Goal: Information Seeking & Learning: Learn about a topic

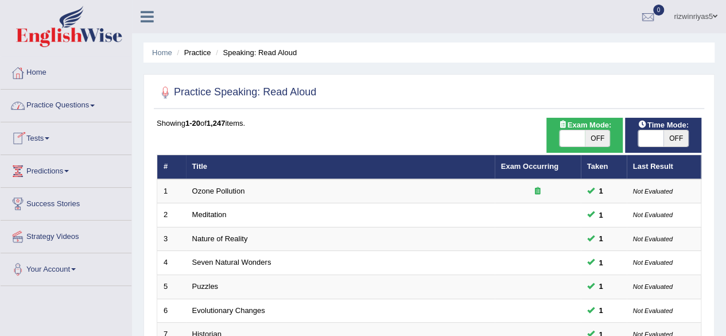
click at [71, 111] on link "Practice Questions" at bounding box center [66, 104] width 131 height 29
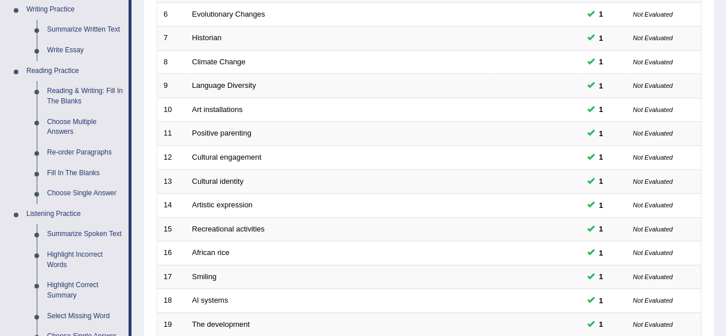
scroll to position [300, 0]
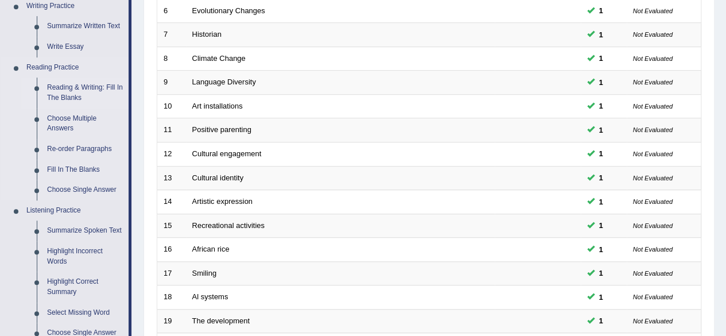
click at [86, 84] on link "Reading & Writing: Fill In The Blanks" at bounding box center [85, 92] width 87 height 30
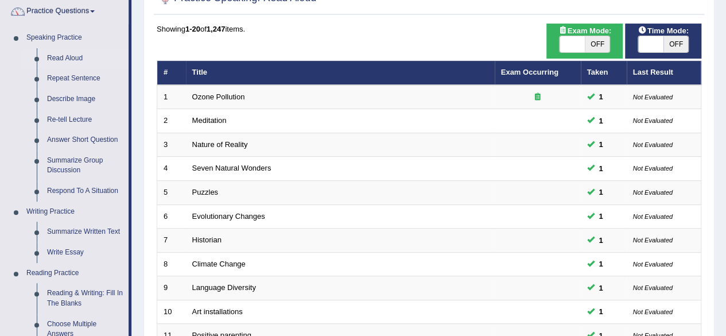
scroll to position [93, 0]
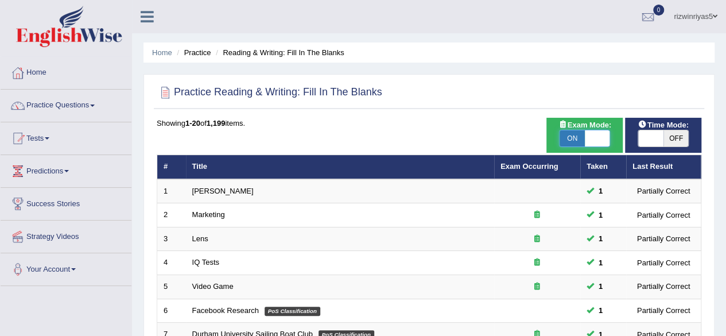
click at [677, 134] on span "OFF" at bounding box center [675, 138] width 25 height 16
checkbox input "true"
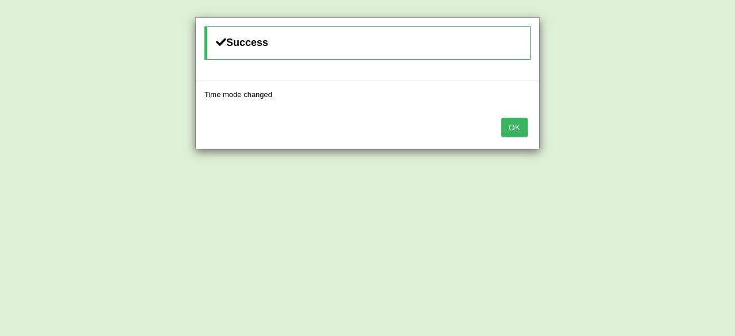
click at [507, 128] on button "OK" at bounding box center [514, 128] width 26 height 20
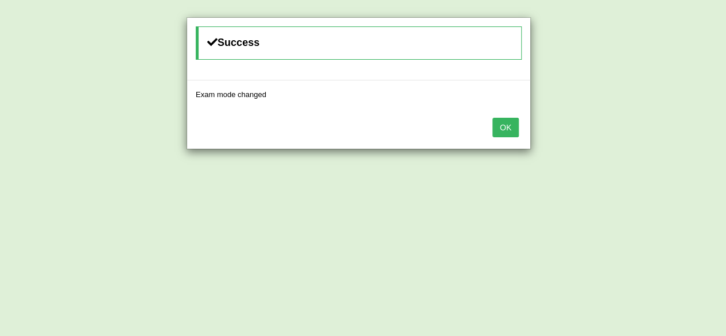
click at [507, 128] on button "OK" at bounding box center [505, 128] width 26 height 20
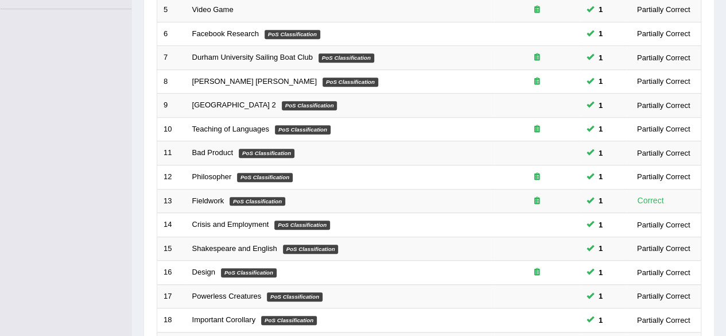
scroll to position [355, 0]
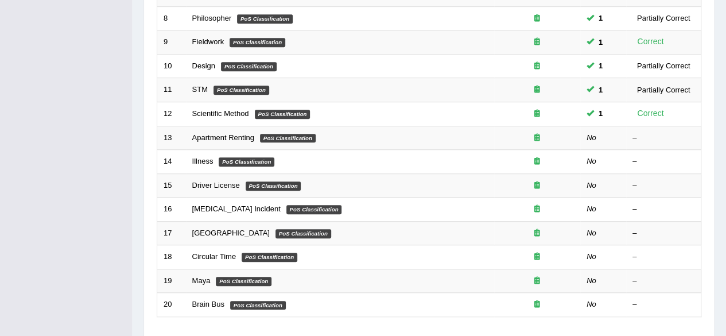
scroll to position [338, 0]
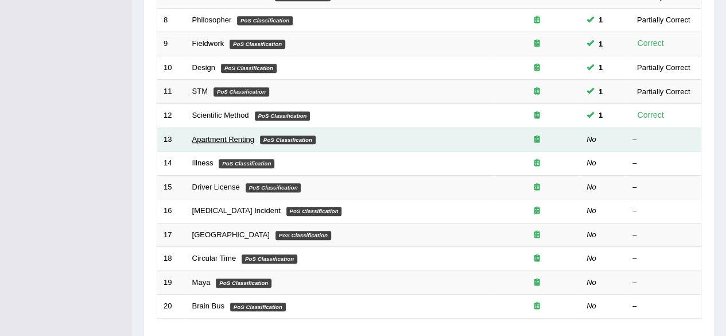
click at [223, 137] on link "Apartment Renting" at bounding box center [223, 139] width 62 height 9
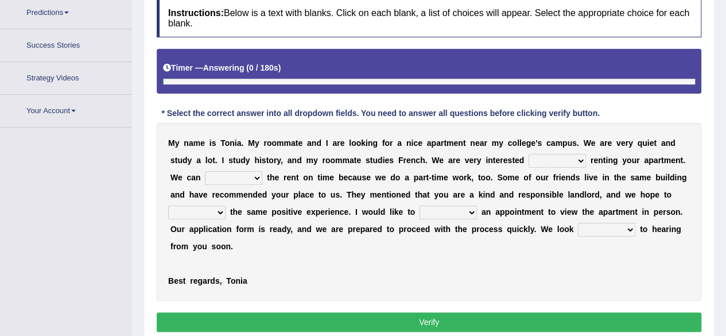
drag, startPoint x: 734, startPoint y: 106, endPoint x: 734, endPoint y: 207, distance: 101.6
click at [725, 177] on html "Toggle navigation Home Practice Questions Speaking Practice Read Aloud Repeat S…" at bounding box center [363, 10] width 726 height 336
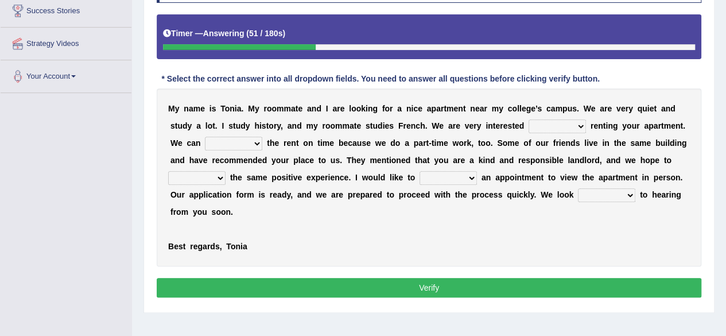
click at [581, 122] on select "for about at in" at bounding box center [557, 126] width 57 height 14
select select "in"
click at [529, 119] on select "for about at in" at bounding box center [557, 126] width 57 height 14
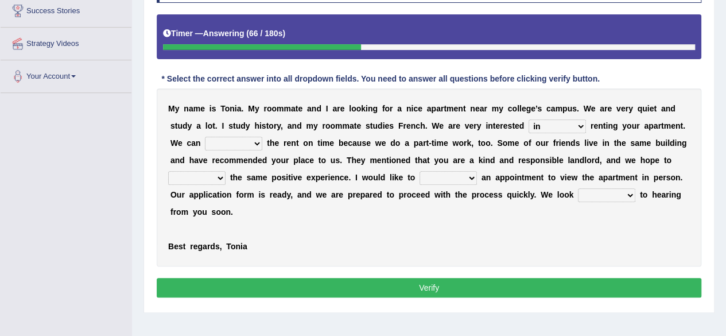
click at [253, 139] on select "afford get pay bring" at bounding box center [233, 144] width 57 height 14
select select "pay"
click at [205, 137] on select "afford get pay bring" at bounding box center [233, 144] width 57 height 14
click at [211, 177] on select "form meet have decide" at bounding box center [196, 178] width 57 height 14
select select "have"
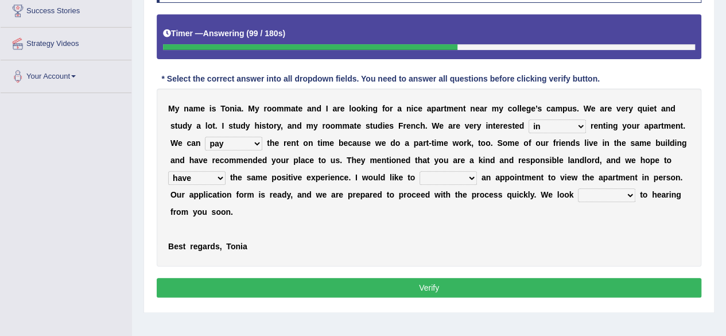
click at [168, 171] on select "form meet have decide" at bounding box center [196, 178] width 57 height 14
click at [457, 175] on select "own recall revise make" at bounding box center [448, 178] width 57 height 14
select select "make"
click at [420, 171] on select "own recall revise make" at bounding box center [448, 178] width 57 height 14
click at [612, 188] on select "around out in forward" at bounding box center [606, 195] width 57 height 14
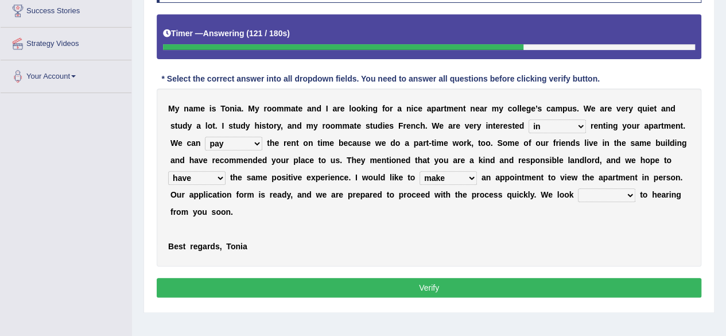
select select "forward"
click at [578, 188] on select "around out in forward" at bounding box center [606, 195] width 57 height 14
click at [587, 278] on button "Verify" at bounding box center [429, 288] width 545 height 20
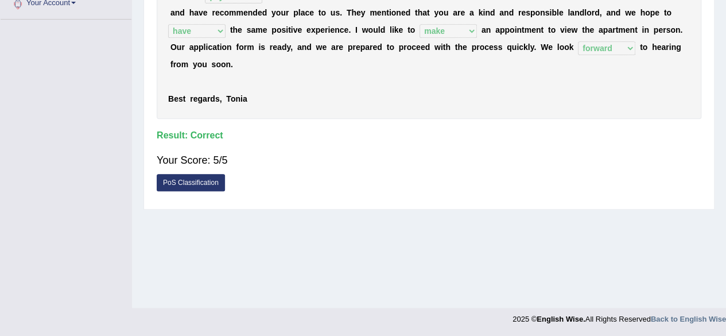
scroll to position [0, 0]
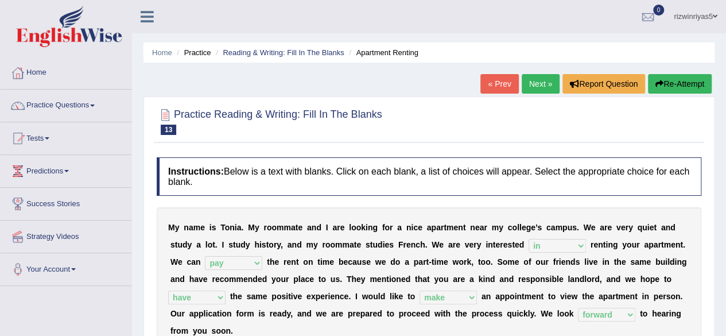
click at [535, 78] on link "Next »" at bounding box center [541, 84] width 38 height 20
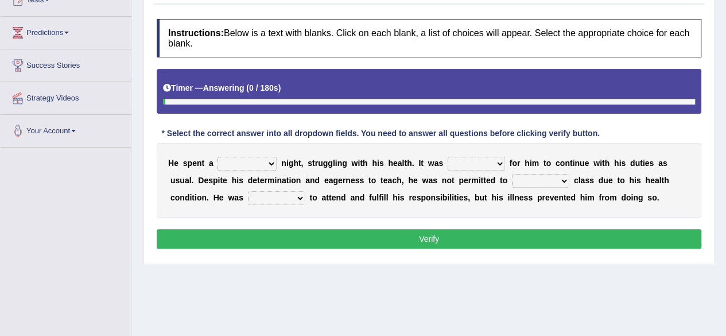
scroll to position [149, 0]
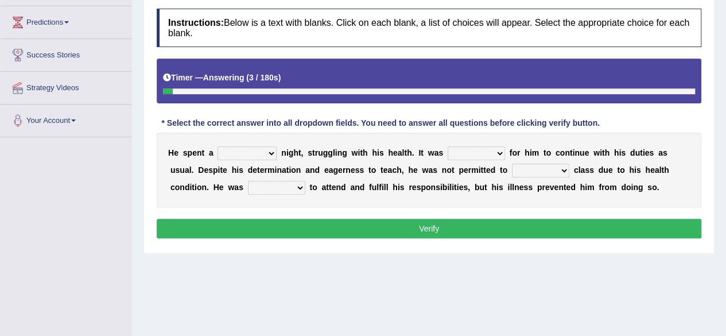
click at [270, 150] on select "cheerful restful meaningful painful" at bounding box center [247, 153] width 59 height 14
select select "painful"
click at [218, 146] on select "cheerful restful meaningful painful" at bounding box center [247, 153] width 59 height 14
click at [496, 149] on select "enjoyable simple difficult natural" at bounding box center [476, 153] width 57 height 14
select select "difficult"
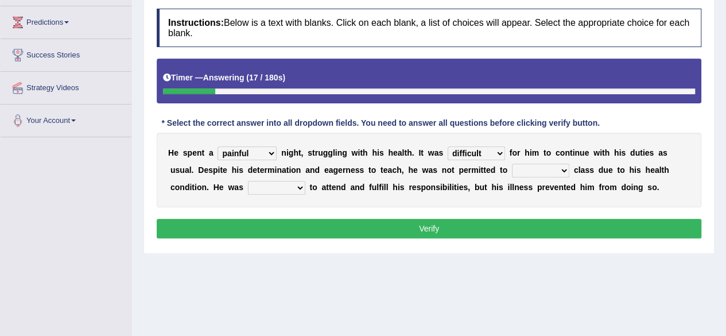
click at [448, 146] on select "enjoyable simple difficult natural" at bounding box center [476, 153] width 57 height 14
click at [561, 169] on select "teach leave cancel attend" at bounding box center [540, 171] width 57 height 14
select select "teach"
click at [512, 164] on select "teach leave cancel attend" at bounding box center [540, 171] width 57 height 14
click at [299, 188] on select "anxious forced lazy happy" at bounding box center [276, 188] width 57 height 14
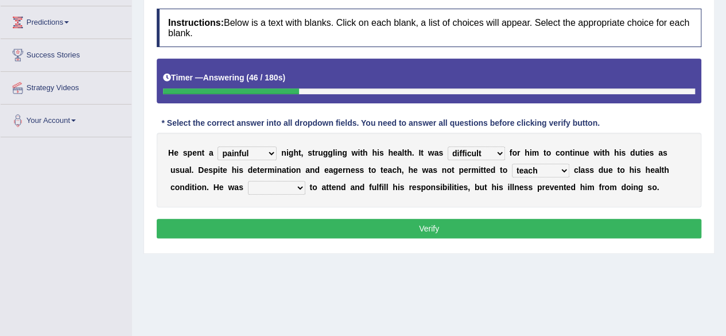
select select "happy"
click at [248, 181] on select "anxious forced lazy happy" at bounding box center [276, 188] width 57 height 14
click at [382, 226] on button "Verify" at bounding box center [429, 229] width 545 height 20
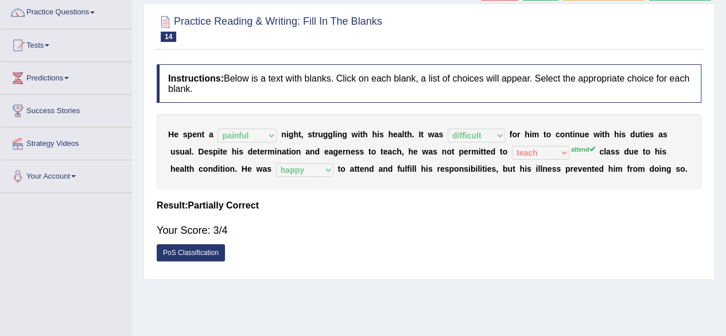
scroll to position [95, 0]
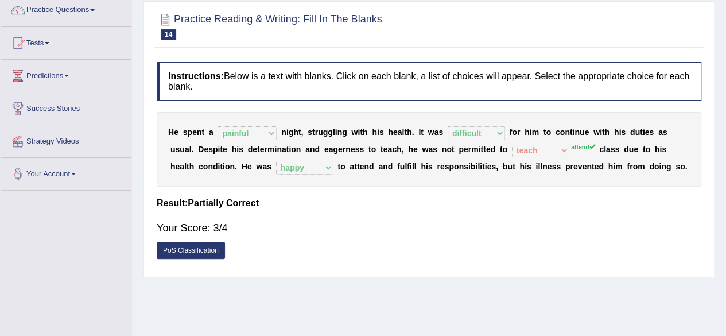
click at [205, 251] on link "PoS Classification" at bounding box center [191, 250] width 68 height 17
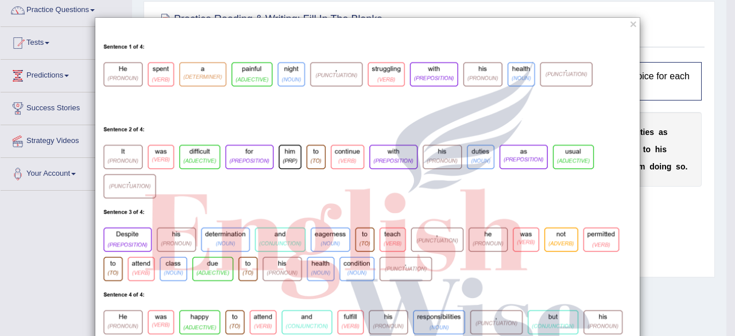
click at [205, 251] on img at bounding box center [367, 210] width 544 height 354
click at [630, 21] on button "×" at bounding box center [633, 24] width 7 height 12
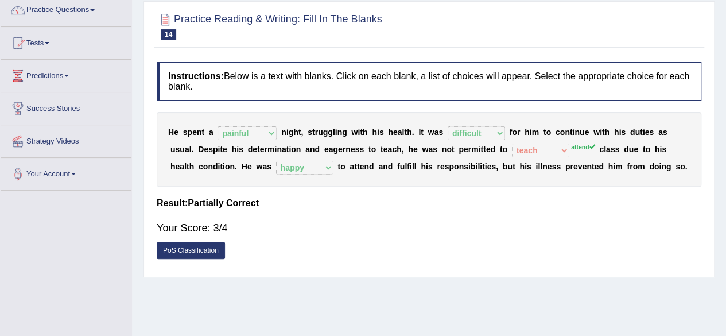
scroll to position [0, 0]
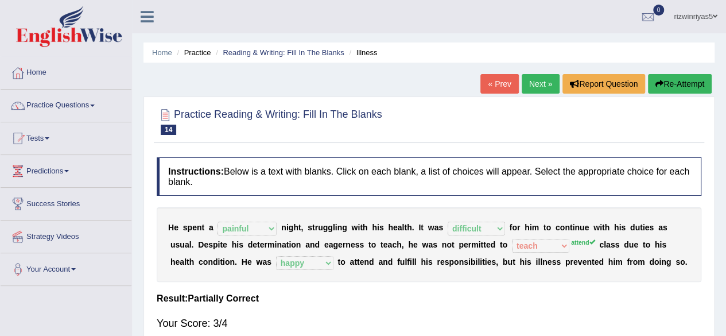
click at [537, 82] on link "Next »" at bounding box center [541, 84] width 38 height 20
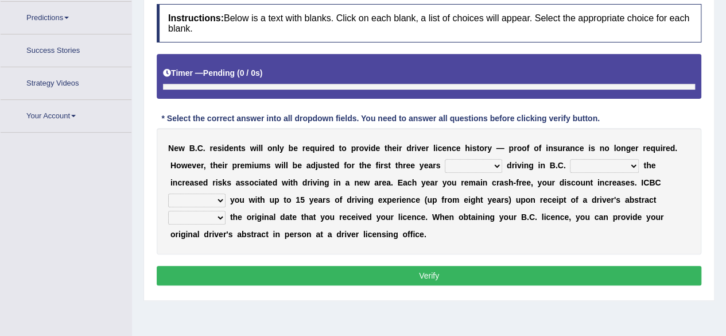
scroll to position [172, 0]
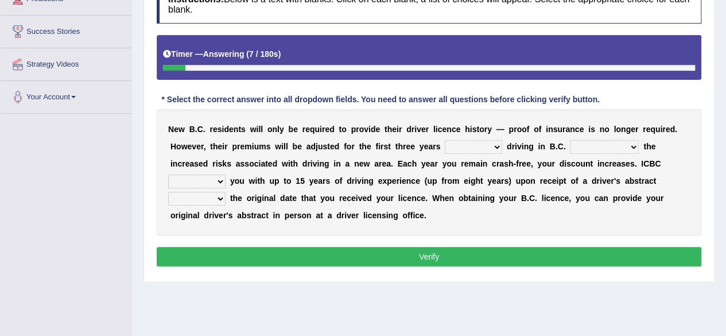
click at [498, 147] on select "within among against of" at bounding box center [473, 147] width 57 height 14
select select "of"
click at [445, 140] on select "within among against of" at bounding box center [473, 147] width 57 height 14
click at [608, 143] on select "depending on as for due to thanks to" at bounding box center [604, 147] width 69 height 14
select select "due to"
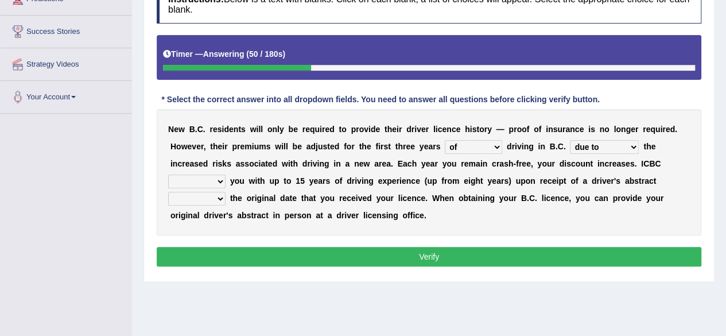
click at [570, 140] on select "depending on as for due to thanks to" at bounding box center [604, 147] width 69 height 14
click at [218, 182] on select "credited crediting credit will credit" at bounding box center [196, 181] width 57 height 14
select select "will credit"
click at [168, 174] on select "credited crediting credit will credit" at bounding box center [196, 181] width 57 height 14
click at [217, 181] on select "credited crediting credit will credit" at bounding box center [196, 181] width 57 height 14
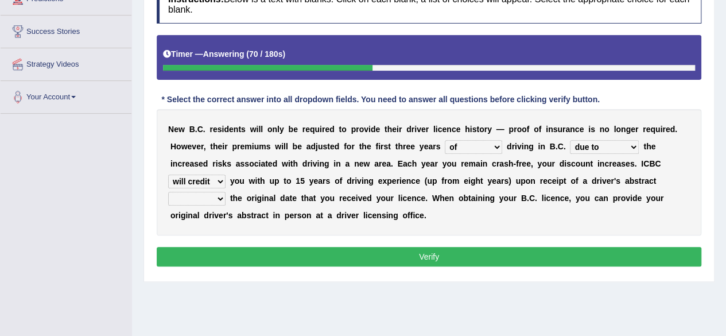
click at [218, 180] on select "credited crediting credit will credit" at bounding box center [196, 181] width 57 height 14
click at [222, 174] on select "credited crediting credit will credit" at bounding box center [196, 181] width 57 height 14
click at [217, 201] on select "showing show shows shown" at bounding box center [196, 199] width 57 height 14
select select "show"
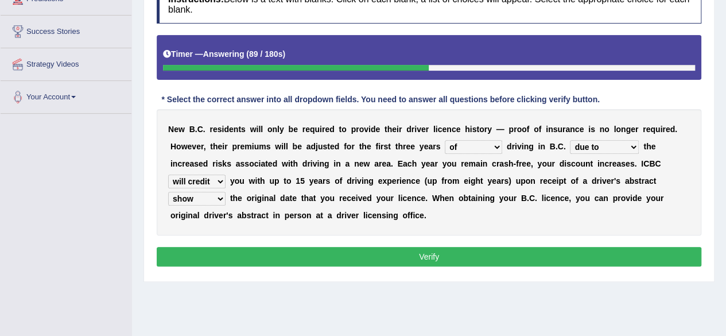
click at [168, 192] on select "showing show shows shown" at bounding box center [196, 199] width 57 height 14
click at [243, 255] on button "Verify" at bounding box center [429, 257] width 545 height 20
click at [243, 255] on div "Home Practice Reading & Writing: Fill In The Blanks Driver License « Prev Next …" at bounding box center [429, 115] width 594 height 574
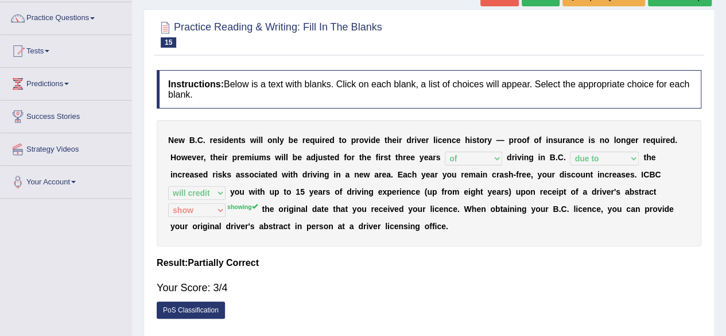
scroll to position [30, 0]
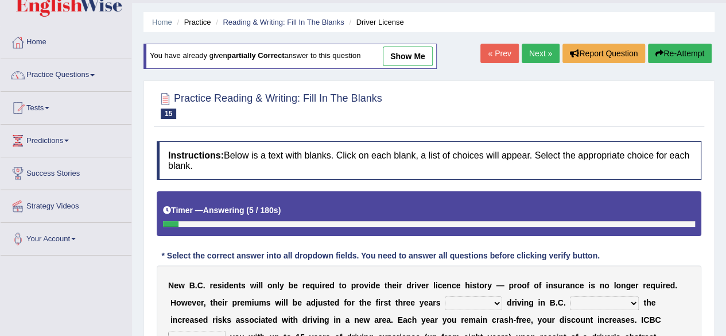
drag, startPoint x: 734, startPoint y: 108, endPoint x: 537, endPoint y: 52, distance: 204.6
click at [537, 52] on link "Next »" at bounding box center [541, 54] width 38 height 20
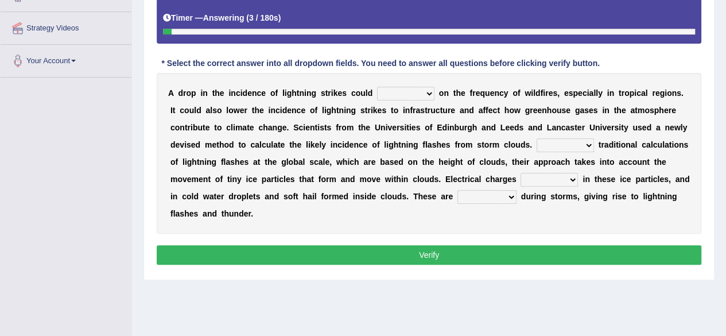
scroll to position [213, 0]
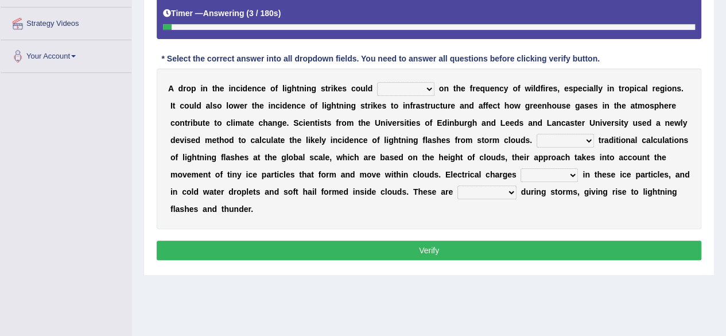
drag, startPoint x: 734, startPoint y: 110, endPoint x: 734, endPoint y: 221, distance: 111.3
click at [429, 88] on select "dwell focus impact depend" at bounding box center [405, 89] width 57 height 14
click at [424, 88] on select "dwell focus impact depend" at bounding box center [405, 89] width 57 height 14
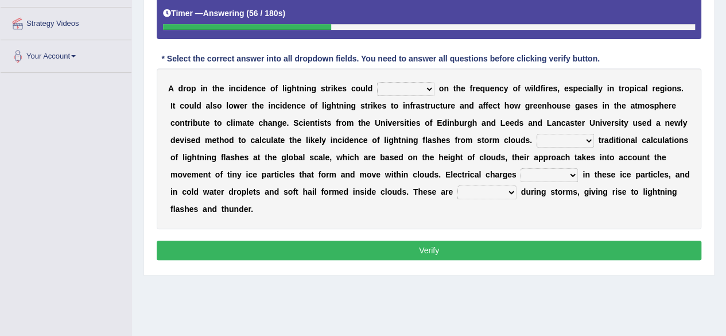
click at [556, 96] on div "A d r o p i n t h e i n c i d e n c e o f l i g h t n i n g s t r i k e s c o u…" at bounding box center [429, 148] width 545 height 161
drag, startPoint x: 508, startPoint y: 143, endPoint x: 539, endPoint y: 143, distance: 30.4
click at [539, 143] on div "A d r o p i n t h e i n c i d e n c e o f l i g h t n i n g s t r i k e s c o u…" at bounding box center [429, 148] width 545 height 161
click at [580, 137] on select "Unlike Unless Except Besides" at bounding box center [565, 141] width 57 height 14
select select "Unlike"
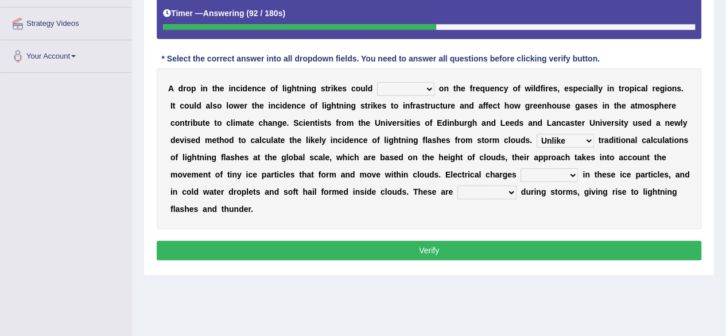
click at [537, 134] on select "Unlike Unless Except Besides" at bounding box center [565, 141] width 57 height 14
click at [553, 176] on select "run off build up mess up zoom in" at bounding box center [549, 175] width 57 height 14
select select "build up"
click at [521, 168] on select "run off build up mess up zoom in" at bounding box center [549, 175] width 57 height 14
click at [506, 192] on select "collected diverted rounded discharged" at bounding box center [486, 192] width 59 height 14
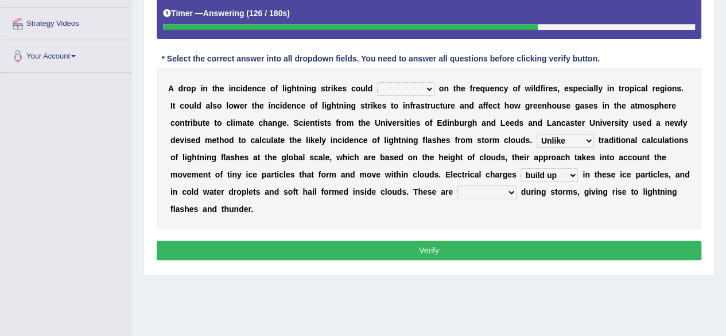
select select "collected"
click at [457, 185] on select "collected diverted rounded discharged" at bounding box center [486, 192] width 59 height 14
click at [420, 94] on select "dwell focus impact depend" at bounding box center [405, 89] width 57 height 14
select select "impact"
click at [377, 82] on select "dwell focus impact depend" at bounding box center [405, 89] width 57 height 14
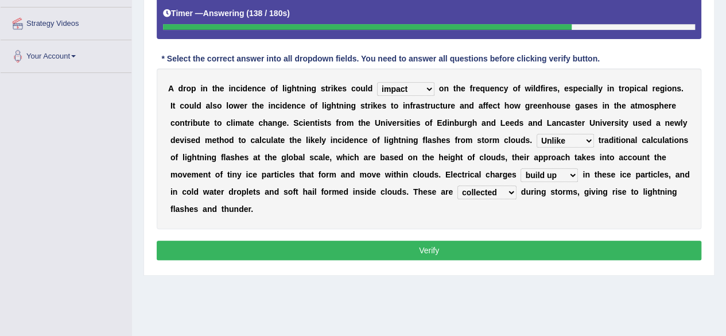
click at [422, 249] on button "Verify" at bounding box center [429, 250] width 545 height 20
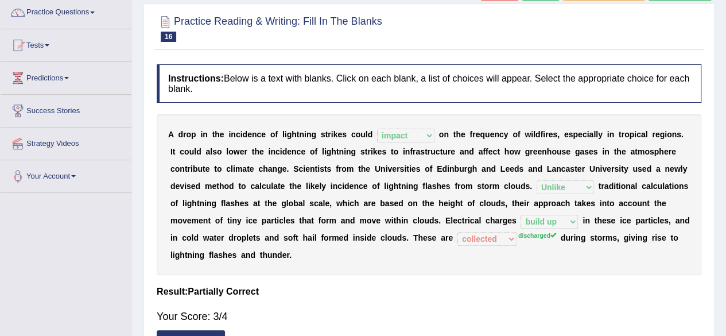
scroll to position [5, 0]
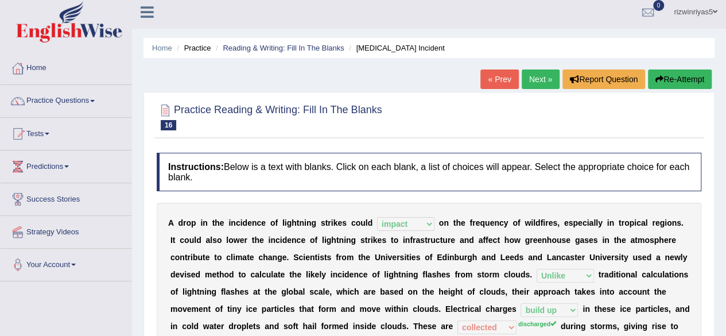
click at [541, 78] on link "Next »" at bounding box center [541, 79] width 38 height 20
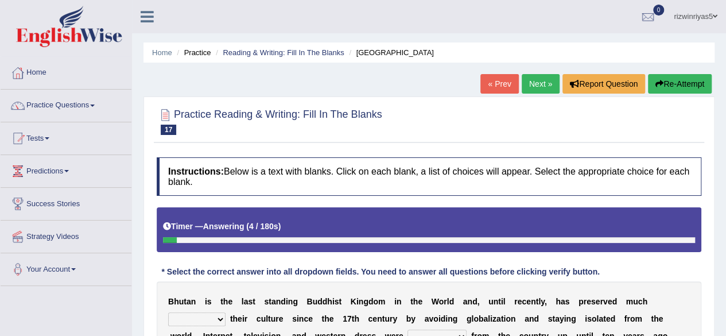
click at [716, 116] on div "Home Practice Reading & Writing: Fill In The Blanks Bhutan « Prev Next » Report…" at bounding box center [429, 287] width 594 height 574
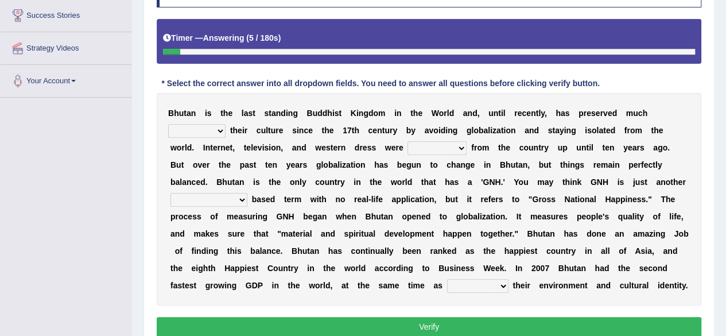
scroll to position [211, 0]
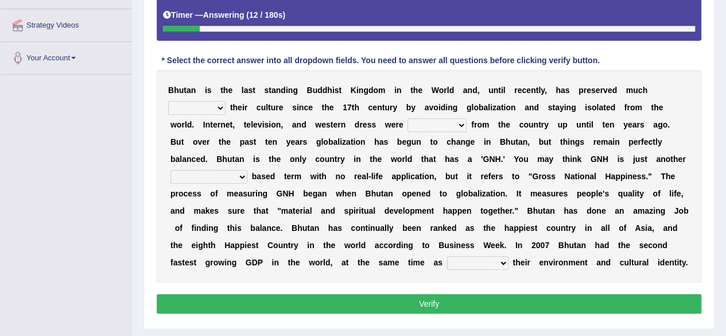
click at [210, 104] on select "of about to for" at bounding box center [196, 108] width 57 height 14
select select "of"
click at [168, 101] on select "of about to for" at bounding box center [196, 108] width 57 height 14
click at [208, 110] on select "of about to for" at bounding box center [196, 108] width 57 height 14
click at [168, 101] on select "of about to for" at bounding box center [196, 108] width 57 height 14
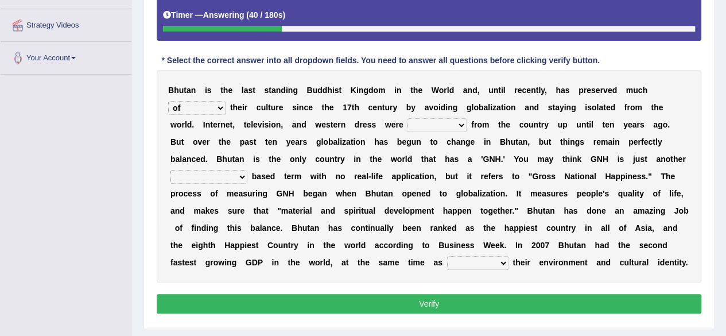
click at [453, 122] on select "summoned observed displayed banned" at bounding box center [436, 125] width 59 height 14
click at [407, 118] on select "summoned observed displayed banned" at bounding box center [436, 125] width 59 height 14
click at [232, 176] on select "statistically barely overwhelmingly roughly" at bounding box center [208, 177] width 77 height 14
click at [445, 126] on select "summoned observed displayed banned" at bounding box center [436, 125] width 59 height 14
select select "observed"
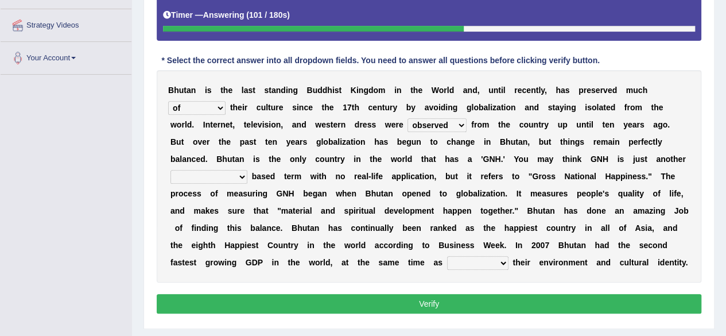
click at [407, 118] on select "summoned observed displayed banned" at bounding box center [436, 125] width 59 height 14
click at [439, 162] on div "B h u t a n i s t h e l a s t s t a n d i n g B u d d h i s t K i n g d o m i n…" at bounding box center [429, 176] width 545 height 212
click at [236, 170] on select "statistically barely overwhelmingly roughly" at bounding box center [208, 177] width 77 height 14
select select "statistically"
click at [170, 170] on select "statistically barely overwhelmingly roughly" at bounding box center [208, 177] width 77 height 14
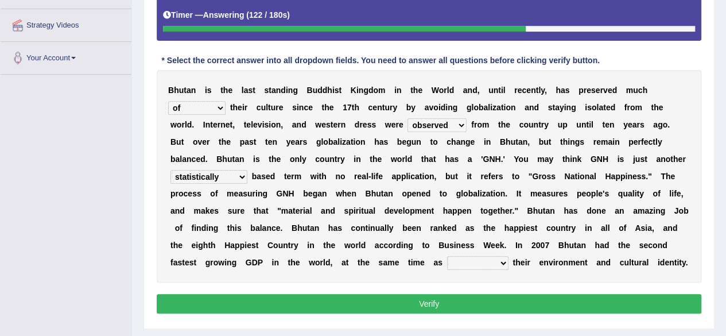
click at [479, 258] on select "demeaning intruding maintaining mourning" at bounding box center [477, 263] width 61 height 14
select select "maintaining"
click at [447, 256] on select "demeaning intruding maintaining mourning" at bounding box center [477, 263] width 61 height 14
click at [620, 301] on button "Verify" at bounding box center [429, 304] width 545 height 20
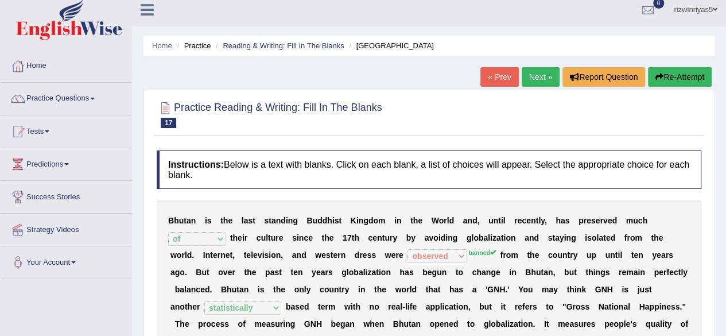
scroll to position [0, 0]
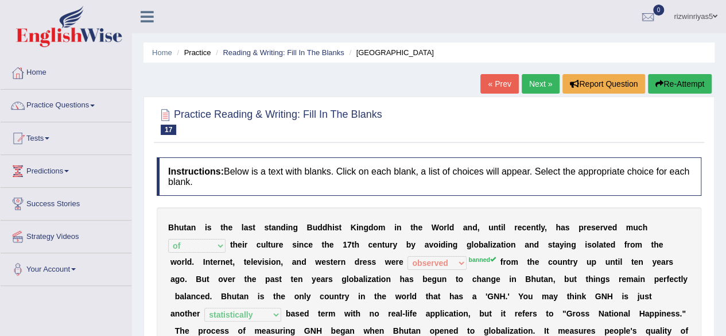
click at [536, 76] on link "Next »" at bounding box center [541, 84] width 38 height 20
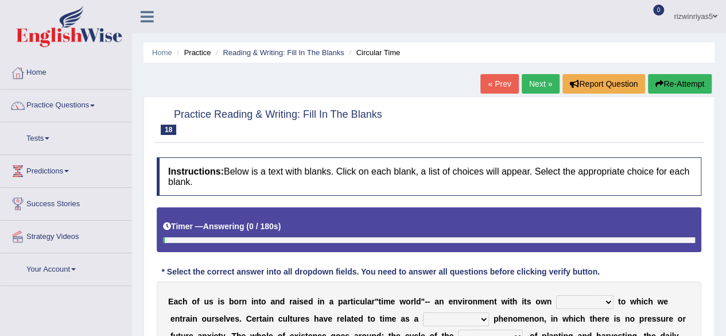
scroll to position [205, 0]
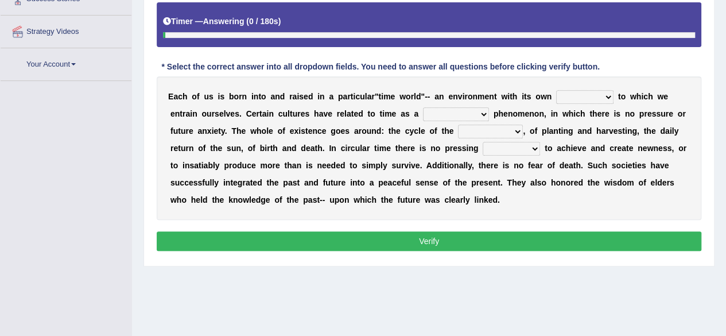
click at [592, 98] on select "area shape rhythm inclination" at bounding box center [584, 97] width 57 height 14
select select "area"
click at [556, 90] on select "area shape rhythm inclination" at bounding box center [584, 97] width 57 height 14
click at [455, 116] on select "cyclical conventional recycling cylindrical" at bounding box center [456, 114] width 66 height 14
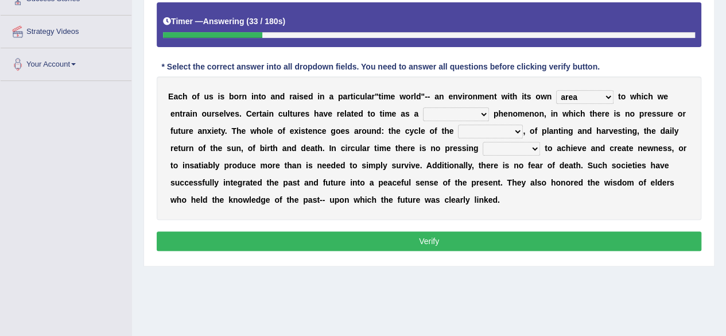
drag, startPoint x: 455, startPoint y: 116, endPoint x: 469, endPoint y: 115, distance: 14.4
click at [469, 115] on select "cyclical conventional recycling cylindrical" at bounding box center [456, 114] width 66 height 14
select select "conventional"
click at [423, 107] on select "cyclical conventional recycling cylindrical" at bounding box center [456, 114] width 66 height 14
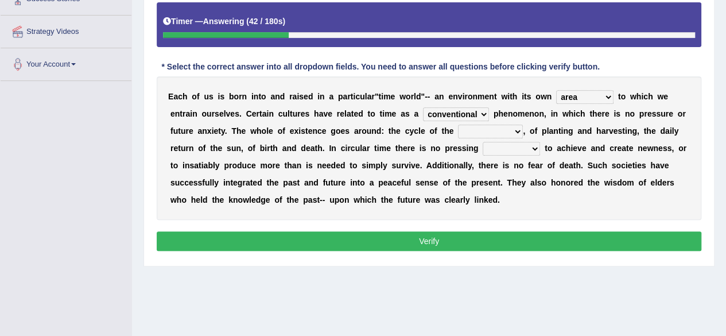
click at [486, 130] on select "days seasons arrangement periods" at bounding box center [490, 132] width 65 height 14
select select "arrangement"
click at [458, 125] on select "days seasons arrangement periods" at bounding box center [490, 132] width 65 height 14
click at [517, 149] on select "issue point cause need" at bounding box center [511, 149] width 57 height 14
select select "point"
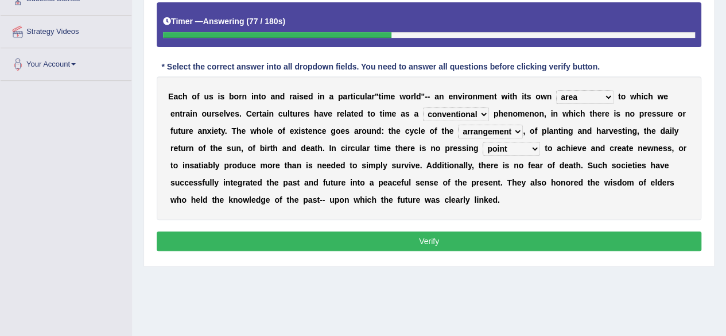
click at [483, 142] on select "issue point cause need" at bounding box center [511, 149] width 57 height 14
click at [539, 231] on button "Verify" at bounding box center [429, 241] width 545 height 20
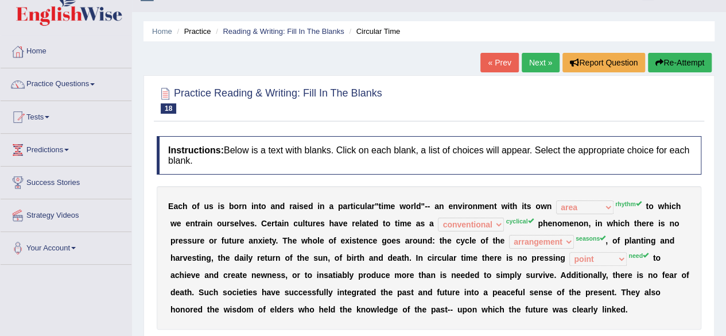
scroll to position [20, 0]
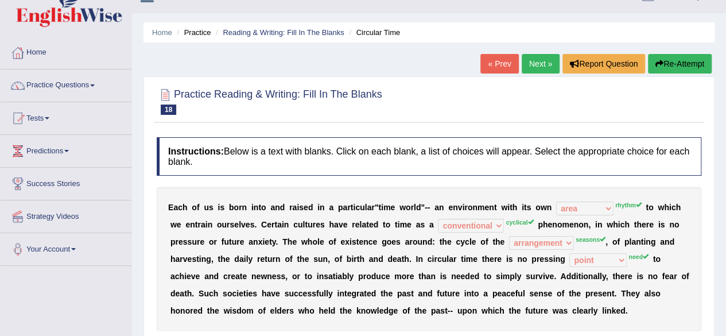
click at [684, 65] on button "Re-Attempt" at bounding box center [680, 64] width 64 height 20
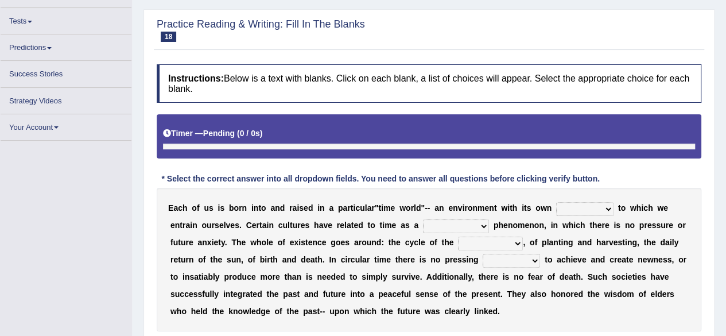
scroll to position [183, 0]
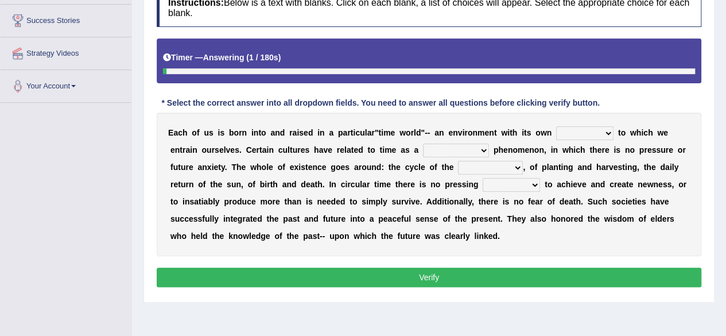
click at [584, 134] on select "area shape rhythm inclination" at bounding box center [584, 133] width 57 height 14
select select "rhythm"
click at [556, 126] on select "area shape rhythm inclination" at bounding box center [584, 133] width 57 height 14
click at [468, 147] on select "cyclical conventional recycling cylindrical" at bounding box center [456, 150] width 66 height 14
select select "cyclical"
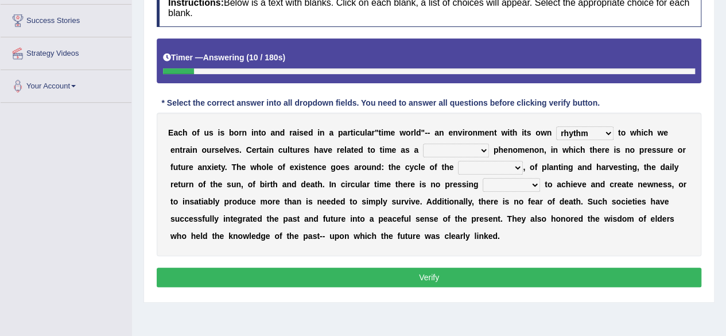
click at [423, 143] on select "cyclical conventional recycling cylindrical" at bounding box center [456, 150] width 66 height 14
click at [498, 164] on select "days seasons arrangement periods" at bounding box center [490, 168] width 65 height 14
select select "seasons"
click at [458, 161] on select "days seasons arrangement periods" at bounding box center [490, 168] width 65 height 14
click at [522, 184] on select "issue point cause need" at bounding box center [511, 185] width 57 height 14
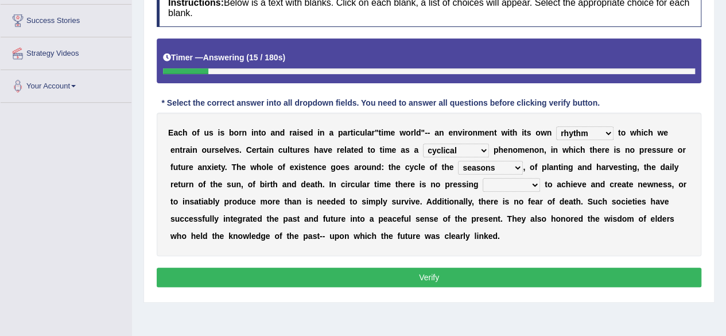
select select "need"
click at [483, 178] on select "issue point cause need" at bounding box center [511, 185] width 57 height 14
click at [522, 271] on button "Verify" at bounding box center [429, 277] width 545 height 20
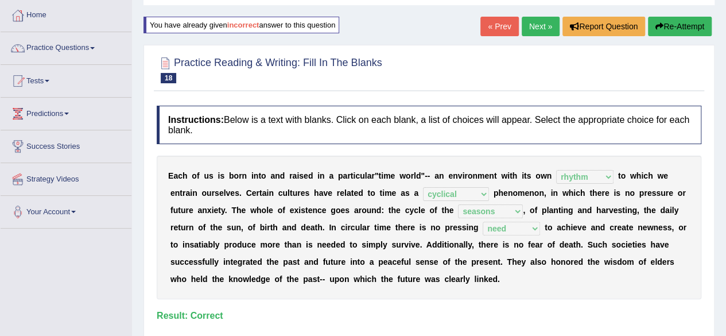
scroll to position [20, 0]
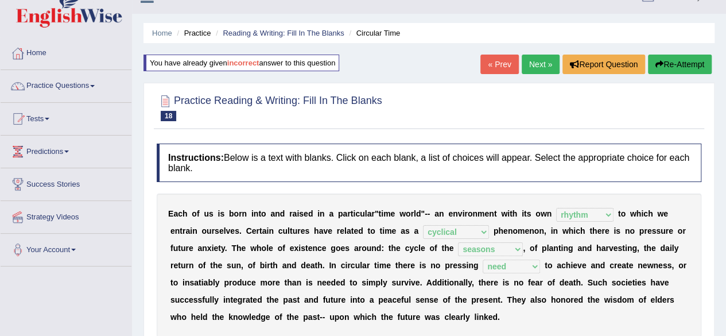
click at [547, 63] on link "Next »" at bounding box center [541, 65] width 38 height 20
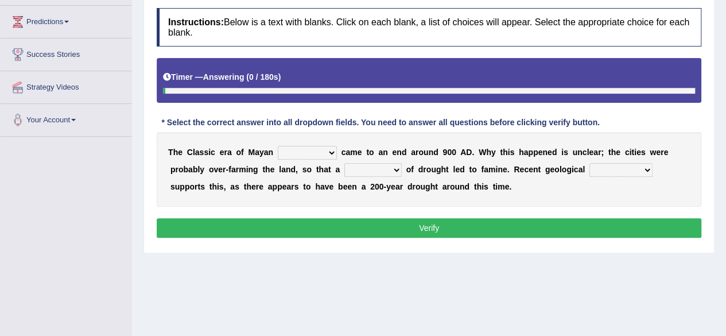
scroll to position [189, 0]
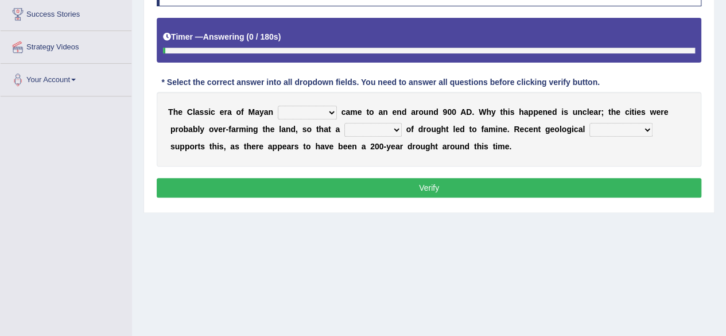
drag, startPoint x: 734, startPoint y: 65, endPoint x: 734, endPoint y: 165, distance: 99.9
click at [316, 107] on select "community society civilization class" at bounding box center [307, 113] width 59 height 14
select select "civilization"
click at [278, 106] on select "community society civilization class" at bounding box center [307, 113] width 59 height 14
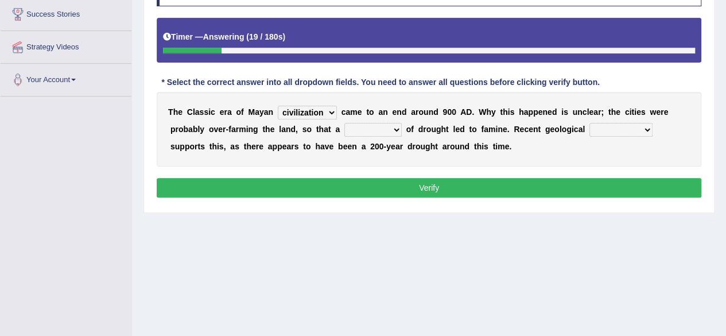
click at [389, 127] on select "time period range phase" at bounding box center [372, 130] width 57 height 14
select select "time"
click at [344, 123] on select "time period range phase" at bounding box center [372, 130] width 57 height 14
click at [613, 123] on select "research test examination exploitation" at bounding box center [620, 130] width 63 height 14
select select "research"
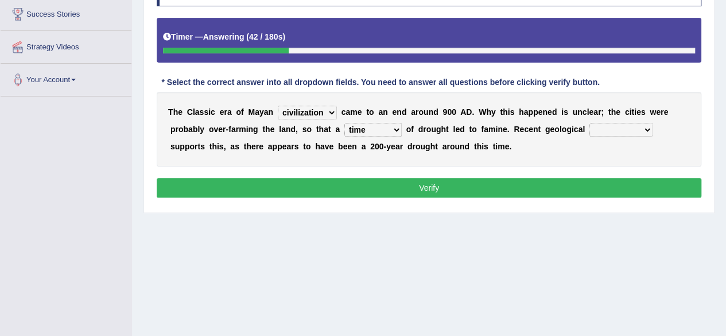
click at [589, 123] on select "research test examination exploitation" at bounding box center [620, 130] width 63 height 14
click at [457, 188] on button "Verify" at bounding box center [429, 188] width 545 height 20
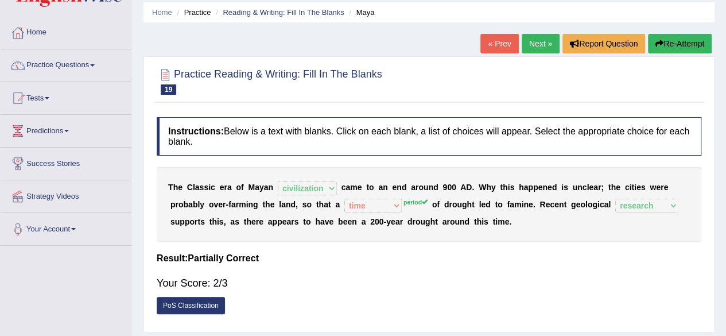
scroll to position [0, 0]
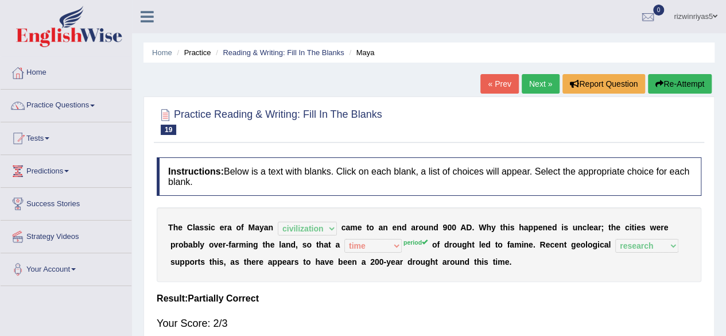
click at [541, 77] on link "Next »" at bounding box center [541, 84] width 38 height 20
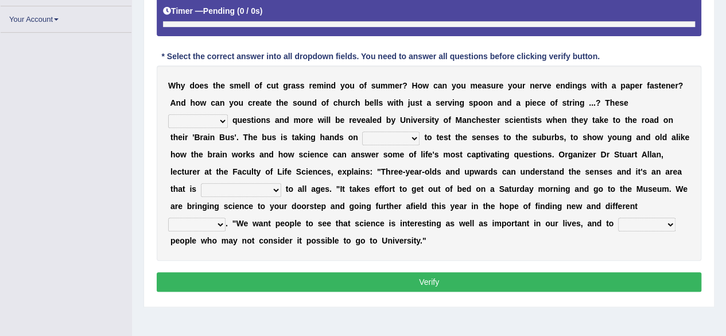
scroll to position [241, 0]
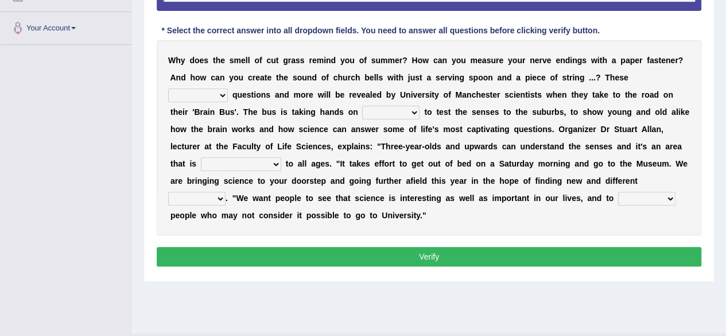
click at [218, 96] on select "fascinating unattended gratuitous underlying" at bounding box center [198, 95] width 60 height 14
select select "unattended"
click at [168, 88] on select "fascinating unattended gratuitous underlying" at bounding box center [198, 95] width 60 height 14
click at [407, 112] on select "activities mages facets revenues" at bounding box center [390, 113] width 57 height 14
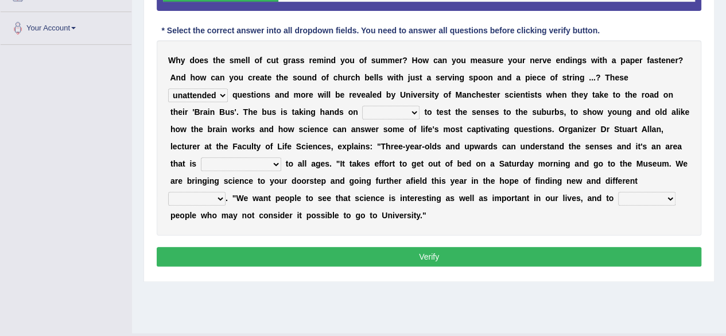
select select "activities"
click at [362, 106] on select "activities mages facets revenues" at bounding box center [390, 113] width 57 height 14
click at [260, 165] on select "misleading disproportionate intriguing proximal" at bounding box center [241, 164] width 80 height 14
click at [201, 157] on select "misleading disproportionate intriguing proximal" at bounding box center [241, 164] width 80 height 14
click at [246, 159] on select "misleading disproportionate intriguing proximal" at bounding box center [241, 164] width 80 height 14
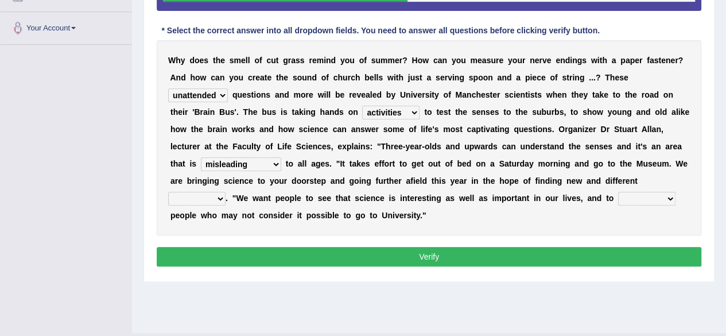
select select "intriguing"
click at [201, 157] on select "misleading disproportionate intriguing proximal" at bounding box center [241, 164] width 80 height 14
click at [208, 192] on select "groups mobs auditors audiences" at bounding box center [196, 199] width 57 height 14
select select "groups"
click at [168, 192] on select "groups mobs auditors audiences" at bounding box center [196, 199] width 57 height 14
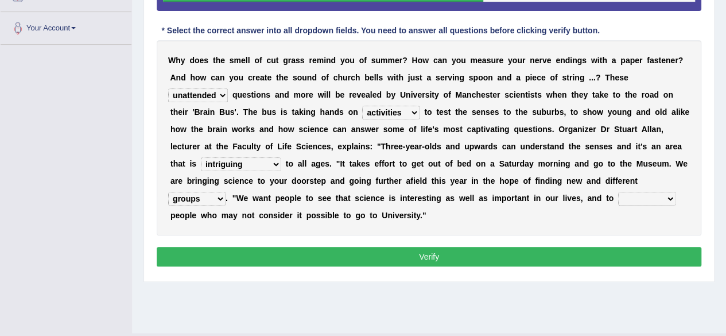
click at [203, 196] on select "groups mobs auditors audiences" at bounding box center [196, 199] width 57 height 14
click at [226, 193] on b "." at bounding box center [227, 197] width 2 height 9
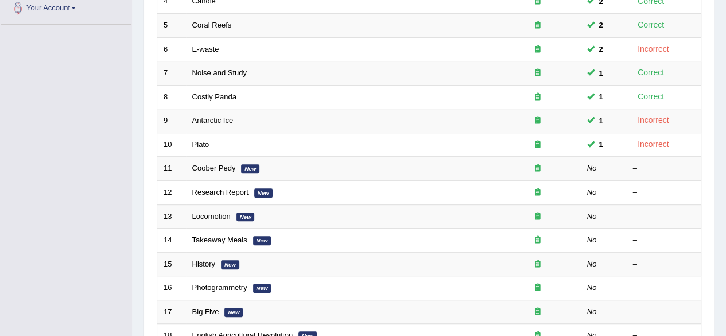
scroll to position [277, 0]
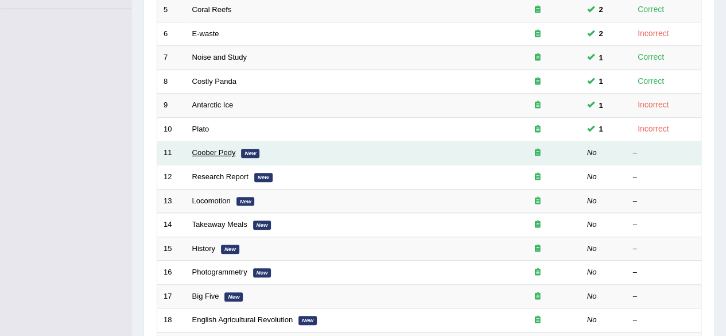
click at [220, 149] on link "Coober Pedy" at bounding box center [214, 152] width 44 height 9
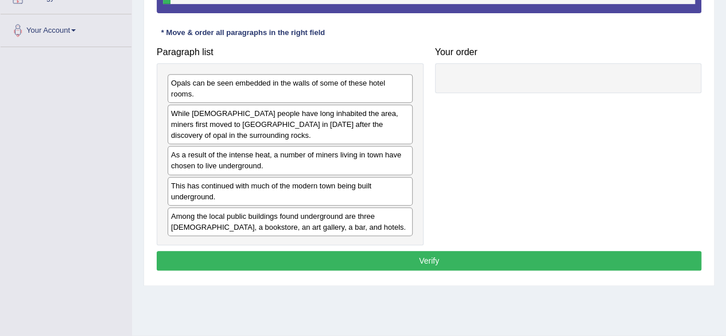
scroll to position [241, 0]
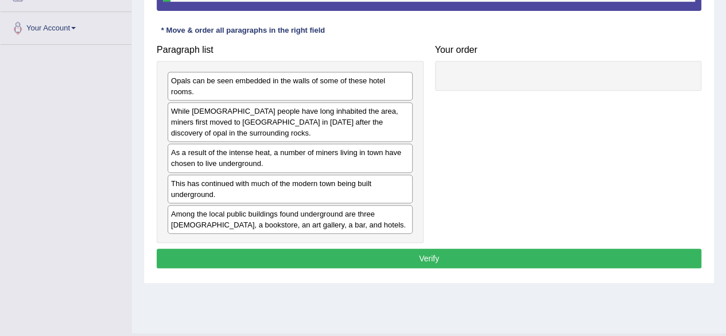
drag, startPoint x: 734, startPoint y: 52, endPoint x: 734, endPoint y: 179, distance: 126.8
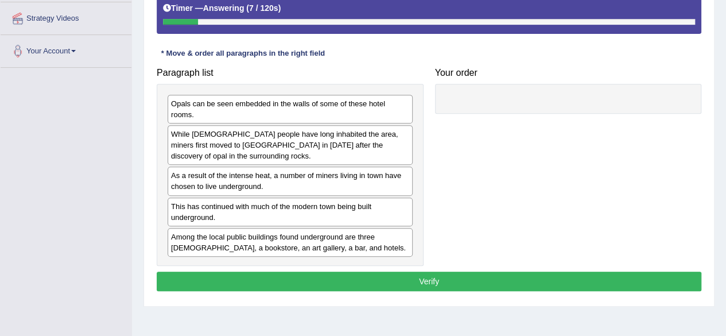
scroll to position [219, 0]
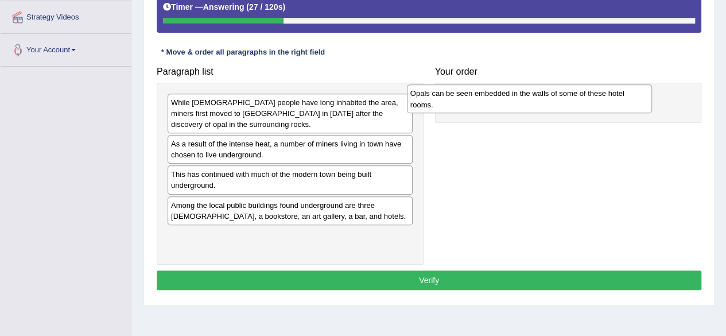
drag, startPoint x: 250, startPoint y: 115, endPoint x: 498, endPoint y: 103, distance: 248.3
click at [498, 103] on div "Opals can be seen embedded in the walls of some of these hotel rooms." at bounding box center [529, 98] width 245 height 29
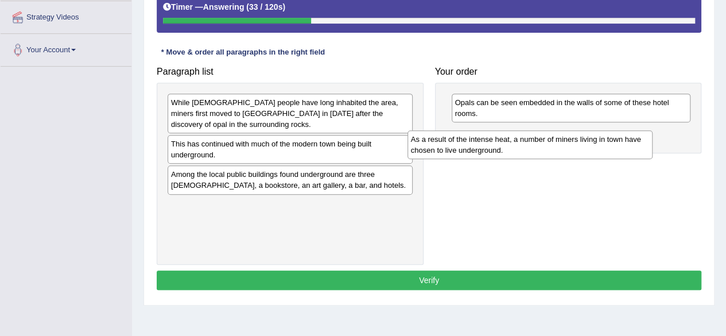
drag, startPoint x: 289, startPoint y: 152, endPoint x: 551, endPoint y: 147, distance: 261.8
click at [551, 147] on div "As a result of the intense heat, a number of miners living in town have chosen …" at bounding box center [529, 144] width 245 height 29
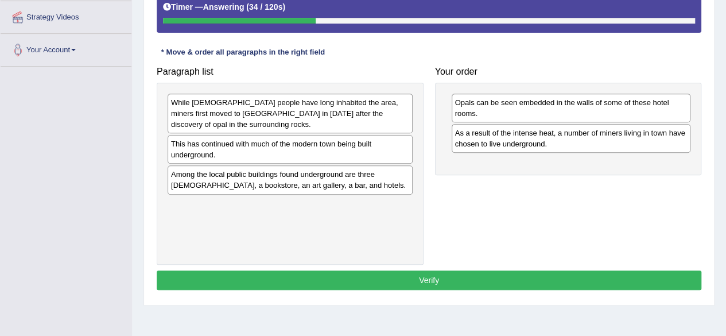
click at [551, 147] on div "As a result of the intense heat, a number of miners living in town have chosen …" at bounding box center [571, 138] width 239 height 29
drag, startPoint x: 551, startPoint y: 147, endPoint x: 575, endPoint y: 179, distance: 39.8
click at [575, 153] on div "As a result of the intense heat, a number of miners living in town have chosen …" at bounding box center [571, 138] width 239 height 29
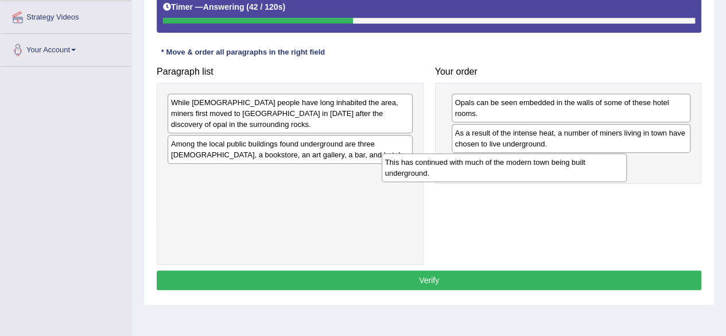
drag, startPoint x: 340, startPoint y: 154, endPoint x: 554, endPoint y: 173, distance: 215.0
click at [554, 173] on div "This has continued with much of the modern town being built underground." at bounding box center [504, 167] width 245 height 29
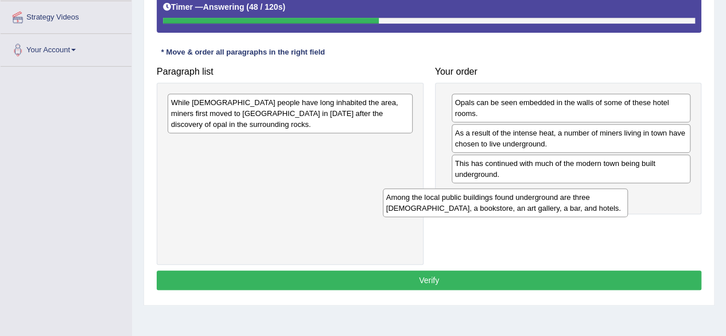
drag, startPoint x: 329, startPoint y: 150, endPoint x: 548, endPoint y: 204, distance: 225.2
click at [548, 204] on div "Among the local public buildings found underground are three [DEMOGRAPHIC_DATA]…" at bounding box center [505, 202] width 245 height 29
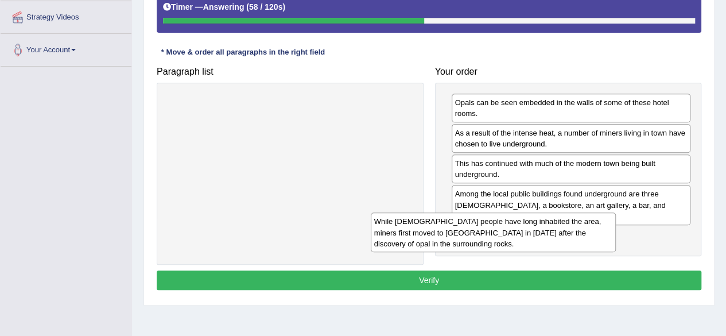
drag, startPoint x: 322, startPoint y: 117, endPoint x: 525, endPoint y: 236, distance: 235.6
click at [525, 236] on div "While [DEMOGRAPHIC_DATA] people have long inhabited the area, miners first move…" at bounding box center [493, 232] width 245 height 40
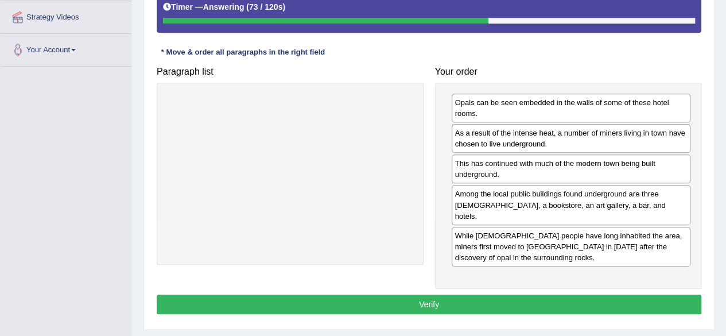
drag, startPoint x: 518, startPoint y: 204, endPoint x: 533, endPoint y: 146, distance: 59.3
click at [513, 196] on div "Among the local public buildings found underground are three [DEMOGRAPHIC_DATA]…" at bounding box center [571, 205] width 239 height 40
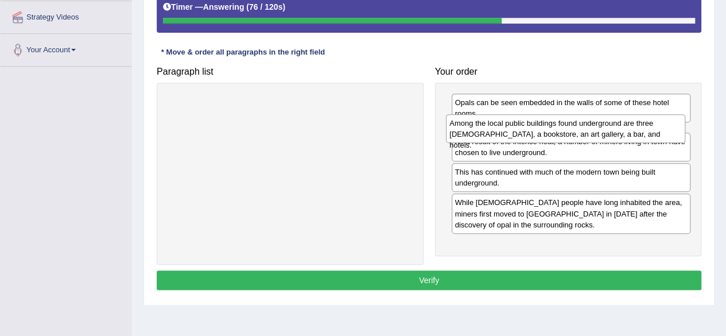
drag, startPoint x: 513, startPoint y: 196, endPoint x: 508, endPoint y: 127, distance: 69.6
click at [508, 127] on div "Among the local public buildings found underground are three [DEMOGRAPHIC_DATA]…" at bounding box center [565, 128] width 239 height 29
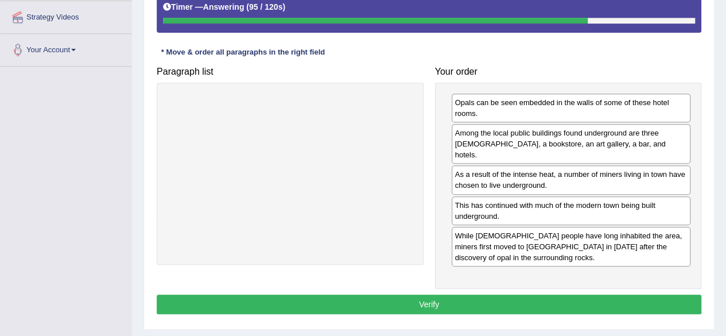
click at [557, 294] on button "Verify" at bounding box center [429, 304] width 545 height 20
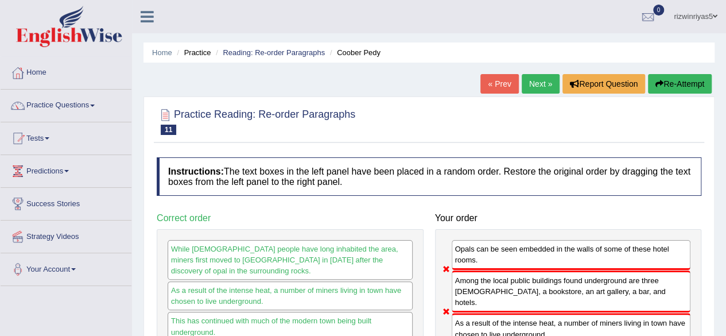
scroll to position [0, 0]
click at [690, 88] on button "Re-Attempt" at bounding box center [680, 84] width 64 height 20
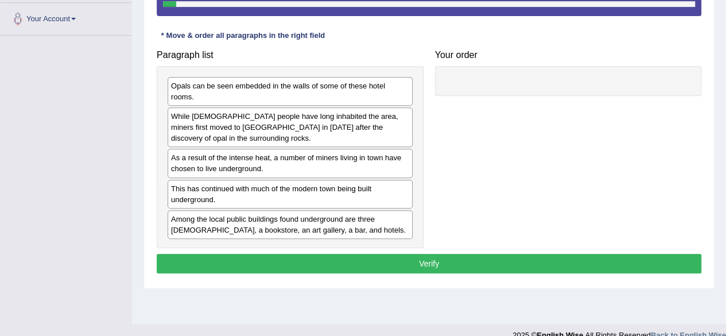
scroll to position [258, 0]
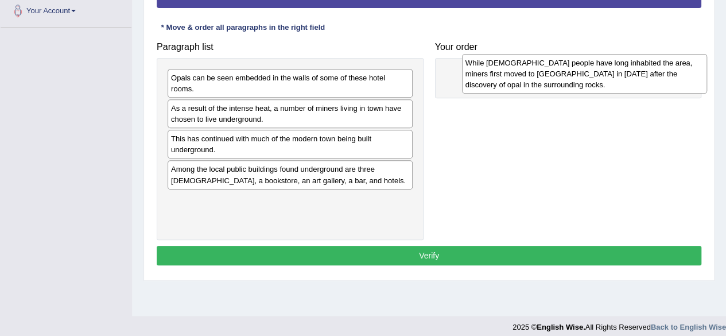
drag, startPoint x: 282, startPoint y: 111, endPoint x: 576, endPoint y: 66, distance: 297.8
click at [576, 66] on div "While [DEMOGRAPHIC_DATA] people have long inhabited the area, miners first move…" at bounding box center [584, 74] width 245 height 40
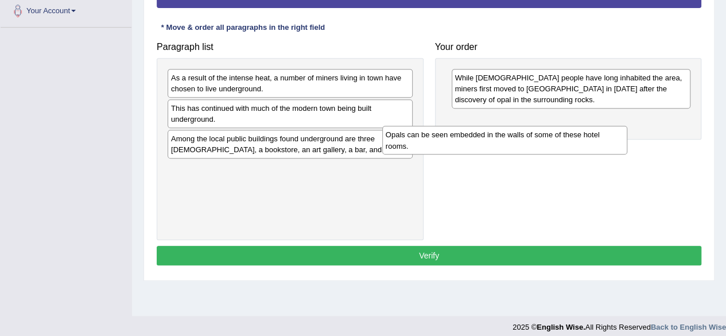
drag, startPoint x: 341, startPoint y: 87, endPoint x: 556, endPoint y: 145, distance: 222.7
click at [556, 145] on div "Opals can be seen embedded in the walls of some of these hotel rooms." at bounding box center [504, 140] width 245 height 29
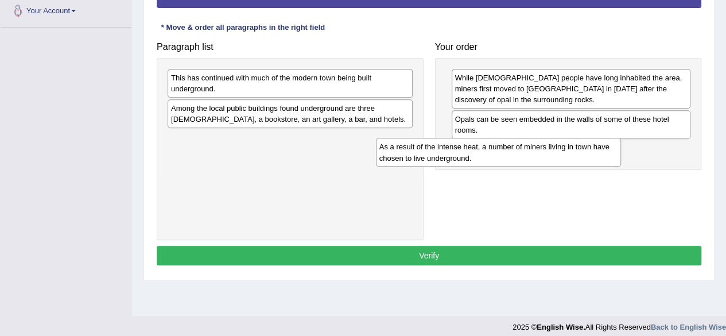
drag, startPoint x: 334, startPoint y: 91, endPoint x: 543, endPoint y: 160, distance: 220.1
click at [543, 160] on div "As a result of the intense heat, a number of miners living in town have chosen …" at bounding box center [498, 152] width 245 height 29
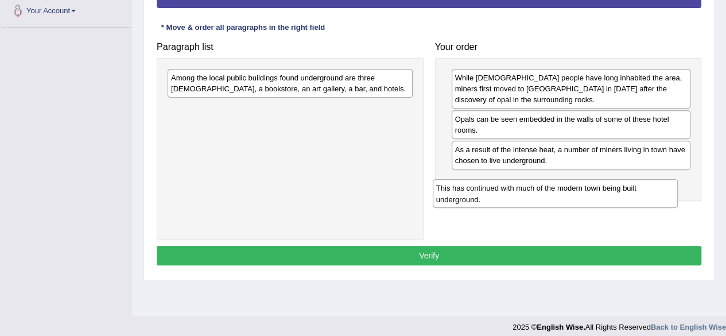
drag, startPoint x: 331, startPoint y: 87, endPoint x: 600, endPoint y: 196, distance: 290.1
click at [600, 196] on div "This has continued with much of the modern town being built underground." at bounding box center [555, 193] width 245 height 29
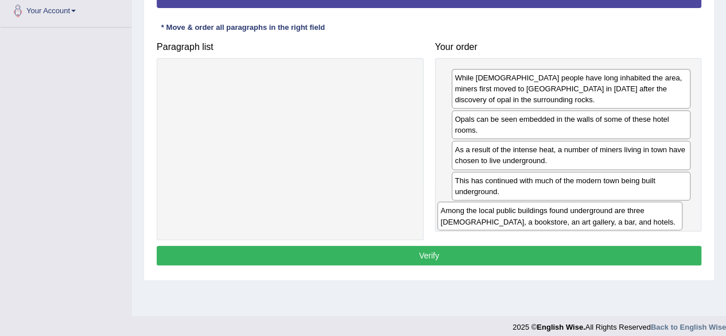
drag, startPoint x: 313, startPoint y: 73, endPoint x: 583, endPoint y: 206, distance: 300.8
click at [583, 206] on div "Among the local public buildings found underground are three [DEMOGRAPHIC_DATA]…" at bounding box center [559, 215] width 245 height 29
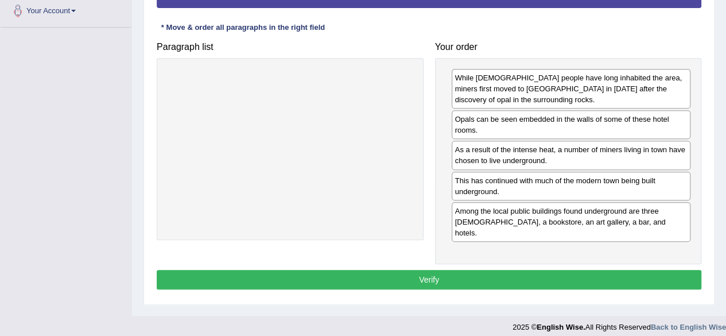
click at [600, 270] on button "Verify" at bounding box center [429, 280] width 545 height 20
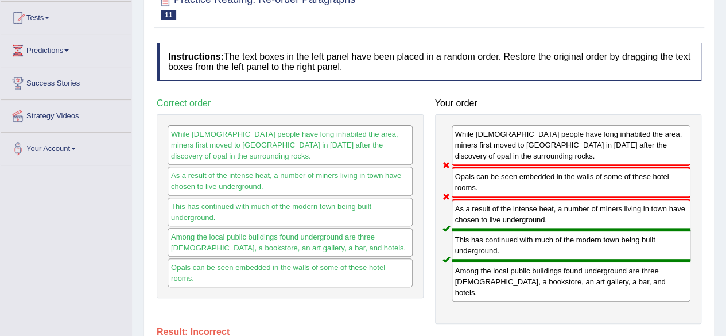
scroll to position [114, 0]
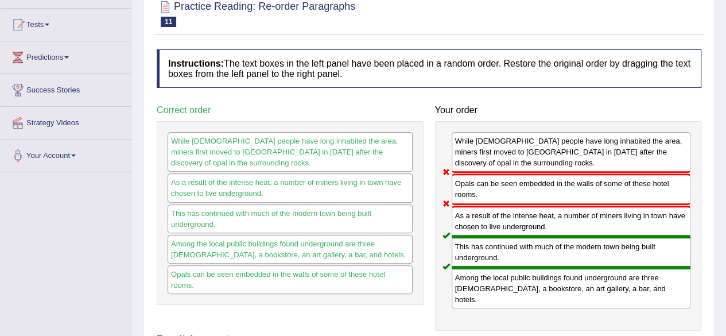
drag, startPoint x: 723, startPoint y: 96, endPoint x: 734, endPoint y: 37, distance: 60.1
click at [725, 37] on html "Toggle navigation Home Practice Questions Speaking Practice Read Aloud Repeat S…" at bounding box center [363, 54] width 726 height 336
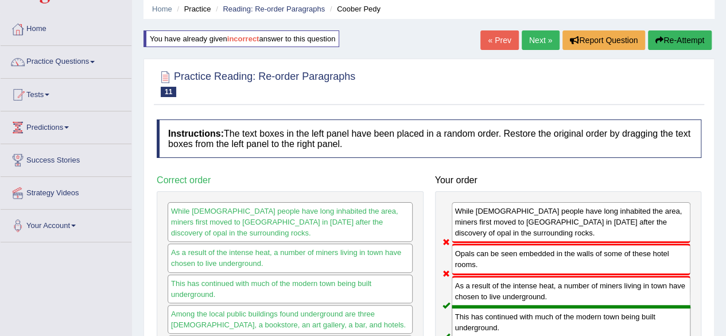
click at [670, 34] on button "Re-Attempt" at bounding box center [680, 40] width 64 height 20
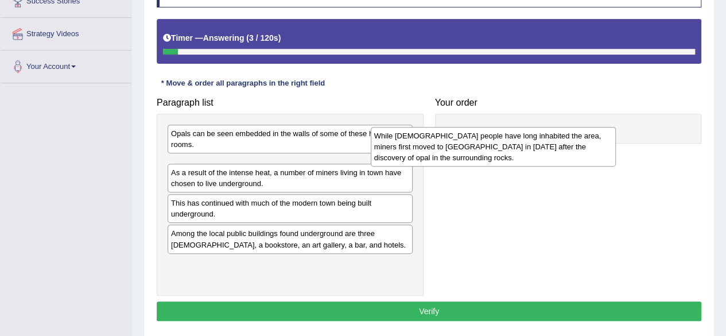
drag, startPoint x: 356, startPoint y: 173, endPoint x: 598, endPoint y: 137, distance: 244.8
click at [598, 137] on div "While Aboriginal people have long inhabited the area, miners first moved to Coo…" at bounding box center [493, 147] width 245 height 40
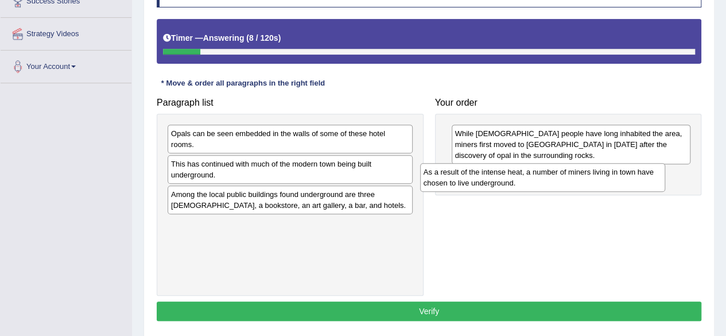
drag, startPoint x: 302, startPoint y: 177, endPoint x: 555, endPoint y: 186, distance: 252.7
click at [555, 186] on div "As a result of the intense heat, a number of miners living in town have chosen …" at bounding box center [542, 177] width 245 height 29
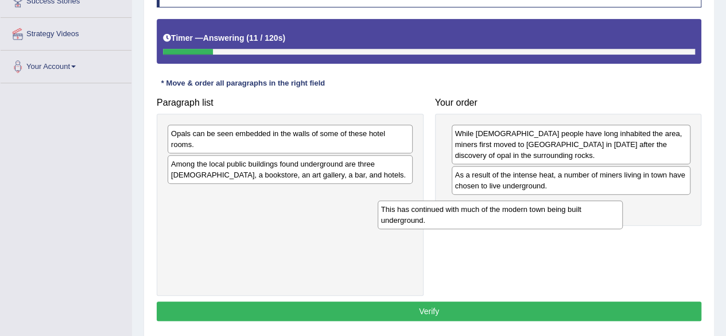
drag, startPoint x: 358, startPoint y: 172, endPoint x: 568, endPoint y: 218, distance: 214.9
click at [568, 218] on div "This has continued with much of the modern town being built underground." at bounding box center [500, 214] width 245 height 29
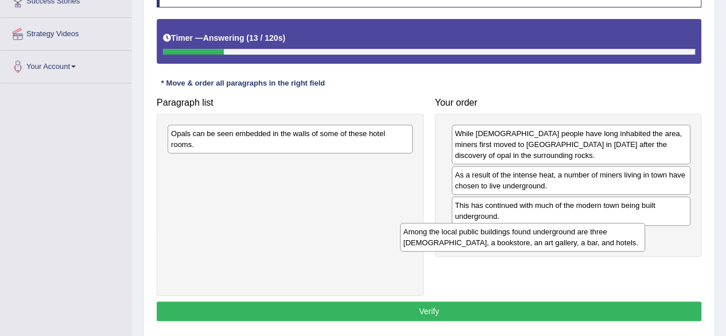
drag, startPoint x: 340, startPoint y: 176, endPoint x: 572, endPoint y: 244, distance: 242.3
click at [572, 244] on div "Among the local public buildings found underground are three churches, a bookst…" at bounding box center [522, 237] width 245 height 29
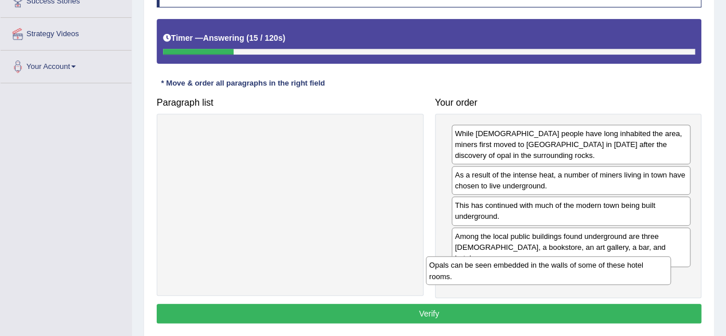
drag, startPoint x: 360, startPoint y: 137, endPoint x: 620, endPoint y: 268, distance: 291.3
click at [620, 268] on div "Opals can be seen embedded in the walls of some of these hotel rooms." at bounding box center [548, 270] width 245 height 29
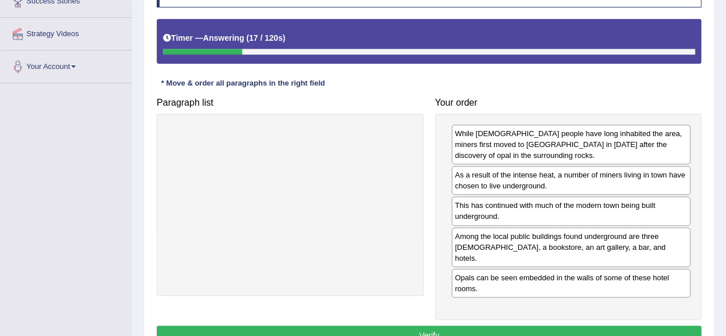
click at [621, 325] on button "Verify" at bounding box center [429, 335] width 545 height 20
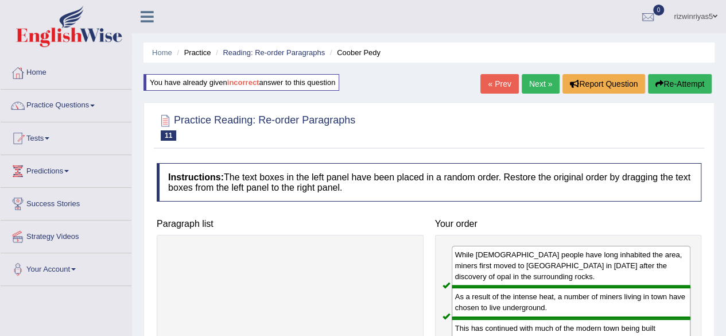
click at [538, 80] on link "Next »" at bounding box center [541, 84] width 38 height 20
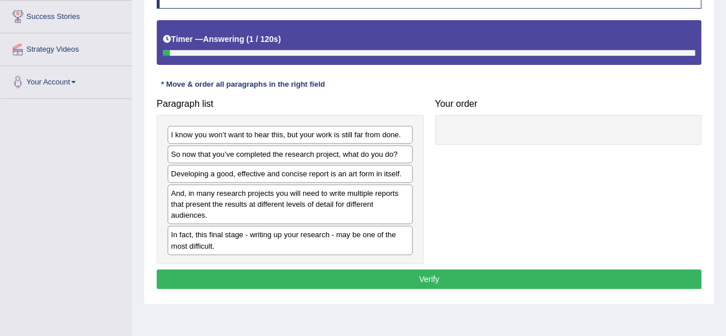
scroll to position [189, 0]
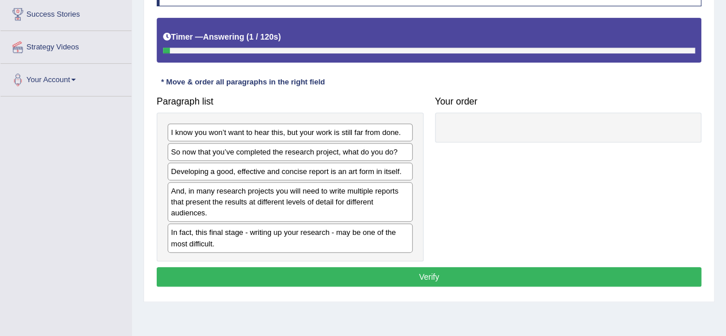
drag, startPoint x: 0, startPoint y: 0, endPoint x: 734, endPoint y: 157, distance: 750.7
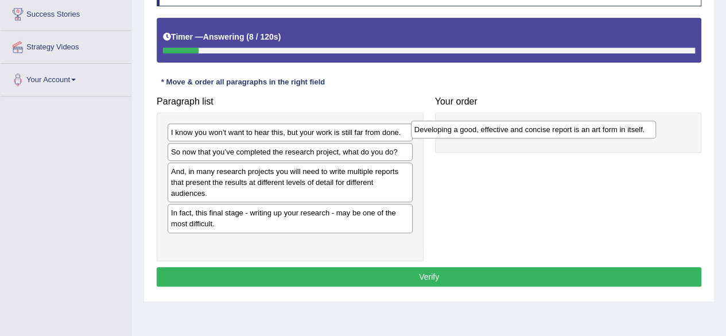
drag, startPoint x: 294, startPoint y: 169, endPoint x: 538, endPoint y: 128, distance: 246.7
click at [538, 128] on div "Developing a good, effective and concise report is an art form in itself." at bounding box center [533, 129] width 245 height 17
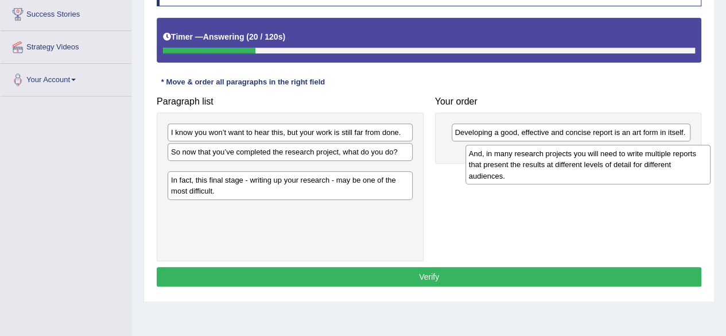
drag, startPoint x: 308, startPoint y: 173, endPoint x: 607, endPoint y: 156, distance: 300.1
click at [607, 156] on div "And, in many research projects you will need to write multiple reports that pre…" at bounding box center [587, 165] width 245 height 40
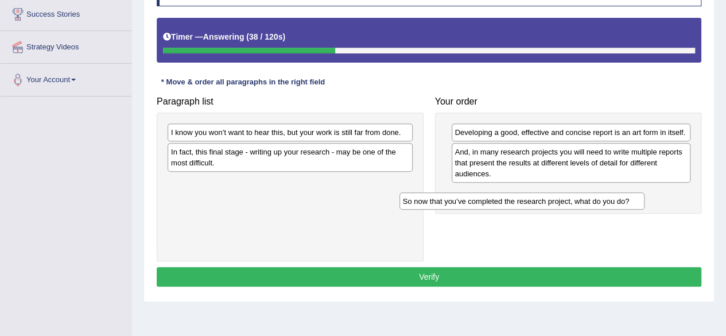
drag, startPoint x: 316, startPoint y: 154, endPoint x: 548, endPoint y: 204, distance: 237.2
click at [548, 204] on div "So now that you’ve completed the research project, what do you do?" at bounding box center [521, 200] width 245 height 17
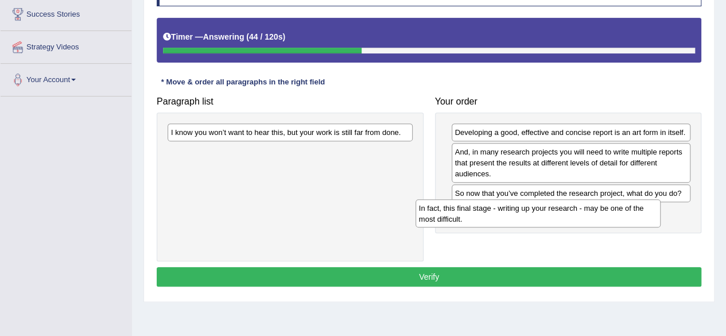
drag, startPoint x: 315, startPoint y: 151, endPoint x: 562, endPoint y: 208, distance: 254.5
click at [562, 208] on div "In fact, this final stage - writing up your research - may be one of the most d…" at bounding box center [538, 213] width 245 height 29
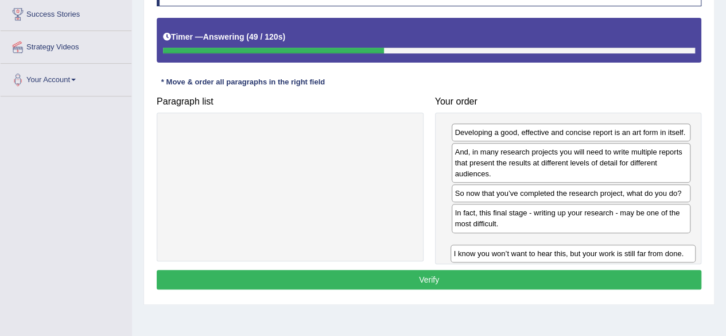
drag, startPoint x: 319, startPoint y: 130, endPoint x: 602, endPoint y: 251, distance: 308.0
click at [602, 251] on div "I know you won’t want to hear this, but your work is still far from done." at bounding box center [573, 252] width 245 height 17
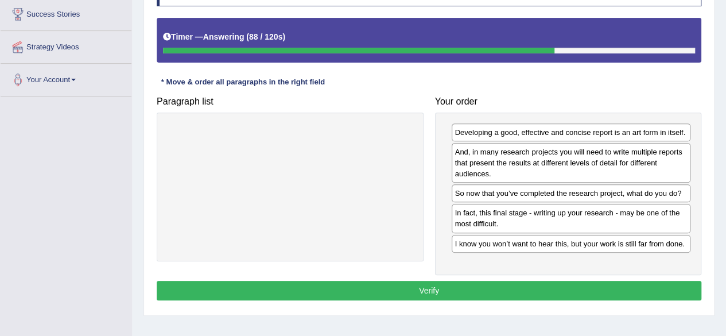
drag, startPoint x: 628, startPoint y: 148, endPoint x: 556, endPoint y: 178, distance: 78.5
click at [556, 178] on div "And, in many research projects you will need to write multiple reports that pre…" at bounding box center [571, 163] width 239 height 40
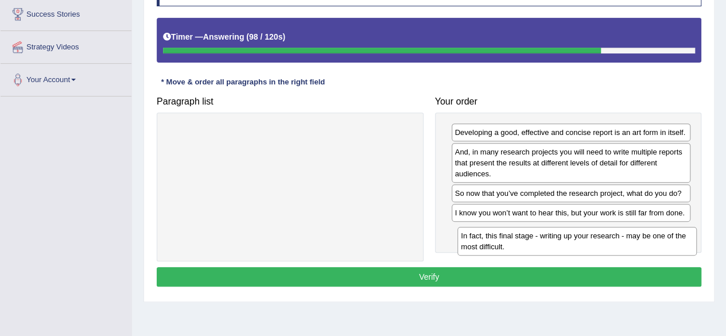
drag, startPoint x: 557, startPoint y: 222, endPoint x: 563, endPoint y: 246, distance: 25.5
click at [563, 246] on div "In fact, this final stage - writing up your research - may be one of the most d…" at bounding box center [576, 241] width 239 height 29
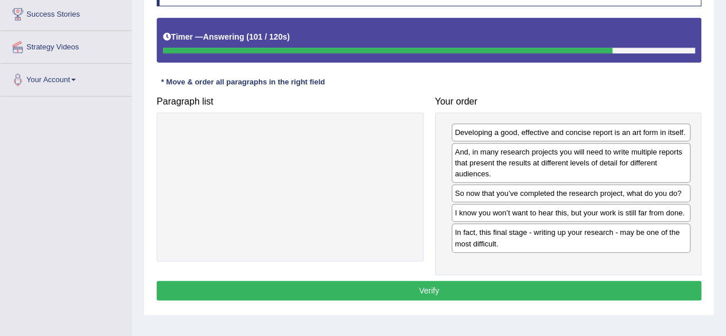
click at [569, 293] on button "Verify" at bounding box center [429, 291] width 545 height 20
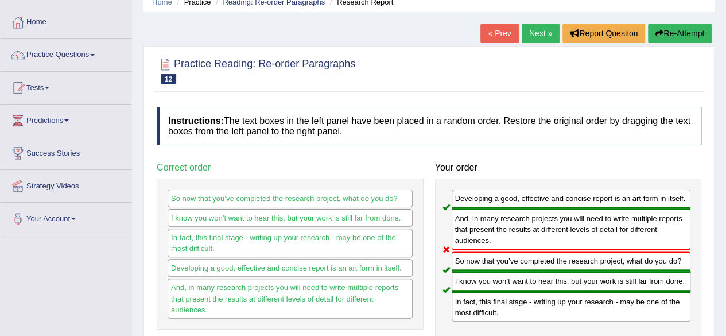
scroll to position [0, 0]
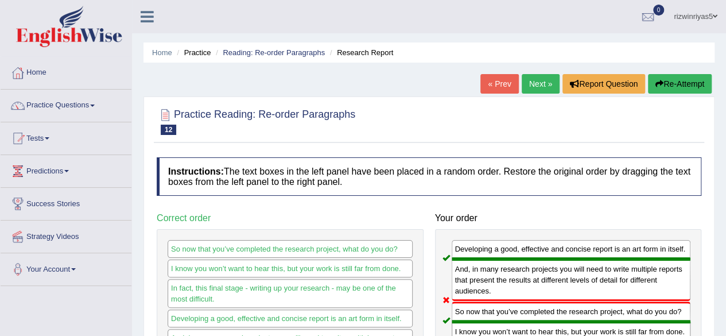
click at [538, 73] on div "Home Practice Reading: Re-order Paragraphs Research Report « Prev Next » Report…" at bounding box center [429, 287] width 594 height 574
click at [542, 81] on link "Next »" at bounding box center [541, 84] width 38 height 20
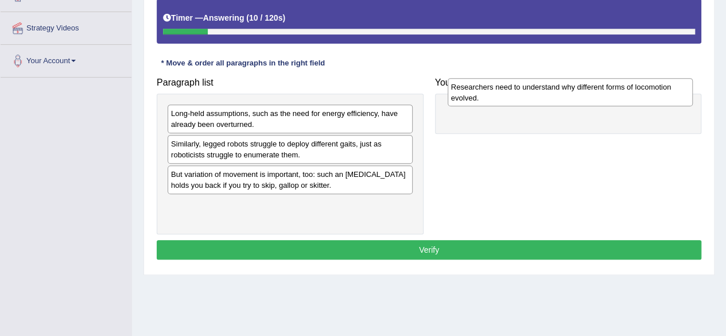
drag, startPoint x: 279, startPoint y: 182, endPoint x: 568, endPoint y: 92, distance: 303.0
click at [568, 92] on div "Researchers need to understand why different forms of locomotion evolved." at bounding box center [570, 92] width 245 height 29
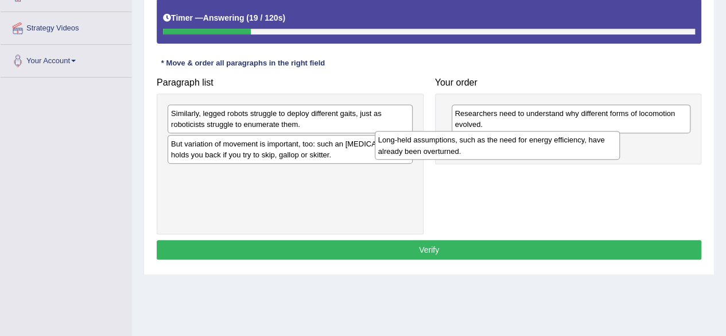
drag, startPoint x: 298, startPoint y: 123, endPoint x: 506, endPoint y: 150, distance: 209.5
click at [506, 150] on div "Long-held assumptions, such as the need for energy efficiency, have already bee…" at bounding box center [497, 145] width 245 height 29
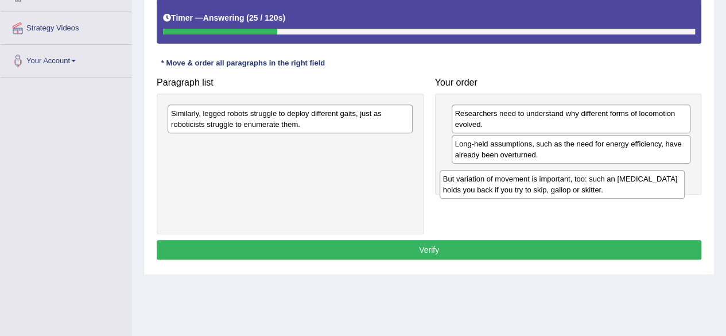
drag, startPoint x: 273, startPoint y: 140, endPoint x: 545, endPoint y: 176, distance: 274.4
click at [545, 176] on div "But variation of movement is important, too: such an [MEDICAL_DATA] holds you b…" at bounding box center [562, 184] width 245 height 29
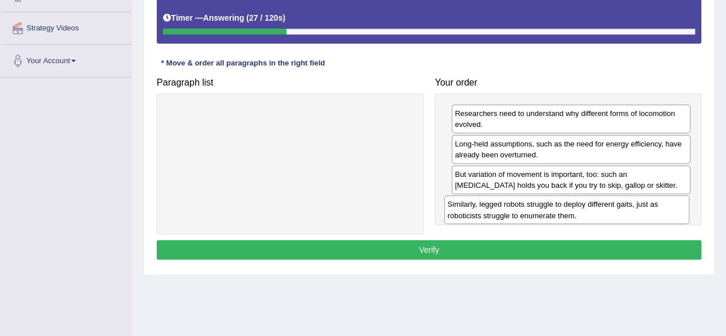
drag, startPoint x: 346, startPoint y: 122, endPoint x: 622, endPoint y: 214, distance: 291.3
click at [622, 214] on div "Similarly, legged robots struggle to deploy different gaits, just as roboticist…" at bounding box center [566, 209] width 245 height 29
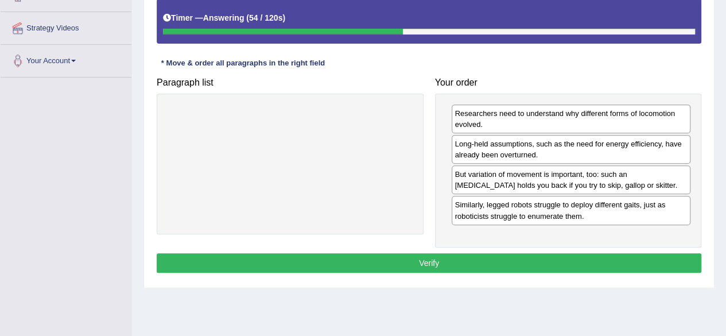
click at [512, 256] on button "Verify" at bounding box center [429, 263] width 545 height 20
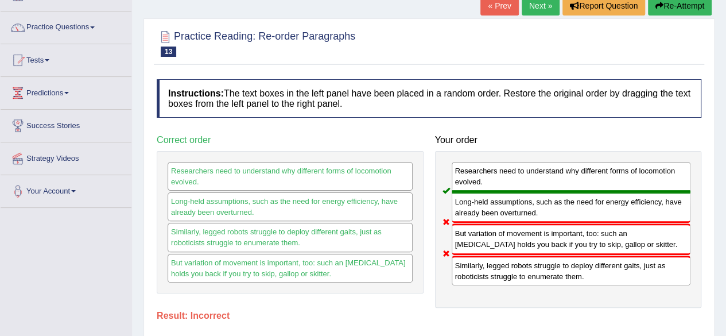
scroll to position [77, 0]
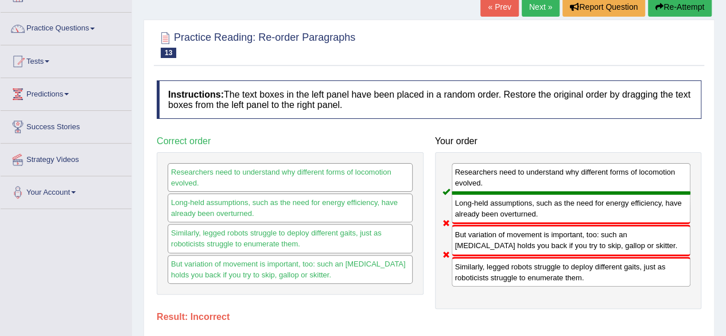
click at [683, 5] on button "Re-Attempt" at bounding box center [680, 7] width 64 height 20
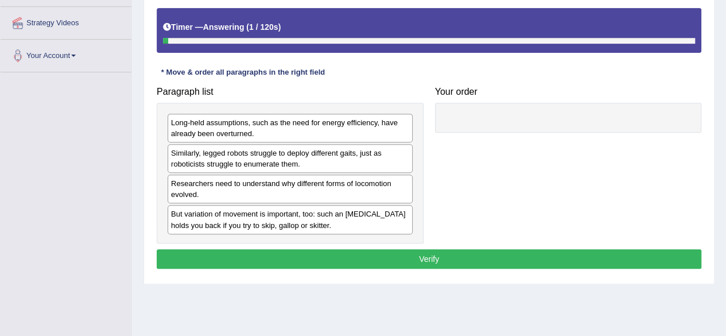
scroll to position [216, 0]
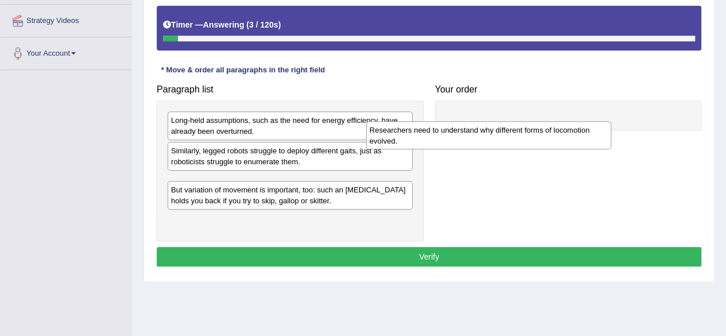
drag, startPoint x: 282, startPoint y: 183, endPoint x: 506, endPoint y: 116, distance: 233.7
click at [506, 121] on div "Researchers need to understand why different forms of locomotion evolved." at bounding box center [488, 135] width 245 height 29
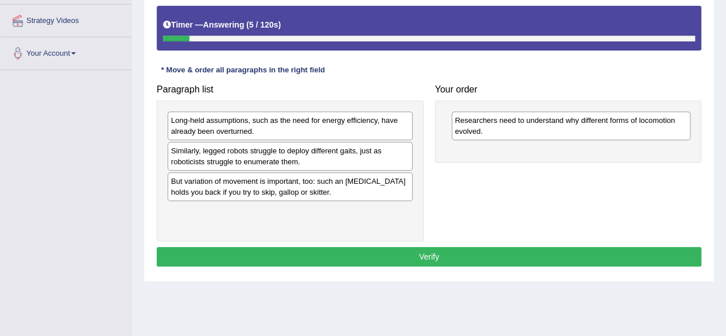
click at [344, 132] on div "Long-held assumptions, such as the need for energy efficiency, have already bee…" at bounding box center [290, 125] width 245 height 29
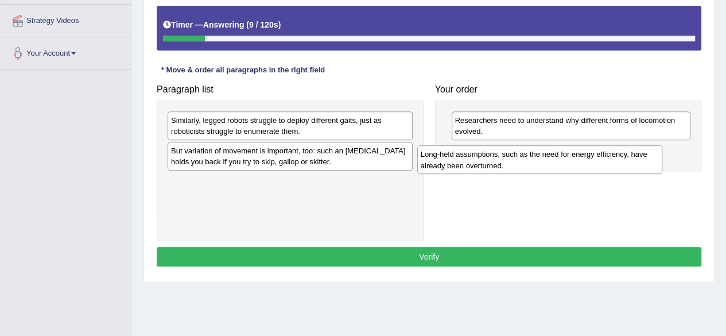
drag, startPoint x: 344, startPoint y: 132, endPoint x: 594, endPoint y: 167, distance: 252.1
click at [594, 167] on div "Long-held assumptions, such as the need for energy efficiency, have already bee…" at bounding box center [539, 159] width 245 height 29
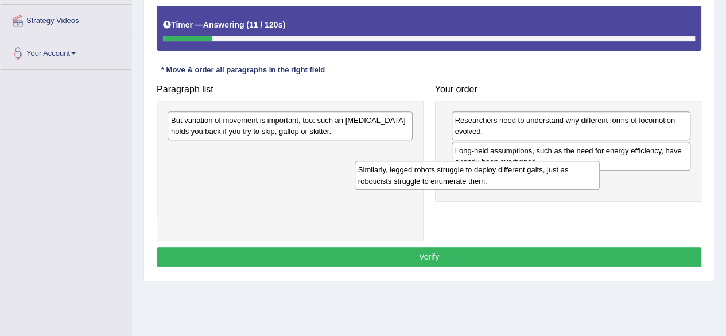
drag, startPoint x: 331, startPoint y: 131, endPoint x: 534, endPoint y: 191, distance: 212.3
click at [534, 189] on div "Similarly, legged robots struggle to deploy different gaits, just as roboticist…" at bounding box center [477, 175] width 245 height 29
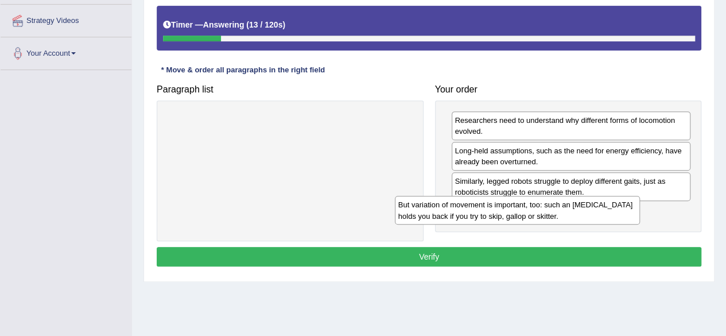
drag, startPoint x: 323, startPoint y: 122, endPoint x: 551, endPoint y: 208, distance: 244.1
click at [551, 208] on div "But variation of movement is important, too: such an ankle brace holds you back…" at bounding box center [517, 210] width 245 height 29
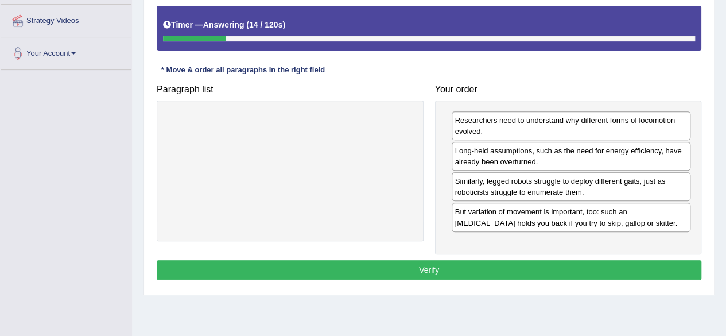
click at [569, 270] on button "Verify" at bounding box center [429, 270] width 545 height 20
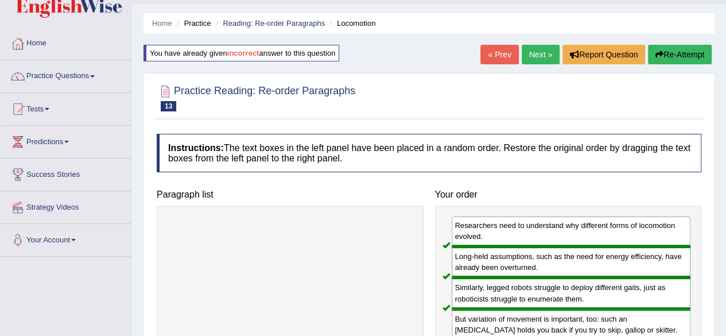
scroll to position [0, 0]
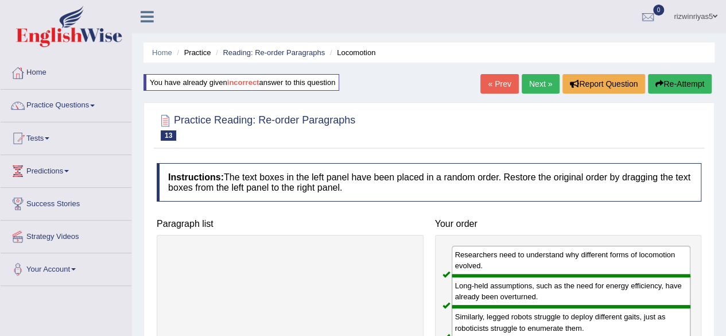
click at [553, 77] on link "Next »" at bounding box center [541, 84] width 38 height 20
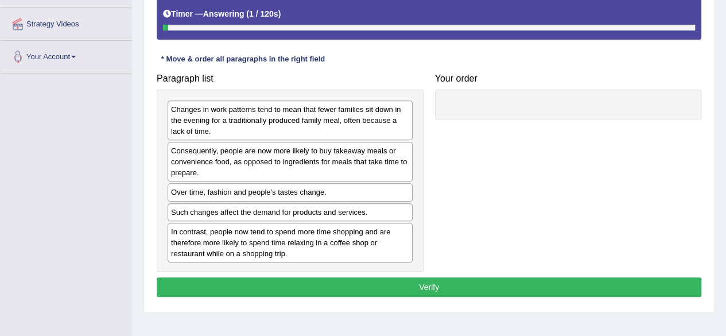
scroll to position [222, 0]
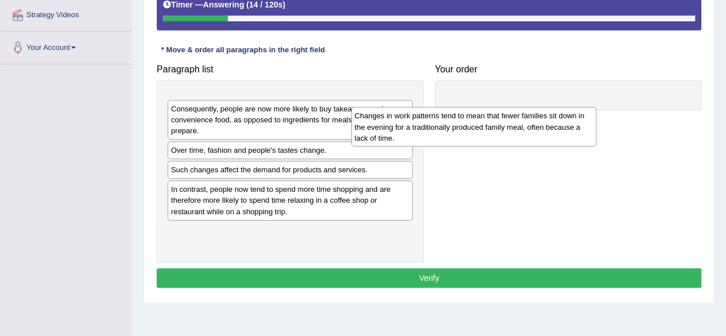
drag, startPoint x: 263, startPoint y: 110, endPoint x: 502, endPoint y: 125, distance: 238.6
click at [502, 125] on div "Changes in work patterns tend to mean that fewer families sit down in the eveni…" at bounding box center [473, 127] width 245 height 40
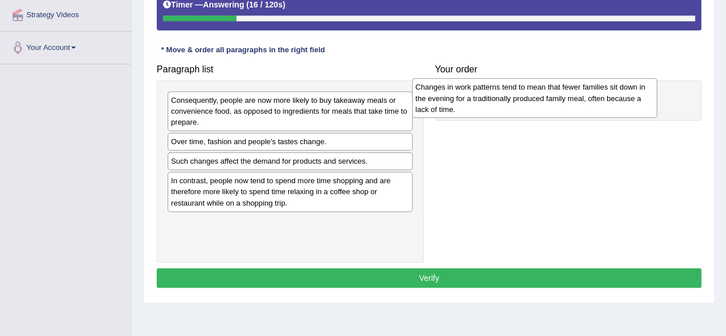
drag, startPoint x: 355, startPoint y: 106, endPoint x: 599, endPoint y: 94, distance: 244.8
click at [599, 94] on div "Changes in work patterns tend to mean that fewer families sit down in the eveni…" at bounding box center [534, 98] width 245 height 40
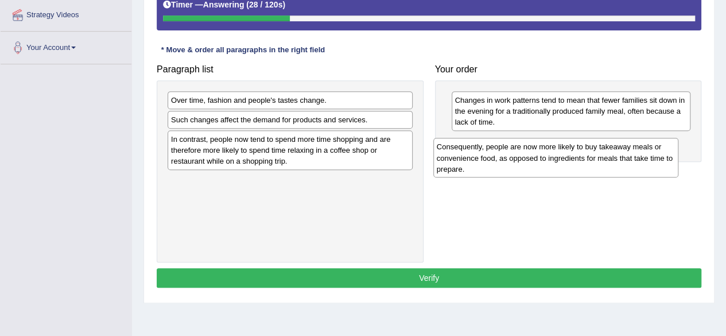
drag, startPoint x: 298, startPoint y: 98, endPoint x: 564, endPoint y: 145, distance: 269.9
click at [564, 145] on div "Consequently, people are now more likely to buy takeaway meals or convenience f…" at bounding box center [555, 158] width 245 height 40
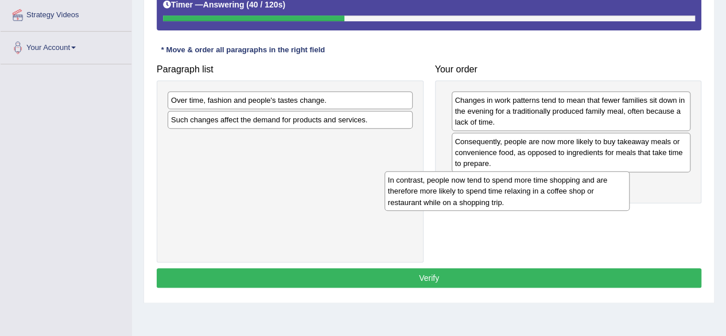
drag, startPoint x: 317, startPoint y: 145, endPoint x: 538, endPoint y: 188, distance: 225.0
click at [538, 188] on div "In contrast, people now tend to spend more time shopping and are therefore more…" at bounding box center [507, 191] width 245 height 40
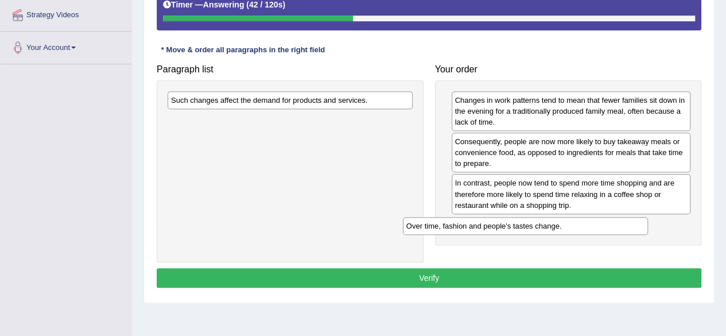
drag, startPoint x: 292, startPoint y: 100, endPoint x: 530, endPoint y: 228, distance: 269.9
click at [530, 228] on div "Over time, fashion and people's tastes change." at bounding box center [525, 225] width 245 height 17
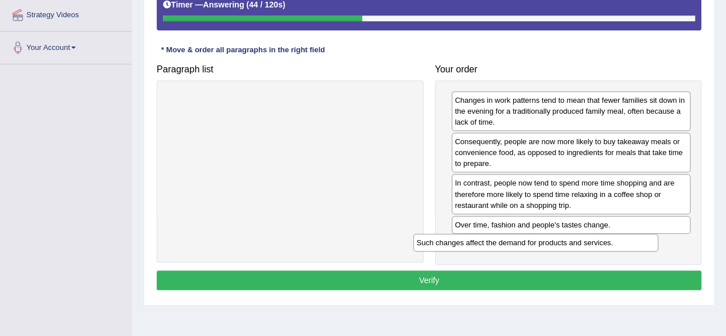
drag, startPoint x: 356, startPoint y: 100, endPoint x: 602, endPoint y: 244, distance: 285.0
click at [602, 244] on div "Such changes affect the demand for products and services." at bounding box center [535, 242] width 245 height 17
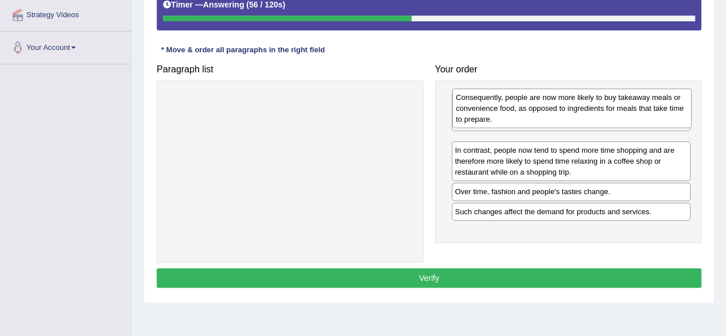
drag, startPoint x: 607, startPoint y: 156, endPoint x: 608, endPoint y: 112, distance: 43.6
click at [608, 112] on div "Consequently, people are now more likely to buy takeaway meals or convenience f…" at bounding box center [571, 108] width 239 height 40
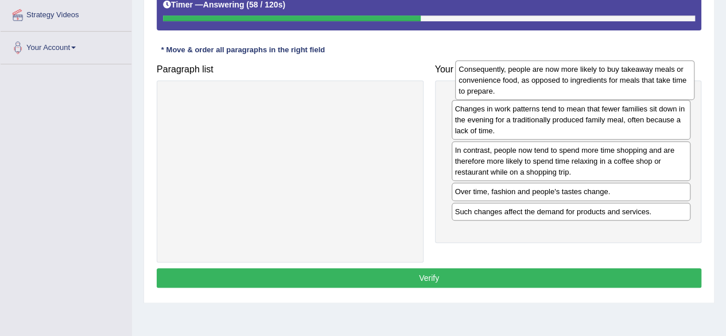
drag, startPoint x: 570, startPoint y: 160, endPoint x: 574, endPoint y: 90, distance: 70.1
click at [574, 90] on div "Consequently, people are now more likely to buy takeaway meals or convenience f…" at bounding box center [574, 80] width 239 height 40
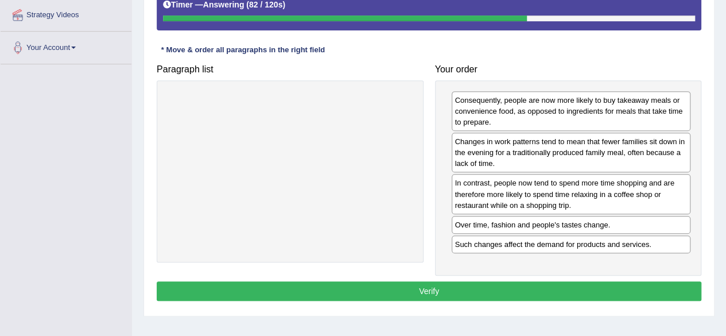
click at [621, 226] on div "Over time, fashion and people's tastes change." at bounding box center [571, 225] width 239 height 18
drag, startPoint x: 614, startPoint y: 227, endPoint x: 592, endPoint y: 149, distance: 80.3
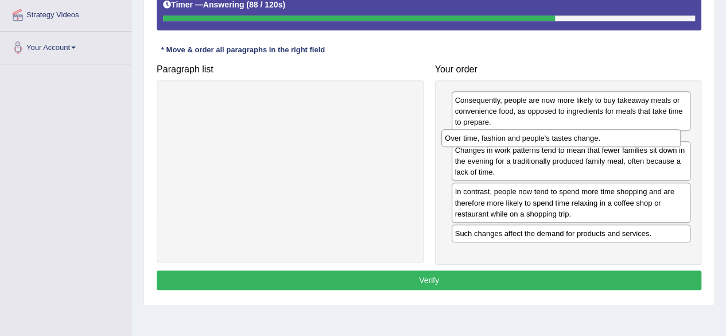
drag, startPoint x: 569, startPoint y: 217, endPoint x: 559, endPoint y: 133, distance: 84.9
click at [559, 133] on div "Over time, fashion and people's tastes change." at bounding box center [560, 137] width 239 height 17
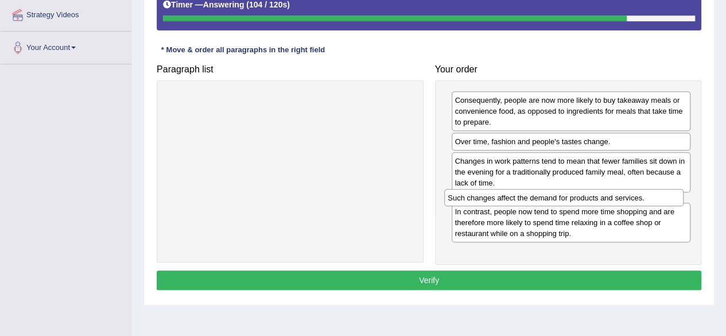
drag, startPoint x: 570, startPoint y: 246, endPoint x: 564, endPoint y: 201, distance: 45.8
click at [564, 201] on div "Such changes affect the demand for products and services." at bounding box center [563, 197] width 239 height 17
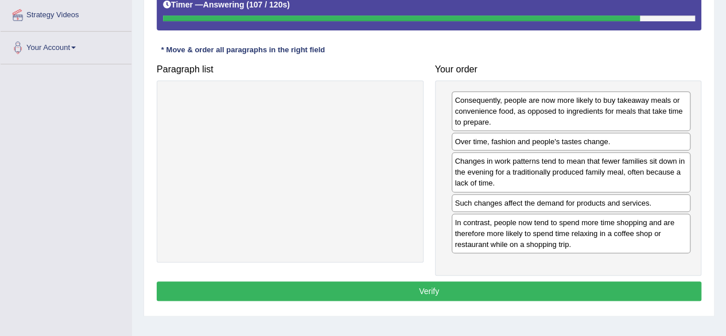
click at [598, 281] on button "Verify" at bounding box center [429, 291] width 545 height 20
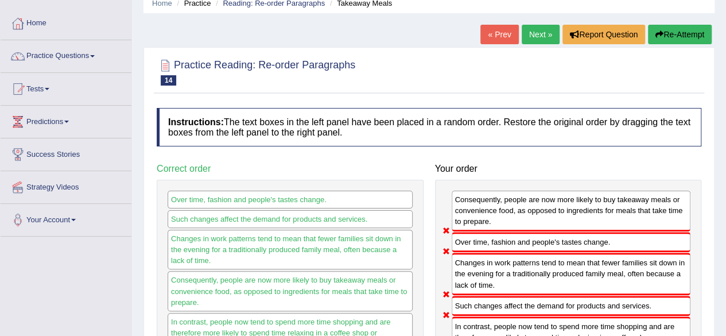
scroll to position [12, 0]
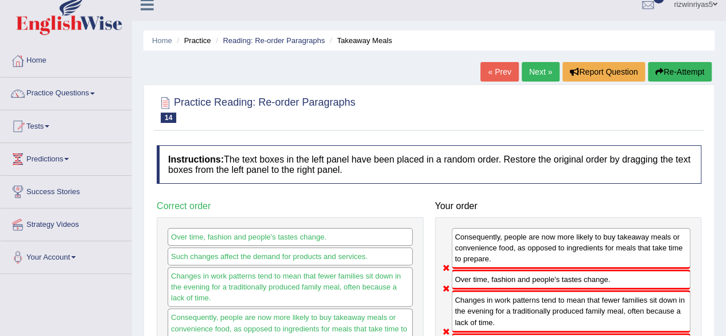
click at [693, 72] on button "Re-Attempt" at bounding box center [680, 72] width 64 height 20
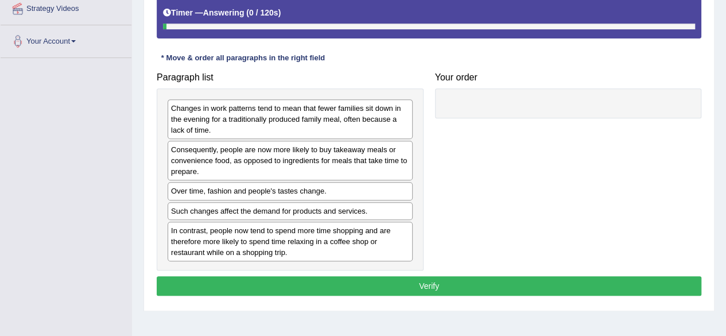
scroll to position [235, 0]
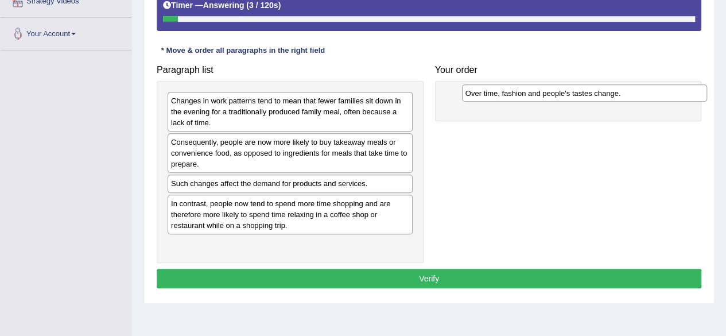
drag, startPoint x: 323, startPoint y: 184, endPoint x: 618, endPoint y: 94, distance: 308.3
click at [618, 94] on div "Over time, fashion and people's tastes change." at bounding box center [584, 92] width 245 height 17
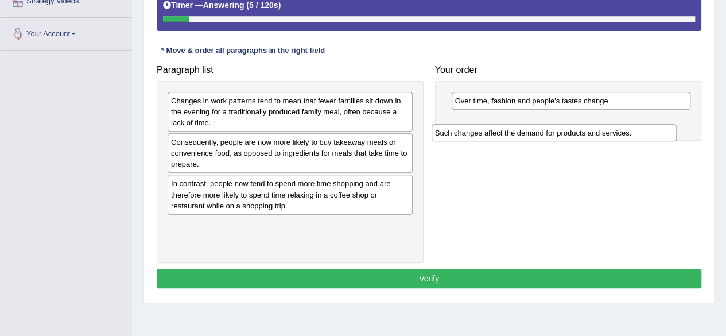
drag, startPoint x: 282, startPoint y: 187, endPoint x: 550, endPoint y: 133, distance: 272.7
click at [550, 133] on div "Such changes affect the demand for products and services." at bounding box center [554, 132] width 245 height 17
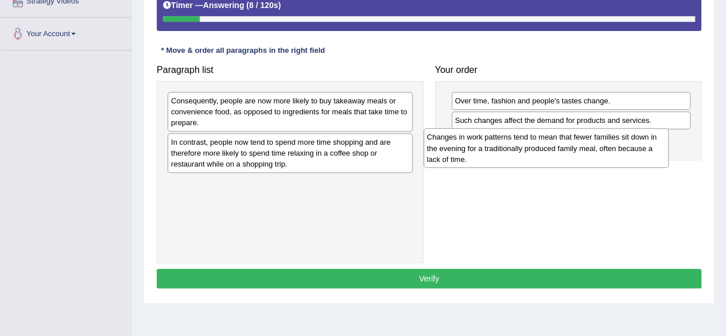
drag, startPoint x: 305, startPoint y: 110, endPoint x: 564, endPoint y: 144, distance: 261.7
click at [564, 144] on div "Changes in work patterns tend to mean that fewer families sit down in the eveni…" at bounding box center [546, 148] width 245 height 40
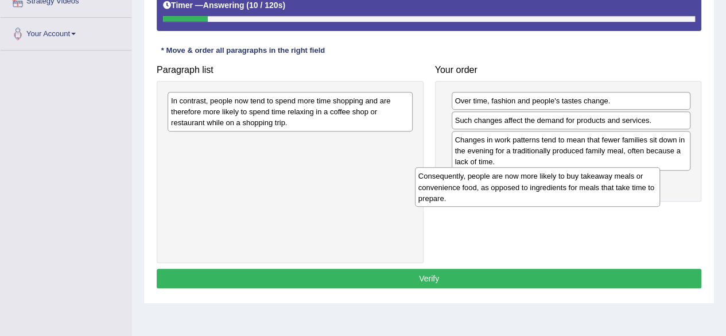
drag, startPoint x: 325, startPoint y: 108, endPoint x: 573, endPoint y: 185, distance: 260.0
click at [573, 185] on div "Consequently, people are now more likely to buy takeaway meals or convenience f…" at bounding box center [537, 187] width 245 height 40
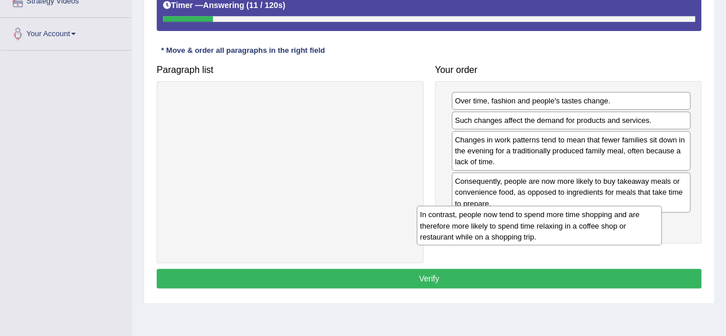
drag, startPoint x: 323, startPoint y: 105, endPoint x: 572, endPoint y: 219, distance: 274.5
click at [572, 219] on div "In contrast, people now tend to spend more time shopping and are therefore more…" at bounding box center [539, 225] width 245 height 40
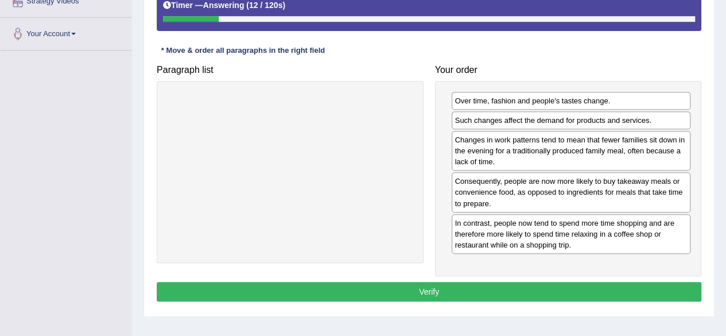
click at [591, 291] on button "Verify" at bounding box center [429, 292] width 545 height 20
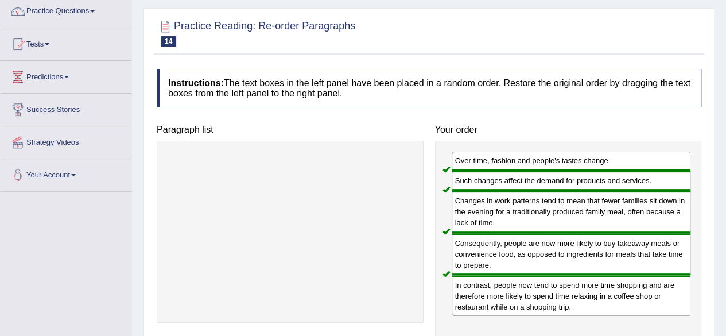
scroll to position [0, 0]
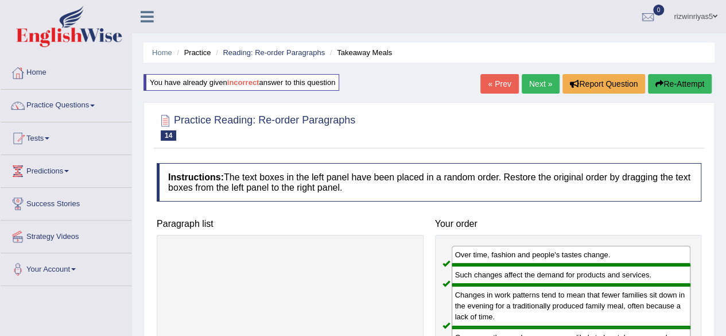
click at [550, 88] on link "Next »" at bounding box center [541, 84] width 38 height 20
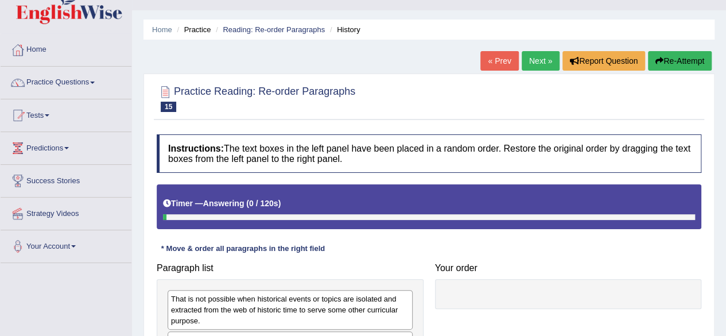
drag, startPoint x: 734, startPoint y: 48, endPoint x: 734, endPoint y: 61, distance: 13.8
click at [725, 61] on html "Toggle navigation Home Practice Questions Speaking Practice Read Aloud Repeat S…" at bounding box center [363, 145] width 726 height 336
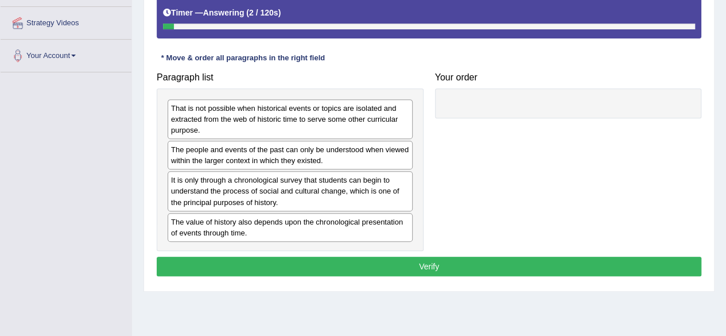
scroll to position [215, 0]
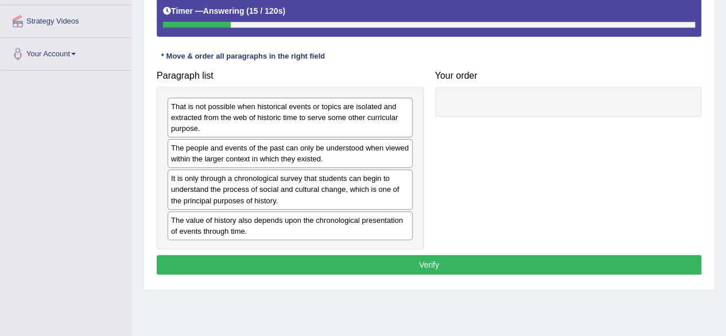
click at [329, 76] on h4 "Paragraph list" at bounding box center [290, 76] width 267 height 10
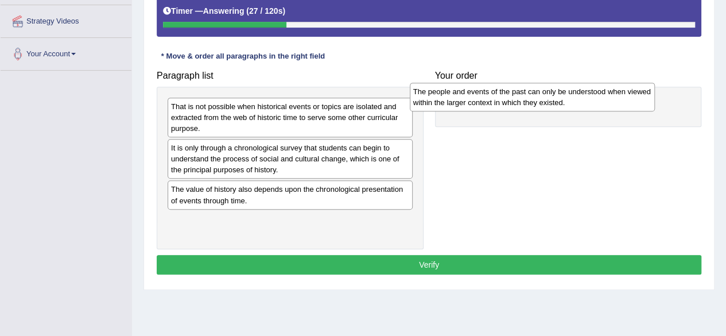
drag, startPoint x: 333, startPoint y: 150, endPoint x: 579, endPoint y: 91, distance: 252.8
click at [579, 91] on div "The people and events of the past can only be understood when viewed within the…" at bounding box center [532, 97] width 245 height 29
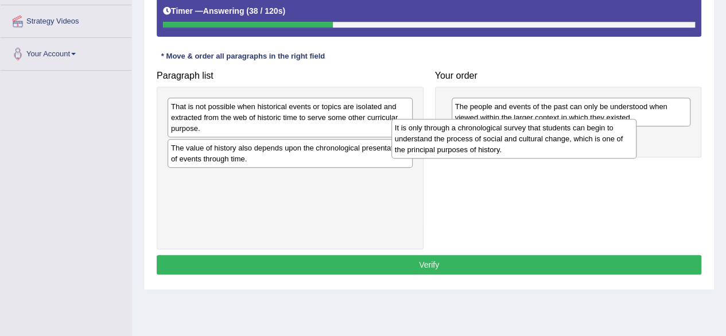
drag, startPoint x: 346, startPoint y: 153, endPoint x: 570, endPoint y: 134, distance: 225.8
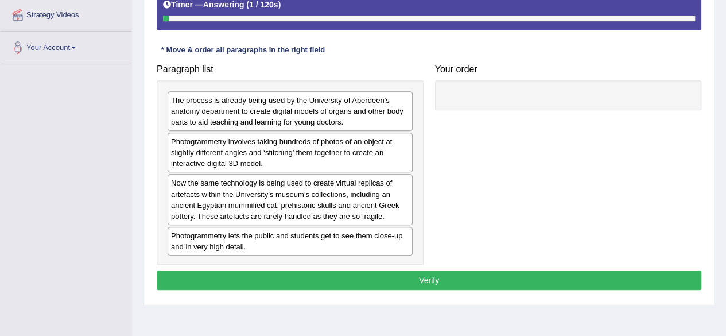
scroll to position [224, 0]
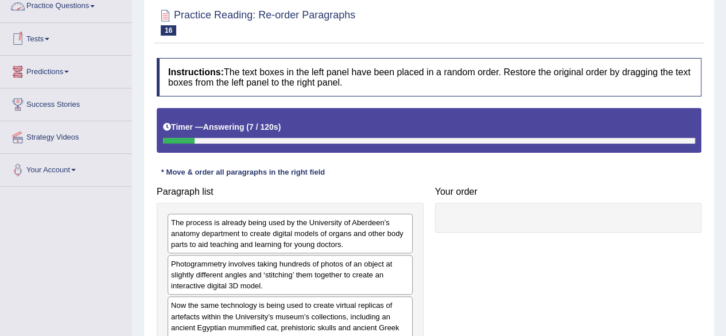
click at [95, 3] on link "Practice Questions" at bounding box center [66, 4] width 131 height 29
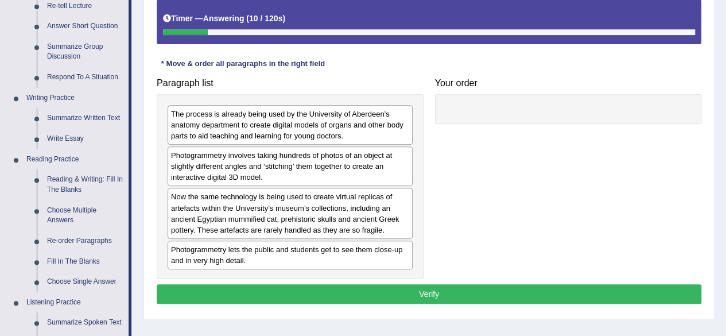
scroll to position [259, 0]
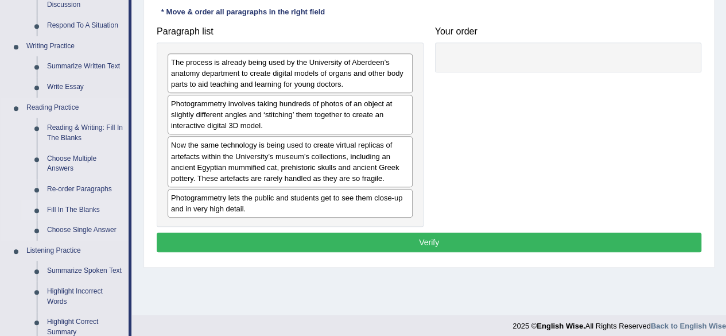
click at [94, 209] on link "Fill In The Blanks" at bounding box center [85, 210] width 87 height 21
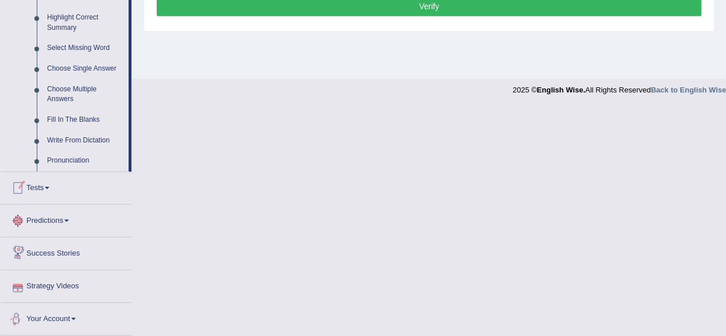
scroll to position [560, 0]
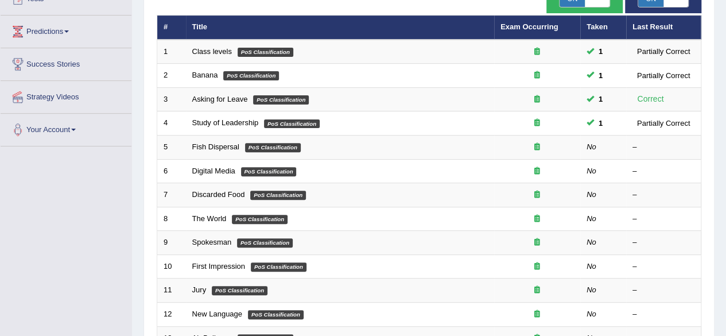
scroll to position [155, 0]
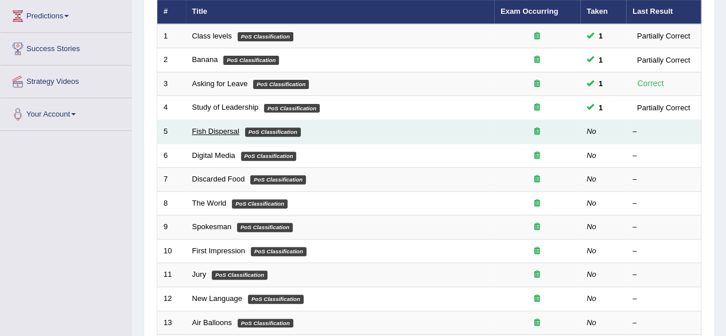
click at [230, 131] on link "Fish Dispersal" at bounding box center [215, 131] width 47 height 9
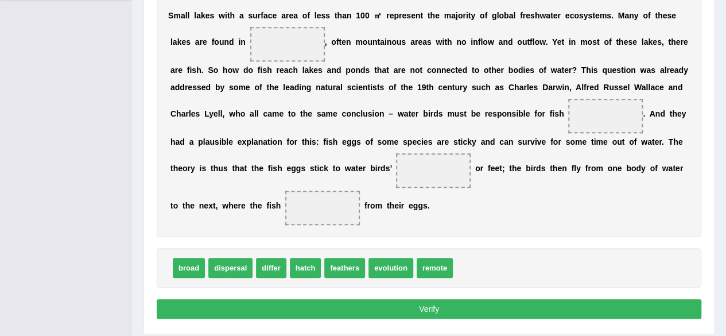
scroll to position [282, 0]
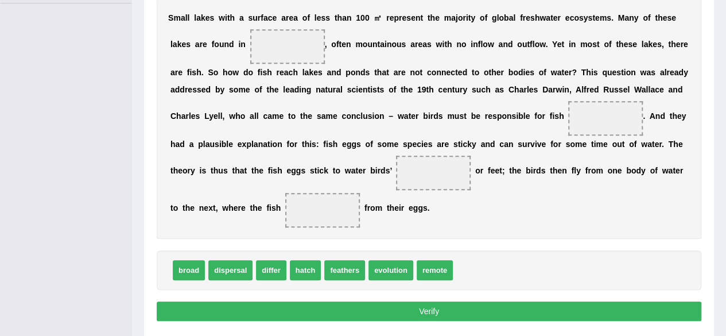
click at [451, 266] on span "remote" at bounding box center [435, 270] width 36 height 20
drag, startPoint x: 444, startPoint y: 270, endPoint x: 288, endPoint y: 43, distance: 275.7
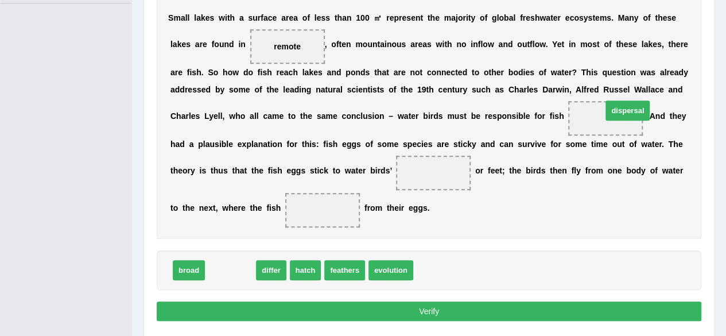
drag, startPoint x: 239, startPoint y: 266, endPoint x: 636, endPoint y: 106, distance: 428.2
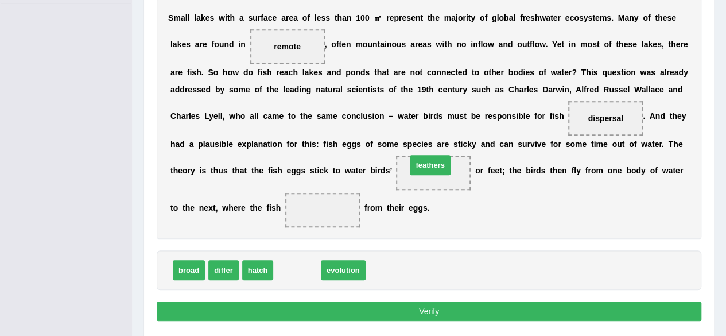
drag, startPoint x: 285, startPoint y: 273, endPoint x: 418, endPoint y: 168, distance: 169.2
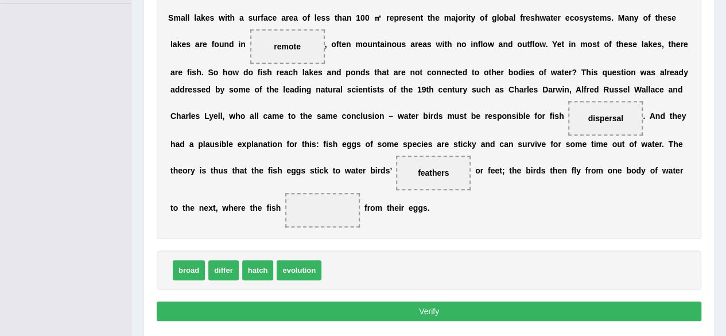
click at [224, 260] on span "differ" at bounding box center [223, 270] width 30 height 20
drag, startPoint x: 256, startPoint y: 268, endPoint x: 311, endPoint y: 209, distance: 80.4
click at [409, 305] on button "Verify" at bounding box center [429, 311] width 545 height 20
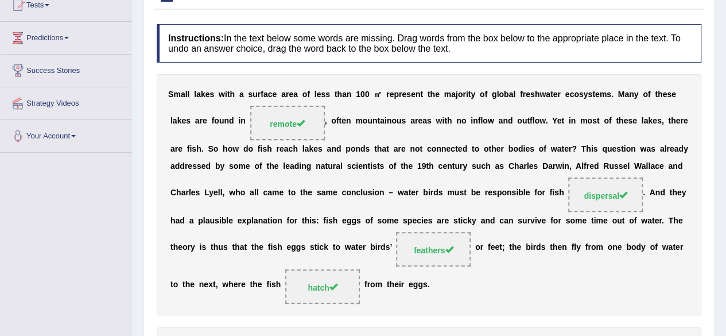
scroll to position [44, 0]
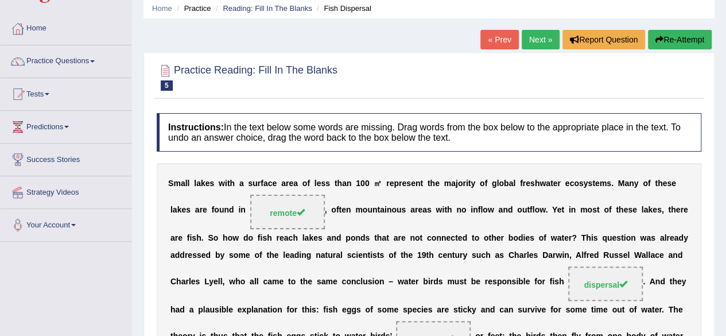
click at [542, 28] on div "Home Practice Reading: Fill In The Blanks Fish Dispersal « Prev Next » Report Q…" at bounding box center [429, 255] width 594 height 599
click at [541, 35] on link "Next »" at bounding box center [541, 40] width 38 height 20
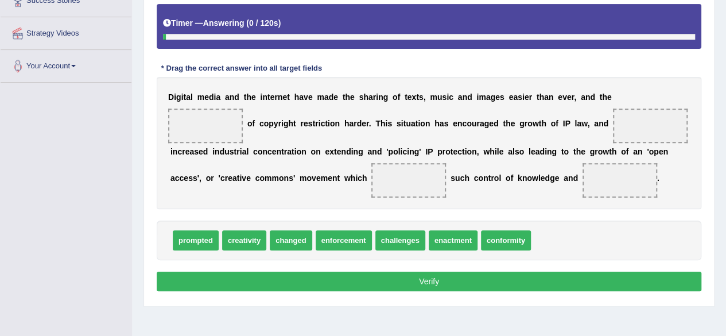
scroll to position [204, 0]
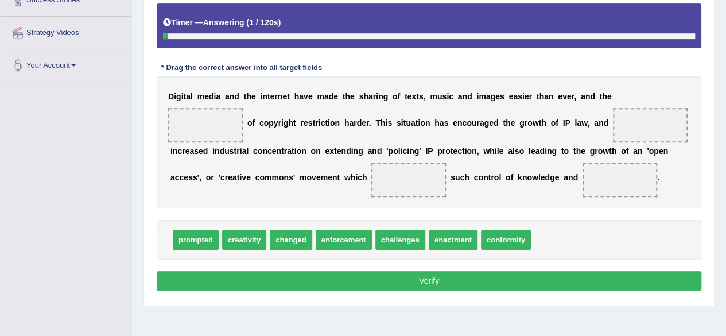
drag, startPoint x: 734, startPoint y: 59, endPoint x: 734, endPoint y: 166, distance: 106.8
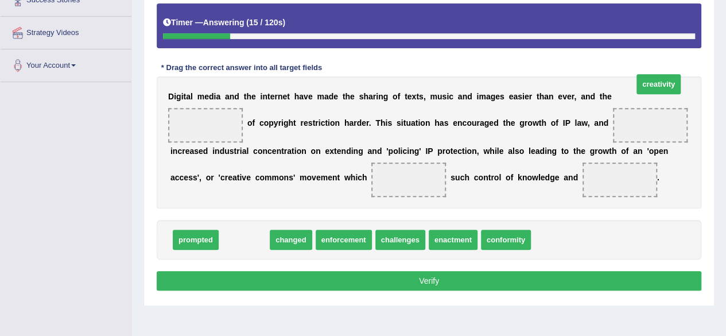
drag, startPoint x: 248, startPoint y: 257, endPoint x: 662, endPoint y: 102, distance: 442.4
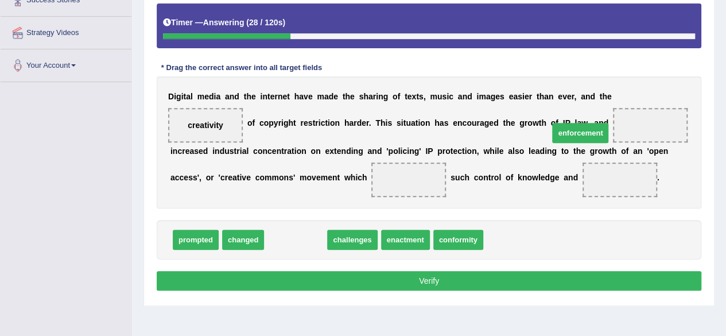
drag, startPoint x: 284, startPoint y: 257, endPoint x: 568, endPoint y: 150, distance: 304.0
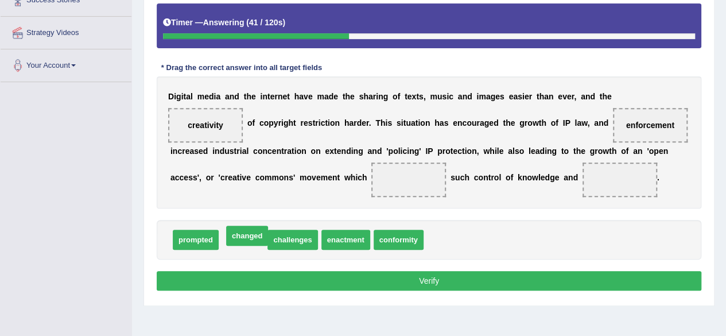
drag, startPoint x: 234, startPoint y: 254, endPoint x: 238, endPoint y: 250, distance: 6.1
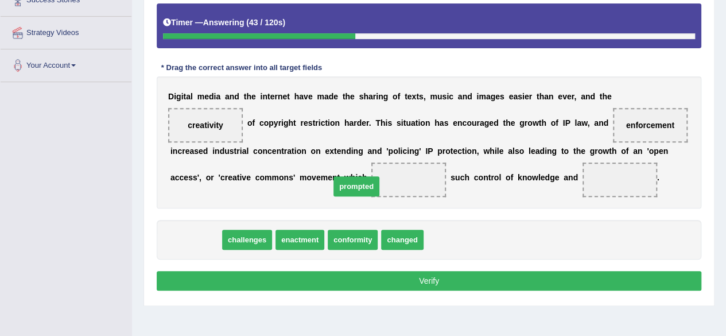
drag, startPoint x: 207, startPoint y: 257, endPoint x: 368, endPoint y: 203, distance: 170.2
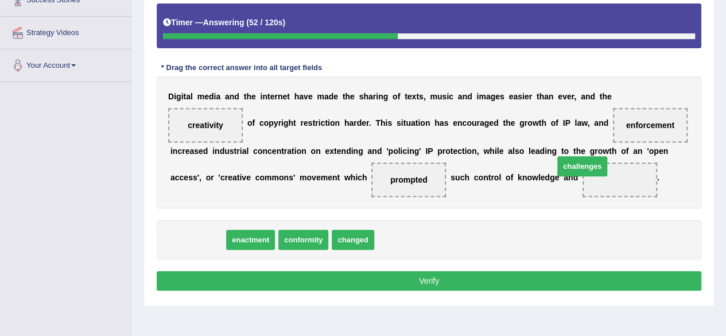
drag, startPoint x: 215, startPoint y: 262, endPoint x: 601, endPoint y: 189, distance: 393.1
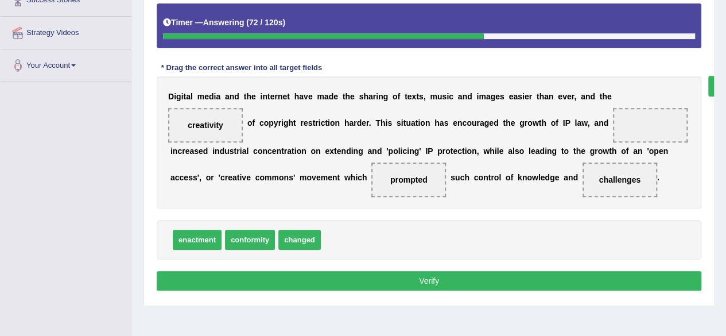
drag, startPoint x: 570, startPoint y: 139, endPoint x: 655, endPoint y: 100, distance: 93.5
drag, startPoint x: 334, startPoint y: 263, endPoint x: 566, endPoint y: 152, distance: 257.5
click at [513, 290] on button "Verify" at bounding box center [429, 281] width 545 height 20
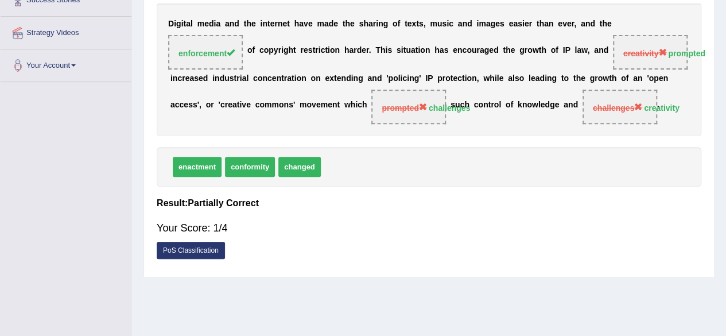
drag, startPoint x: 734, startPoint y: 140, endPoint x: 734, endPoint y: 125, distance: 14.9
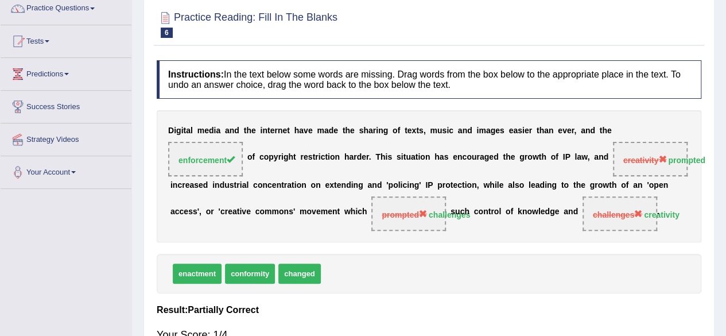
scroll to position [0, 0]
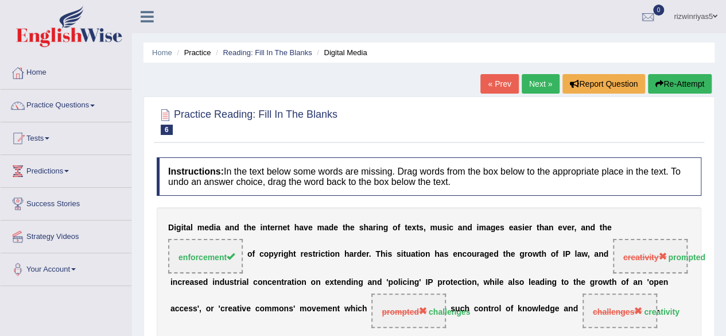
click at [681, 87] on button "Re-Attempt" at bounding box center [680, 84] width 64 height 20
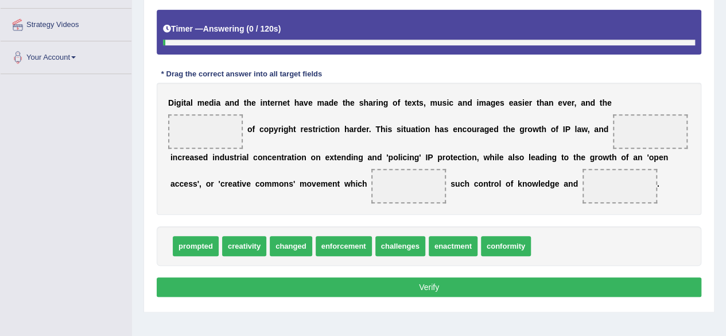
scroll to position [212, 0]
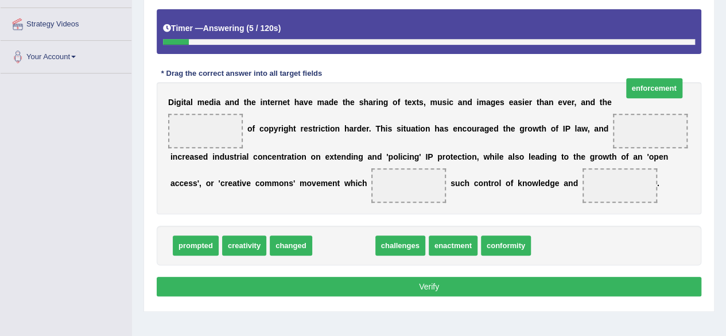
drag, startPoint x: 350, startPoint y: 262, endPoint x: 661, endPoint y: 99, distance: 350.9
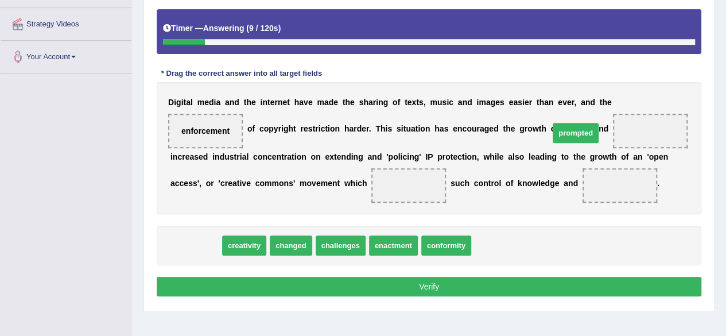
drag, startPoint x: 214, startPoint y: 269, endPoint x: 599, endPoint y: 158, distance: 401.3
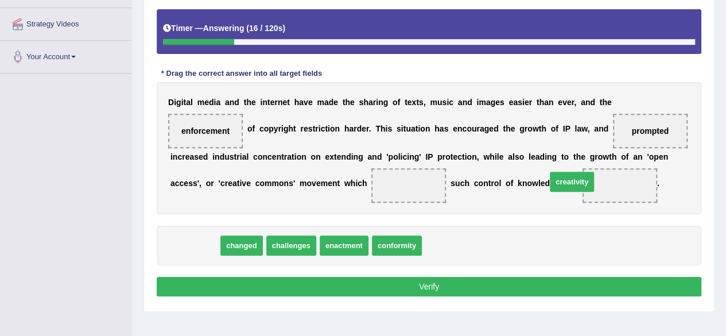
drag, startPoint x: 208, startPoint y: 263, endPoint x: 585, endPoint y: 200, distance: 382.3
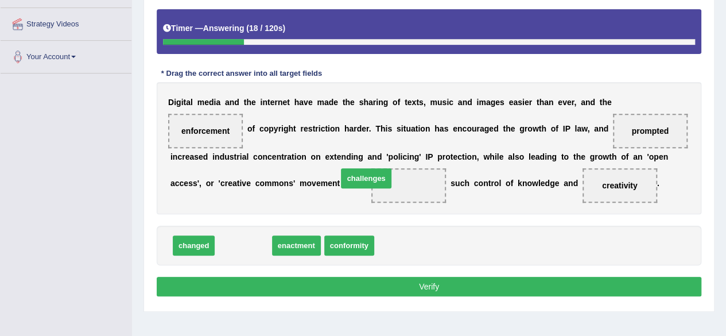
drag, startPoint x: 250, startPoint y: 264, endPoint x: 373, endPoint y: 197, distance: 140.0
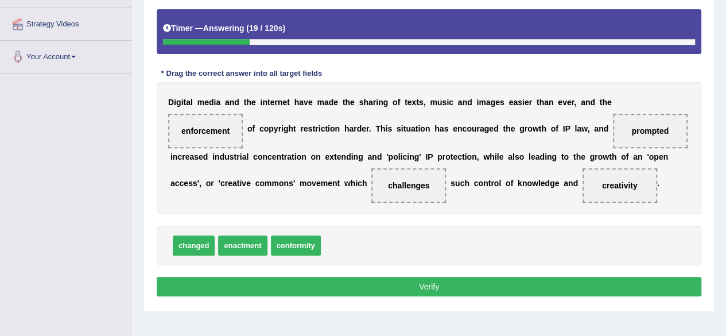
click at [458, 296] on button "Verify" at bounding box center [429, 287] width 545 height 20
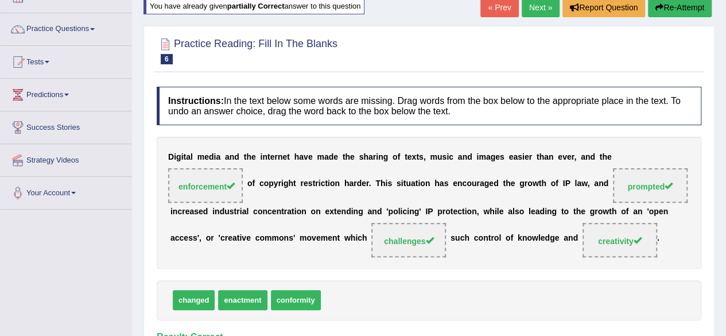
scroll to position [0, 0]
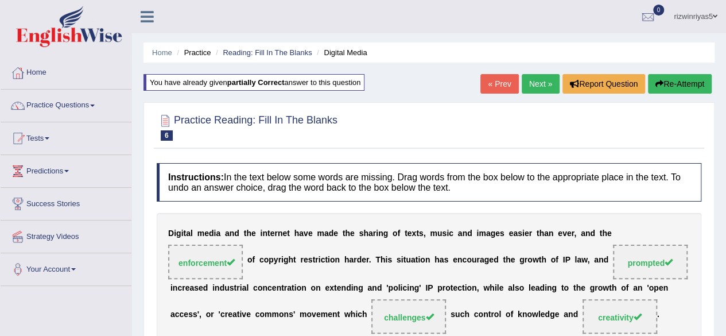
click at [539, 81] on link "Next »" at bounding box center [541, 84] width 38 height 20
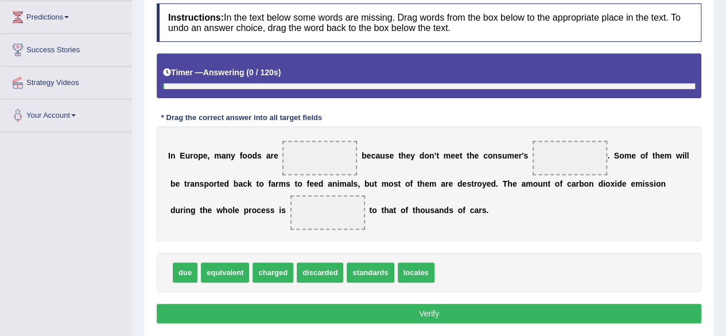
scroll to position [187, 0]
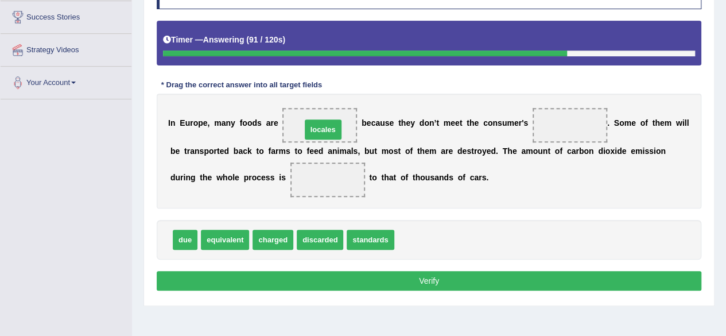
drag, startPoint x: 411, startPoint y: 236, endPoint x: 318, endPoint y: 126, distance: 144.2
click at [372, 227] on div "due equivalent charged discarded standards" at bounding box center [429, 240] width 545 height 40
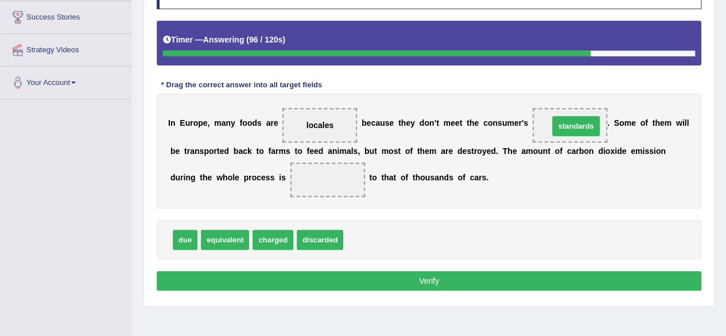
drag, startPoint x: 372, startPoint y: 228, endPoint x: 577, endPoint y: 114, distance: 234.8
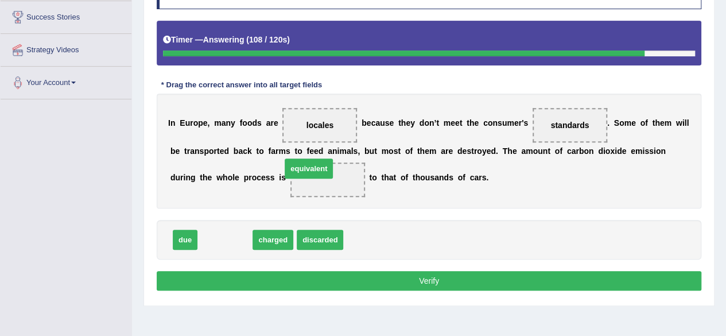
drag, startPoint x: 240, startPoint y: 238, endPoint x: 358, endPoint y: 175, distance: 133.5
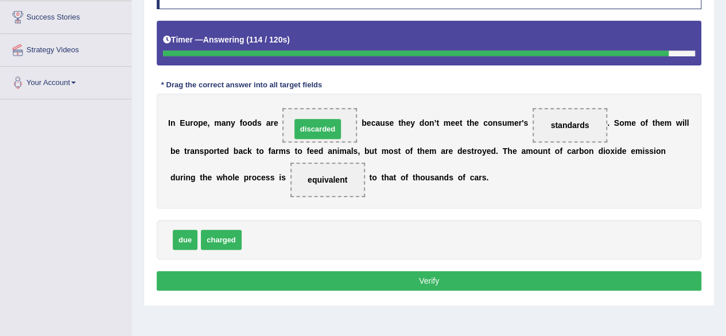
drag, startPoint x: 266, startPoint y: 236, endPoint x: 316, endPoint y: 126, distance: 121.3
click at [535, 278] on button "Verify" at bounding box center [429, 281] width 545 height 20
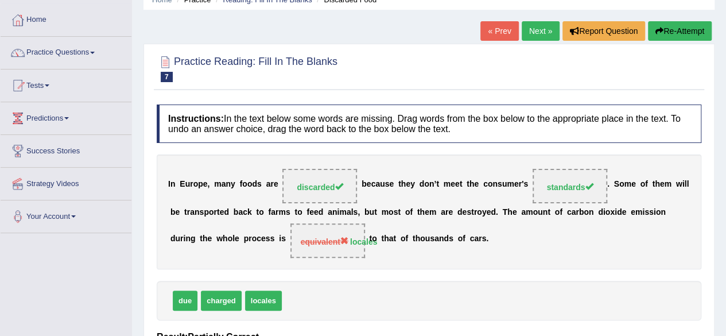
scroll to position [0, 0]
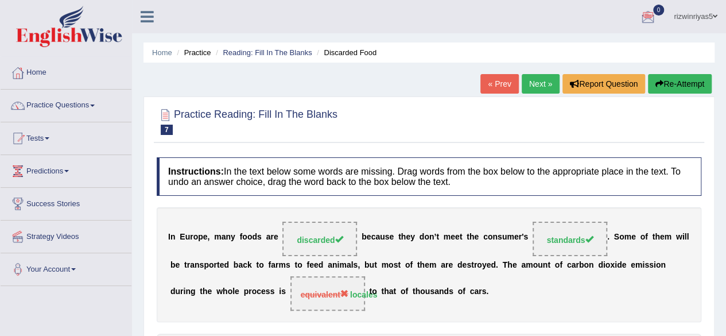
click at [538, 86] on link "Next »" at bounding box center [541, 84] width 38 height 20
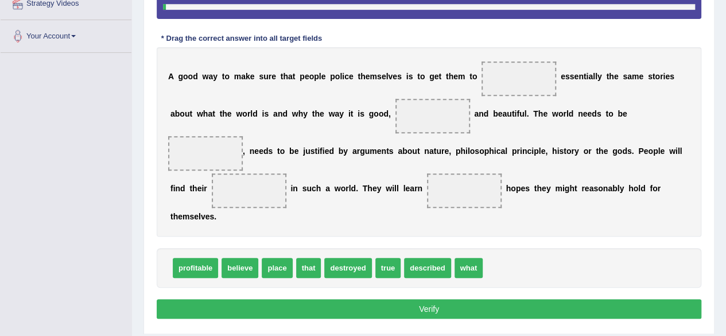
scroll to position [251, 0]
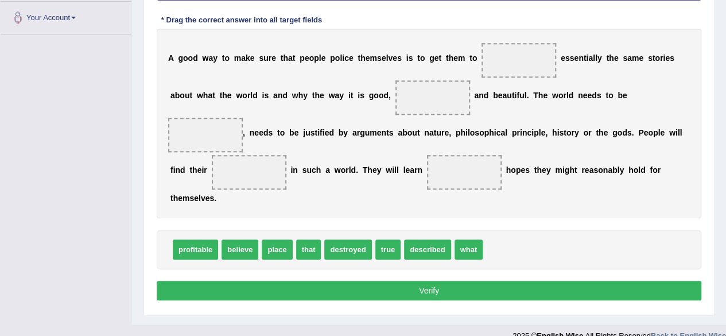
drag, startPoint x: 0, startPoint y: 0, endPoint x: 734, endPoint y: 185, distance: 757.0
drag, startPoint x: 247, startPoint y: 244, endPoint x: 545, endPoint y: 63, distance: 349.2
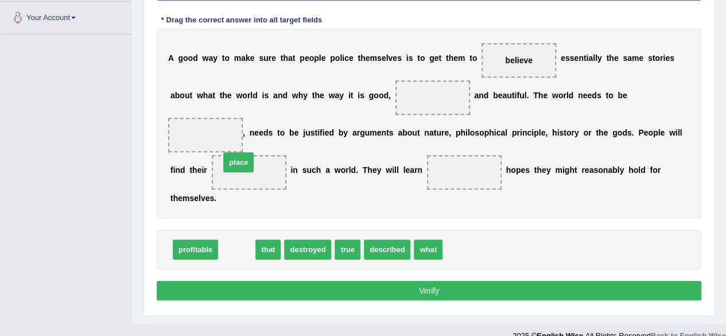
drag, startPoint x: 244, startPoint y: 239, endPoint x: 247, endPoint y: 153, distance: 86.7
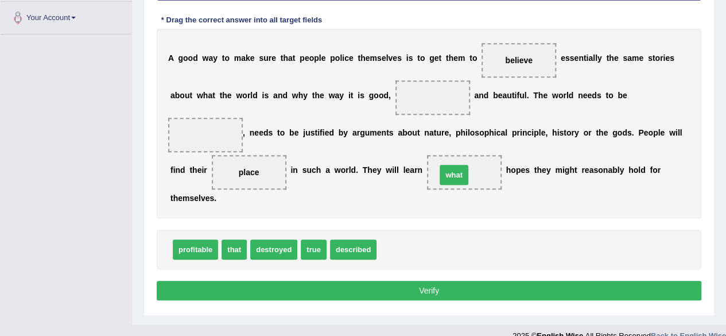
drag, startPoint x: 407, startPoint y: 245, endPoint x: 467, endPoint y: 170, distance: 95.5
drag, startPoint x: 306, startPoint y: 249, endPoint x: 428, endPoint y: 100, distance: 192.1
click at [325, 253] on span "described" at bounding box center [324, 249] width 46 height 20
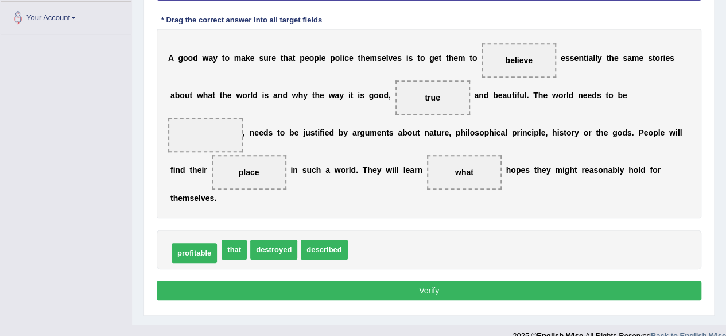
drag, startPoint x: 198, startPoint y: 246, endPoint x: 197, endPoint y: 252, distance: 5.8
drag, startPoint x: 193, startPoint y: 243, endPoint x: 405, endPoint y: 234, distance: 211.4
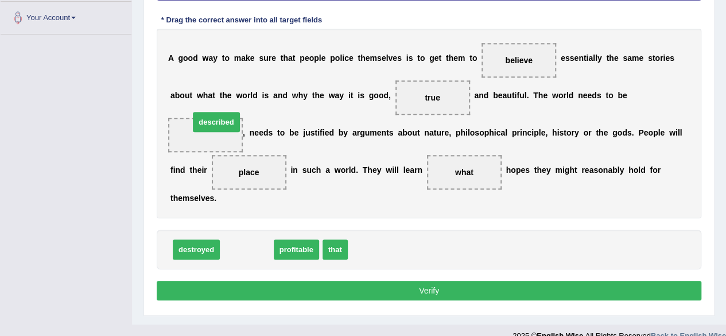
drag, startPoint x: 242, startPoint y: 252, endPoint x: 211, endPoint y: 127, distance: 128.9
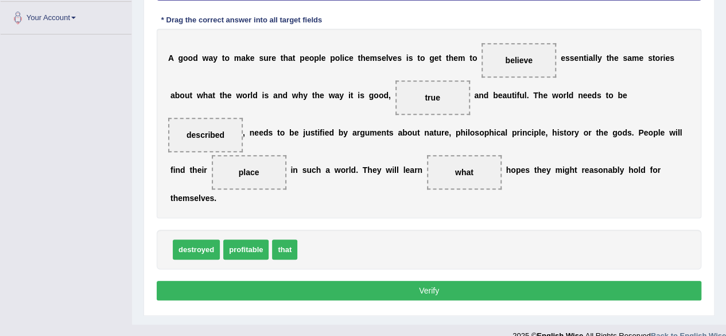
click at [372, 286] on button "Verify" at bounding box center [429, 291] width 545 height 20
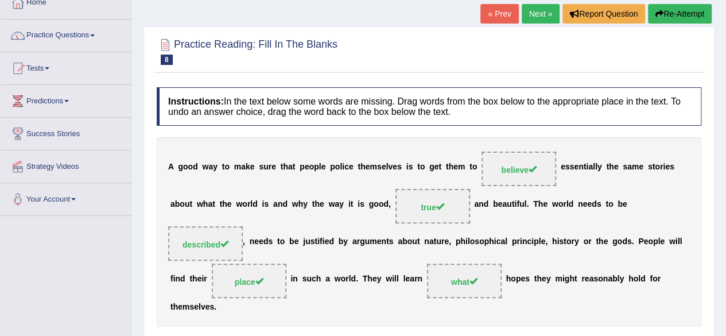
scroll to position [70, 0]
click at [544, 13] on link "Next »" at bounding box center [541, 14] width 38 height 20
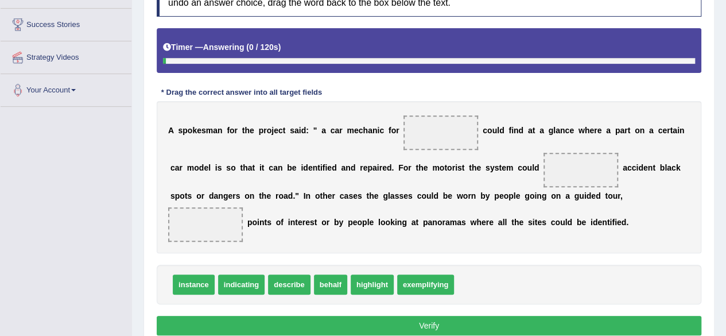
scroll to position [214, 0]
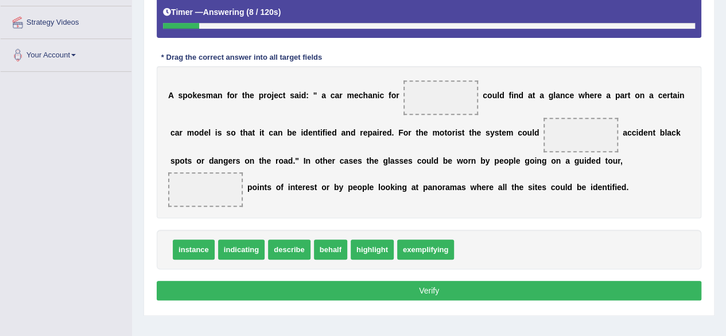
click at [690, 151] on div "A s p o k e s m a n f o r t h e p r o j e c t s a i d : " a c a r m e c h a n i…" at bounding box center [429, 142] width 545 height 152
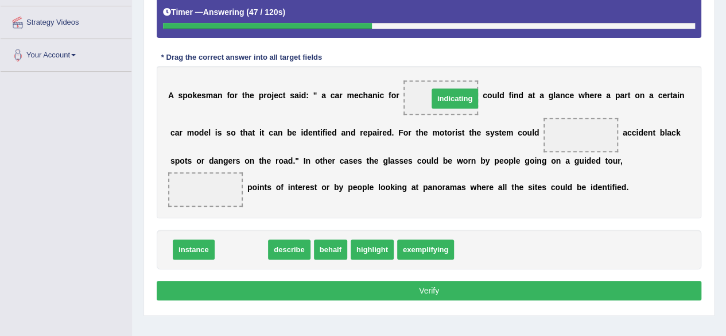
drag, startPoint x: 233, startPoint y: 249, endPoint x: 447, endPoint y: 98, distance: 261.5
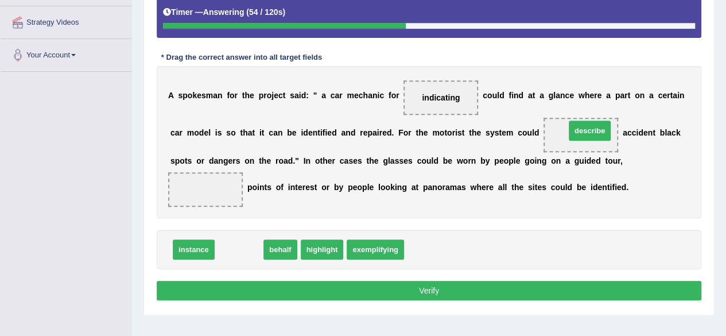
drag, startPoint x: 244, startPoint y: 242, endPoint x: 595, endPoint y: 122, distance: 370.4
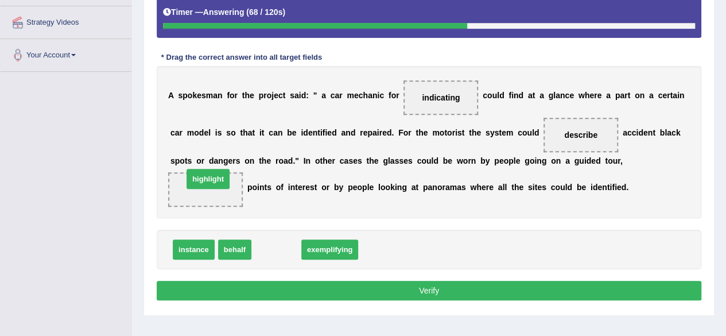
drag, startPoint x: 264, startPoint y: 247, endPoint x: 196, endPoint y: 177, distance: 97.8
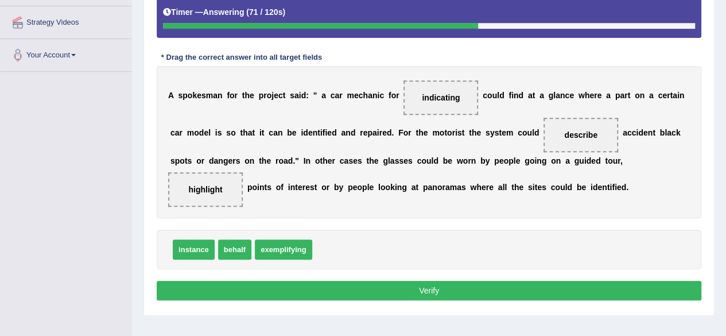
click at [468, 284] on button "Verify" at bounding box center [429, 291] width 545 height 20
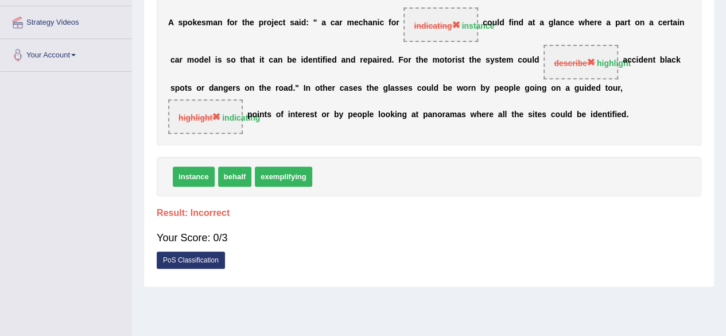
drag, startPoint x: 729, startPoint y: 199, endPoint x: 733, endPoint y: 150, distance: 48.9
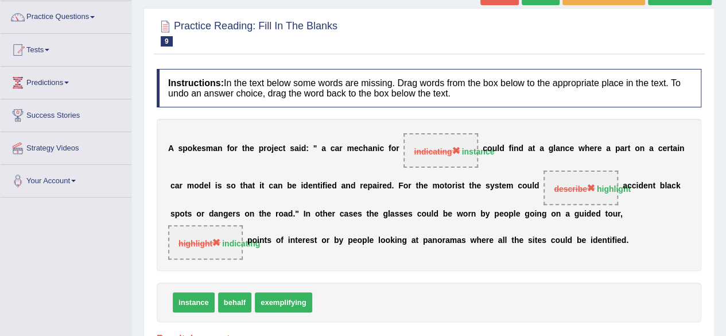
scroll to position [0, 0]
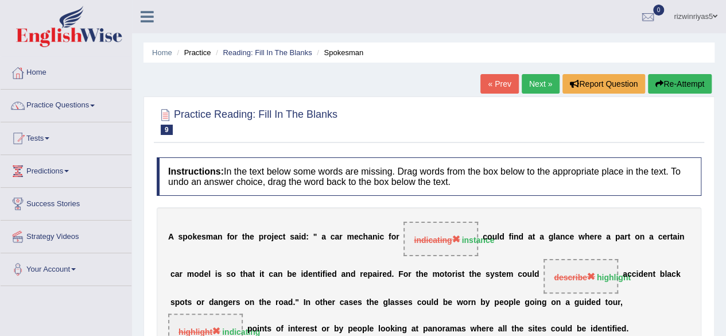
click at [662, 81] on button "Re-Attempt" at bounding box center [680, 84] width 64 height 20
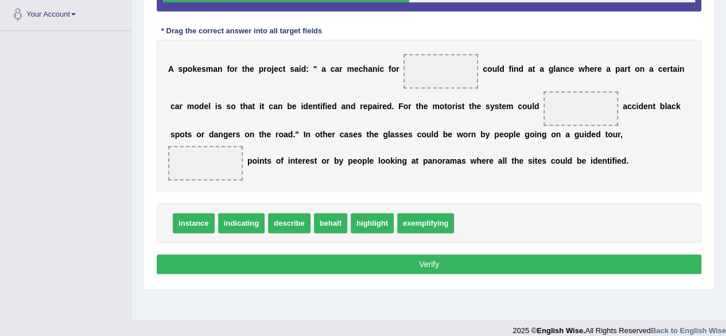
scroll to position [266, 0]
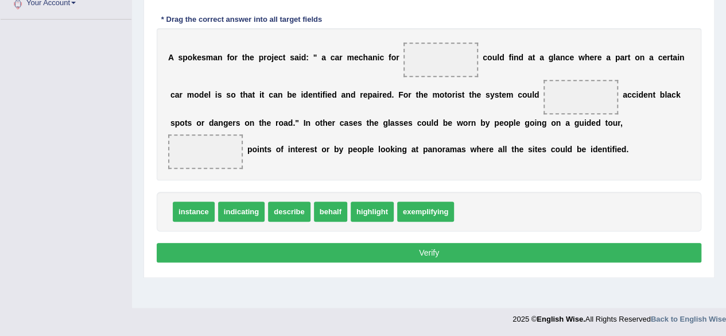
click at [358, 76] on div "A s p o k e s m a n f o r t h e p r o j e c t s a i d : " a c a r m e c h a n i…" at bounding box center [429, 104] width 545 height 152
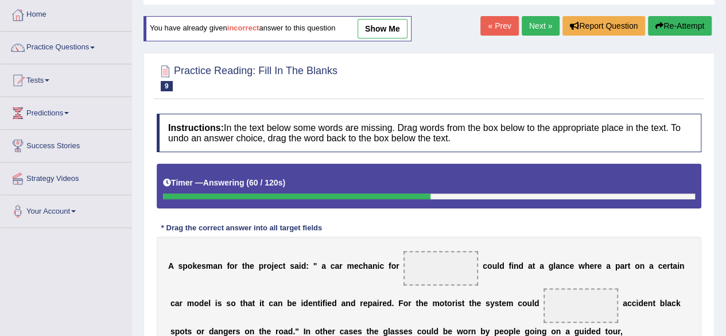
scroll to position [0, 0]
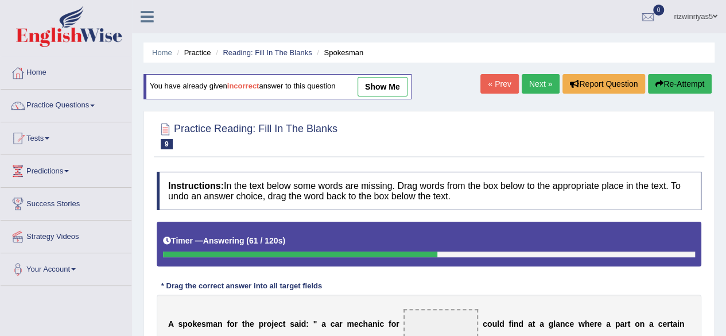
click at [541, 76] on link "Next »" at bounding box center [541, 84] width 38 height 20
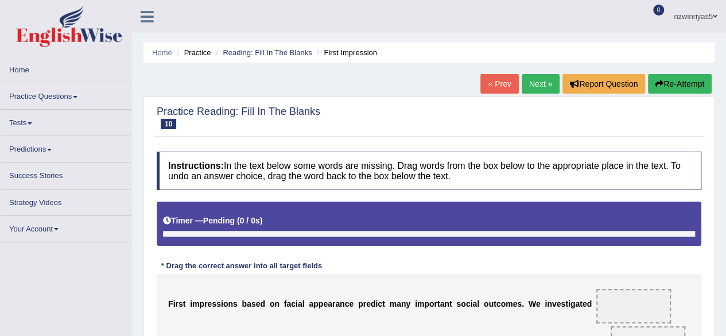
click at [541, 76] on link "Next »" at bounding box center [541, 84] width 38 height 20
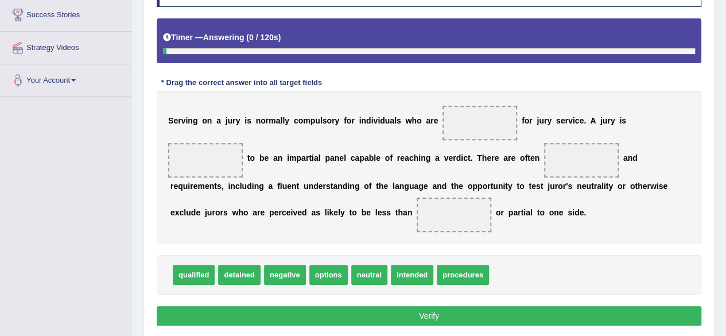
scroll to position [219, 0]
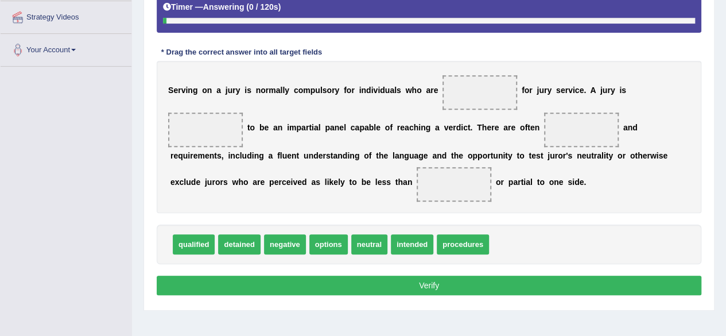
drag, startPoint x: 734, startPoint y: 106, endPoint x: 734, endPoint y: 222, distance: 115.4
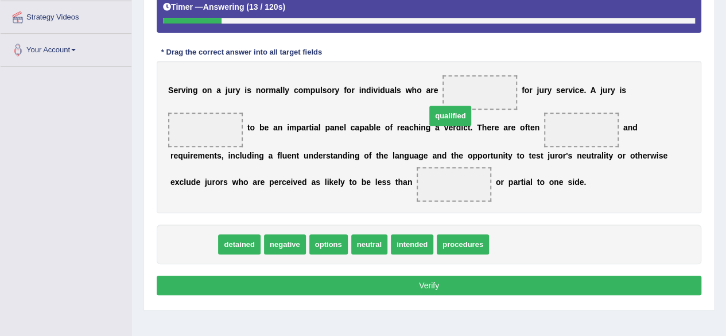
drag, startPoint x: 195, startPoint y: 238, endPoint x: 468, endPoint y: 84, distance: 313.7
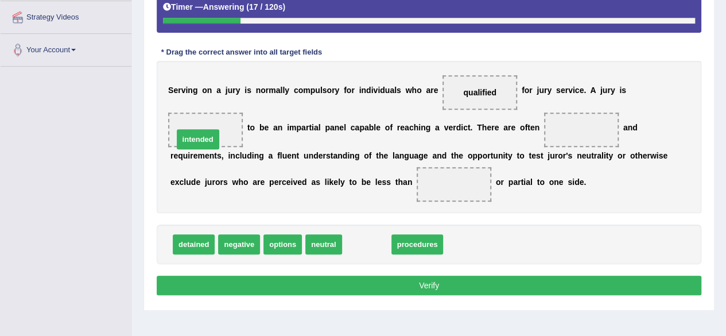
drag, startPoint x: 368, startPoint y: 243, endPoint x: 199, endPoint y: 138, distance: 198.4
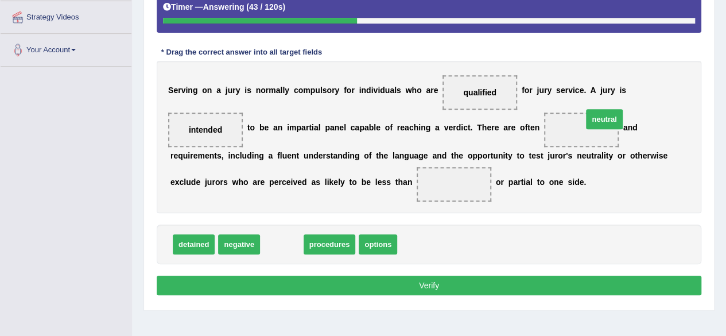
drag, startPoint x: 280, startPoint y: 247, endPoint x: 589, endPoint y: 131, distance: 329.8
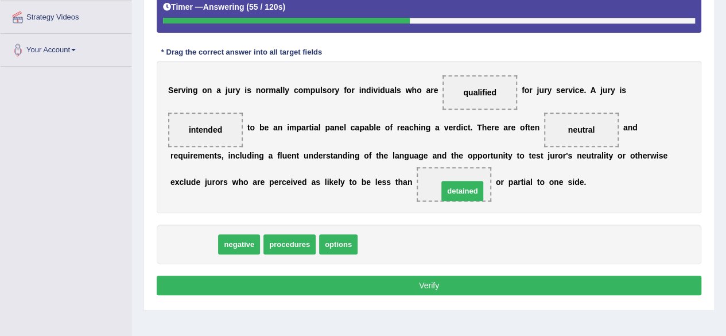
drag, startPoint x: 207, startPoint y: 242, endPoint x: 475, endPoint y: 189, distance: 273.7
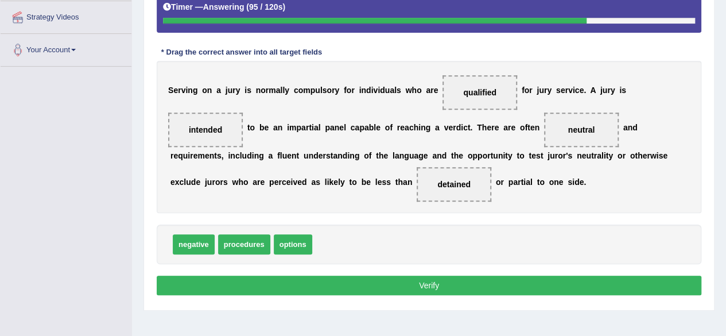
drag, startPoint x: 229, startPoint y: 247, endPoint x: 476, endPoint y: 181, distance: 255.3
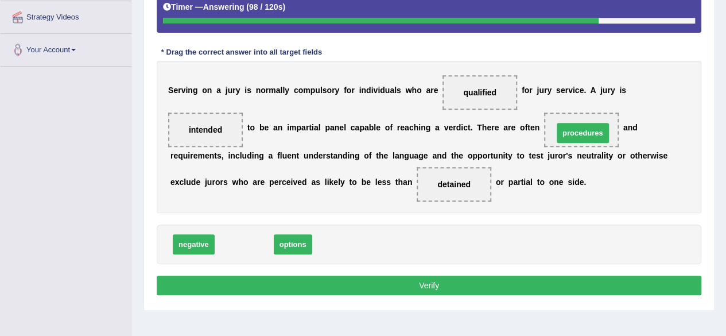
drag, startPoint x: 253, startPoint y: 240, endPoint x: 591, endPoint y: 128, distance: 356.6
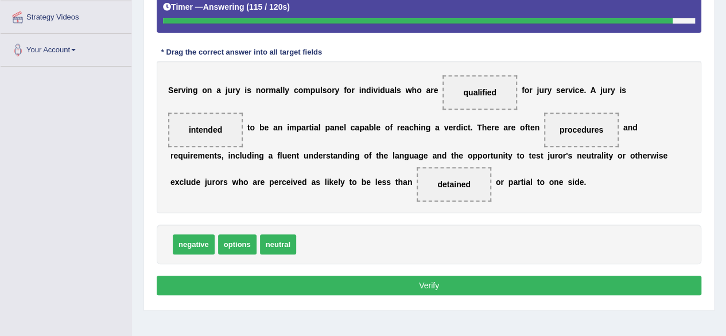
click at [248, 238] on span "options" at bounding box center [237, 244] width 38 height 20
drag, startPoint x: 281, startPoint y: 240, endPoint x: 465, endPoint y: 175, distance: 195.5
click at [514, 288] on div "Home Practice Reading: Fill In The Blanks Jury « Prev Next » Report Question Re…" at bounding box center [429, 68] width 594 height 574
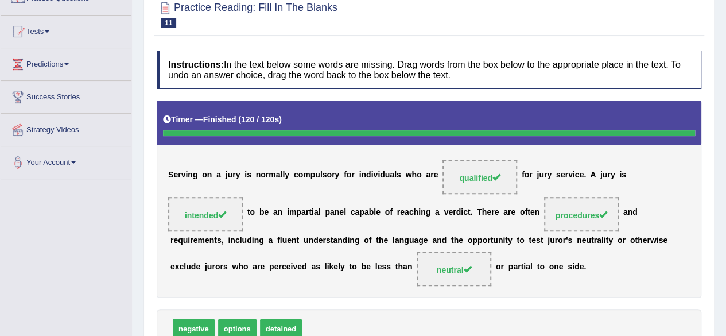
scroll to position [0, 0]
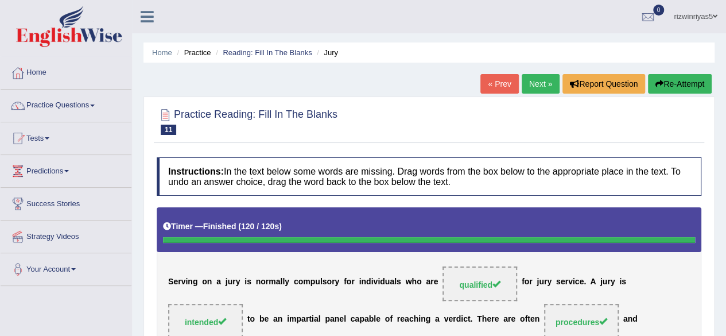
click at [539, 84] on link "Next »" at bounding box center [541, 84] width 38 height 20
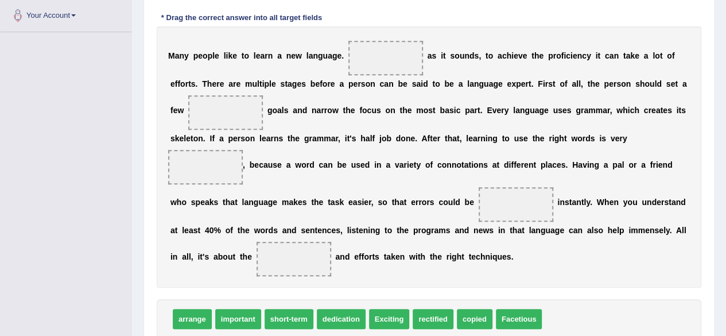
scroll to position [270, 0]
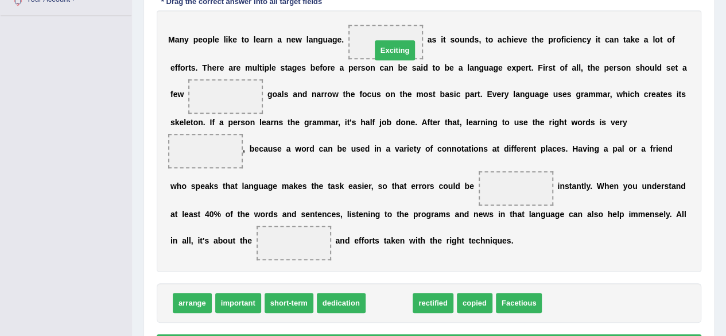
drag, startPoint x: 399, startPoint y: 299, endPoint x: 405, endPoint y: 46, distance: 252.6
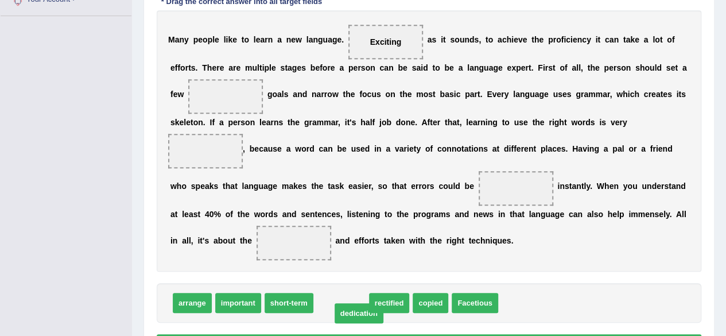
drag, startPoint x: 346, startPoint y: 301, endPoint x: 363, endPoint y: 312, distance: 20.9
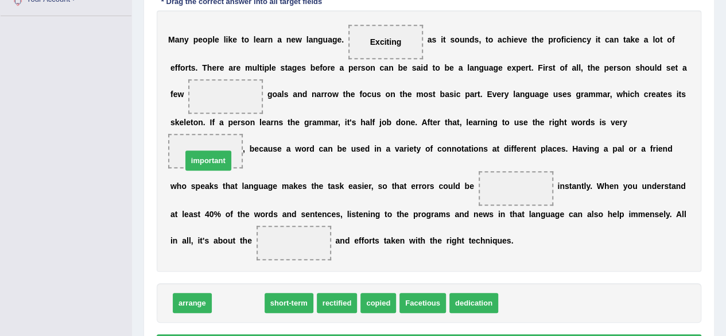
drag, startPoint x: 226, startPoint y: 297, endPoint x: 197, endPoint y: 156, distance: 143.5
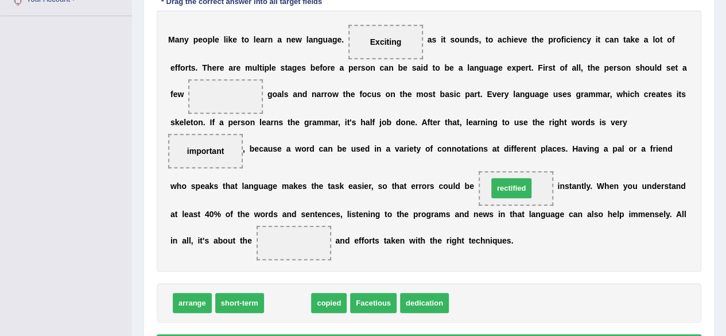
drag, startPoint x: 287, startPoint y: 305, endPoint x: 512, endPoint y: 191, distance: 252.3
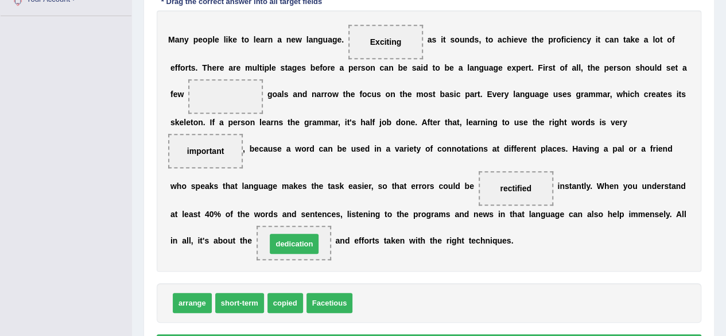
drag, startPoint x: 376, startPoint y: 304, endPoint x: 290, endPoint y: 244, distance: 104.8
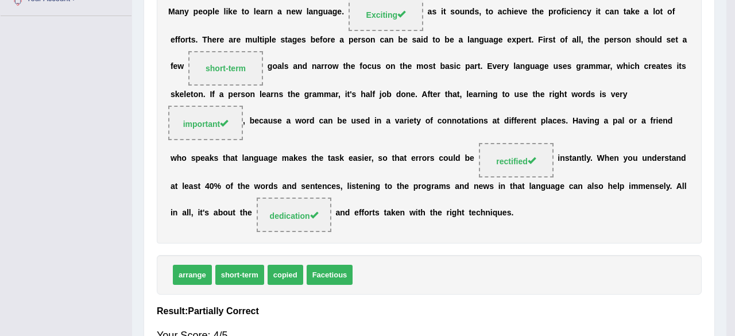
drag, startPoint x: 231, startPoint y: 300, endPoint x: 228, endPoint y: 96, distance: 204.3
click at [228, 96] on div "Instructions: In the text below some words are missing. Drag words from the box…" at bounding box center [429, 130] width 550 height 496
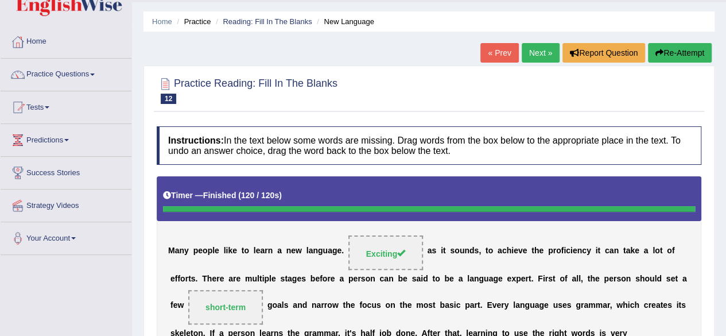
scroll to position [8, 0]
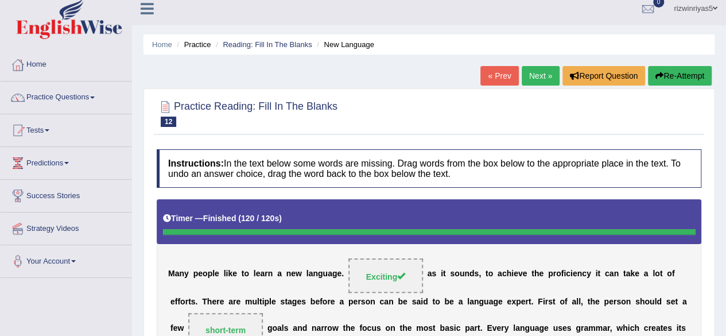
click at [538, 73] on link "Next »" at bounding box center [541, 76] width 38 height 20
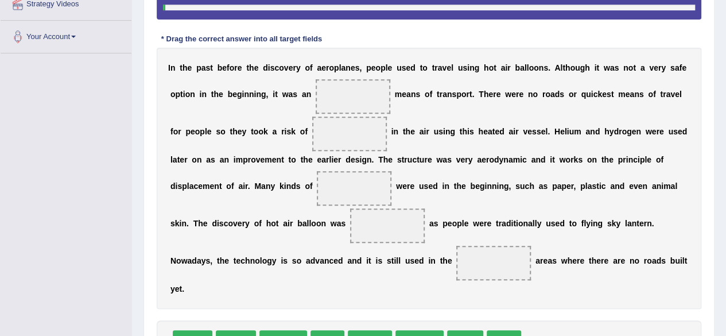
scroll to position [242, 0]
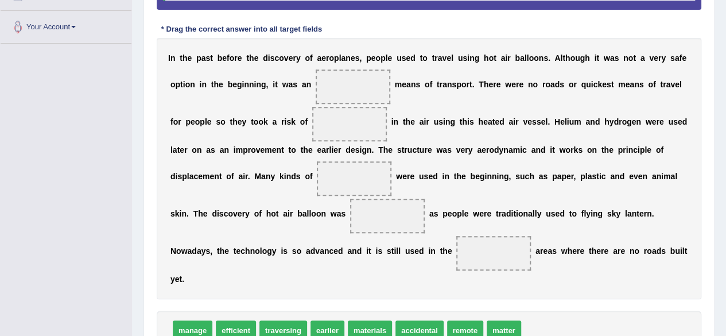
drag, startPoint x: 0, startPoint y: 0, endPoint x: 734, endPoint y: 207, distance: 762.7
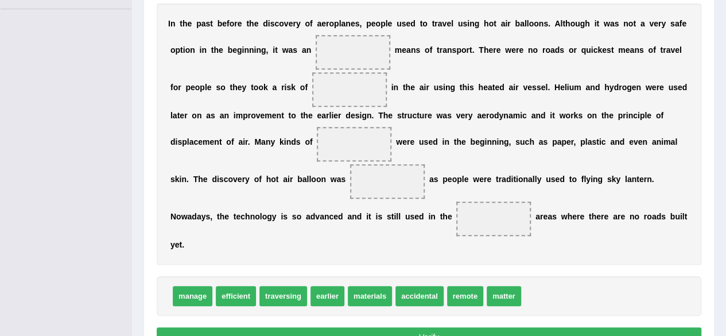
scroll to position [278, 0]
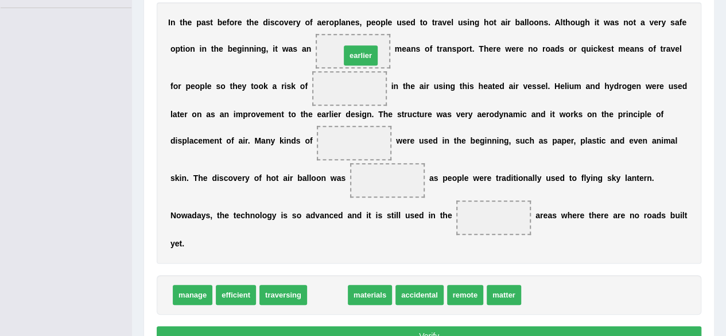
drag, startPoint x: 337, startPoint y: 294, endPoint x: 371, endPoint y: 55, distance: 242.2
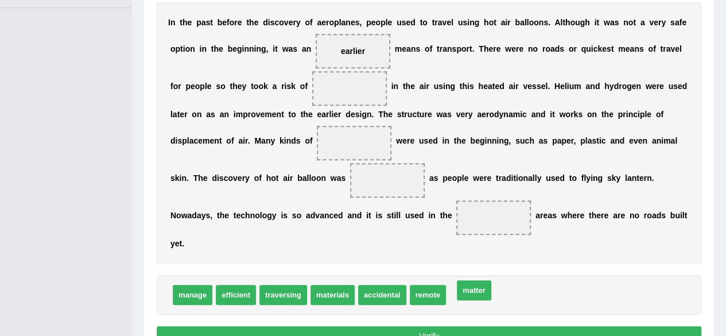
drag, startPoint x: 457, startPoint y: 293, endPoint x: 465, endPoint y: 289, distance: 9.3
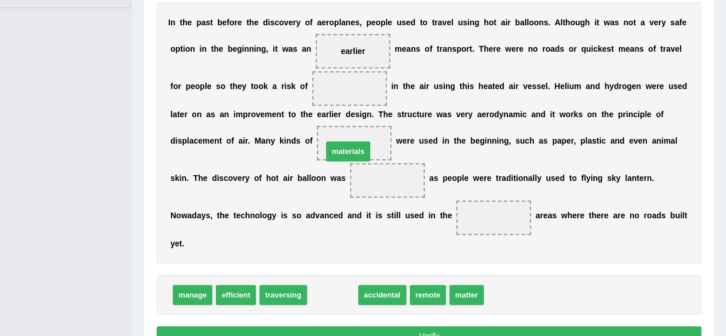
drag, startPoint x: 339, startPoint y: 299, endPoint x: 358, endPoint y: 155, distance: 145.3
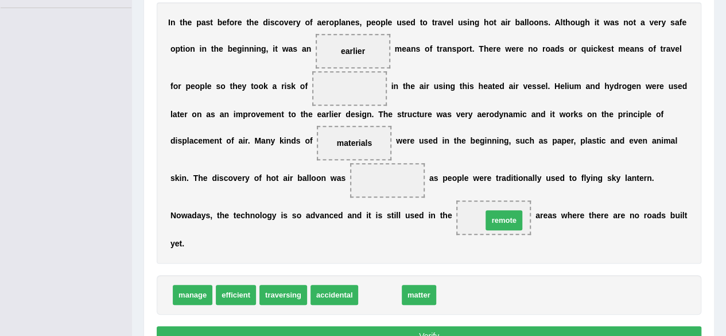
drag, startPoint x: 392, startPoint y: 295, endPoint x: 516, endPoint y: 220, distance: 144.7
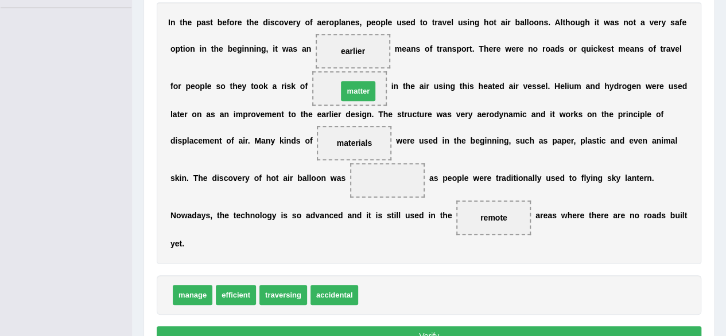
drag, startPoint x: 379, startPoint y: 292, endPoint x: 359, endPoint y: 88, distance: 204.8
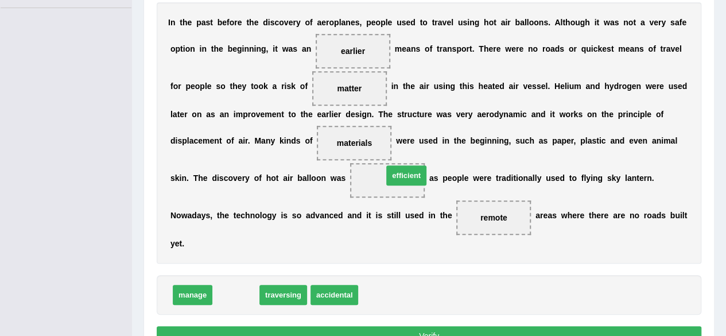
drag, startPoint x: 232, startPoint y: 290, endPoint x: 404, endPoint y: 172, distance: 208.7
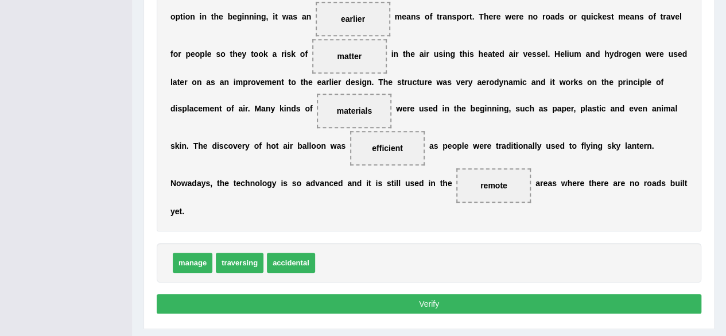
scroll to position [313, 0]
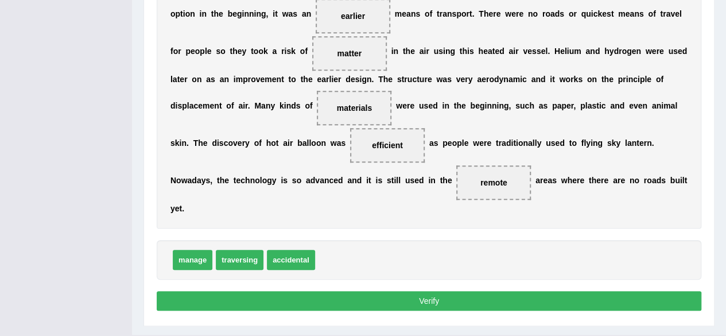
click at [542, 305] on button "Verify" at bounding box center [429, 301] width 545 height 20
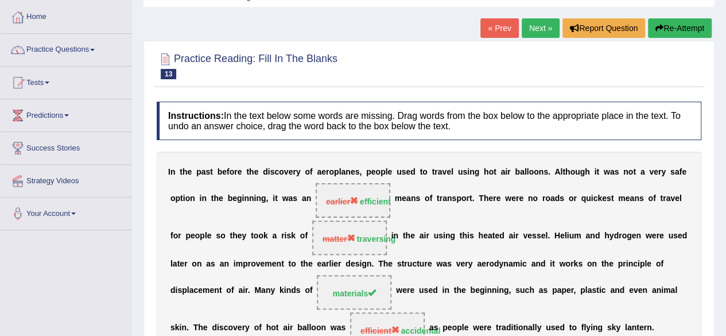
scroll to position [57, 0]
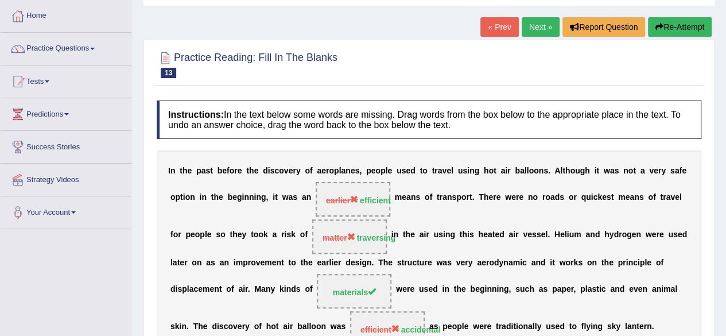
click at [691, 30] on button "Re-Attempt" at bounding box center [680, 27] width 64 height 20
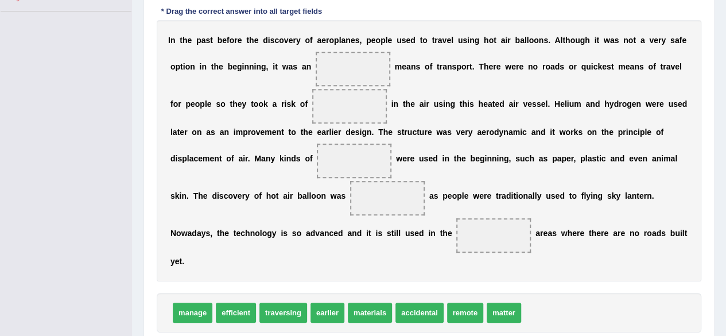
scroll to position [281, 0]
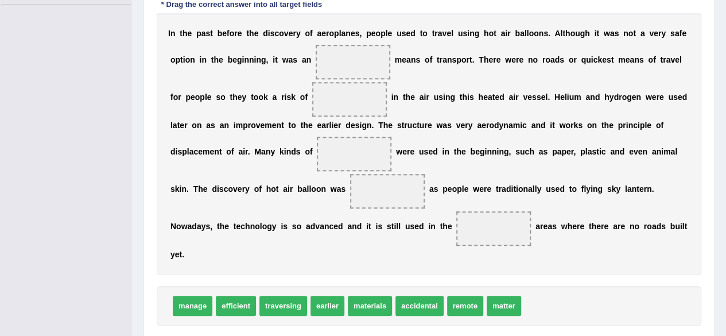
click at [717, 149] on div "Home Practice Reading: Fill In The Blanks Air Balloons You have already given p…" at bounding box center [429, 50] width 594 height 662
drag, startPoint x: 241, startPoint y: 301, endPoint x: 363, endPoint y: 65, distance: 265.9
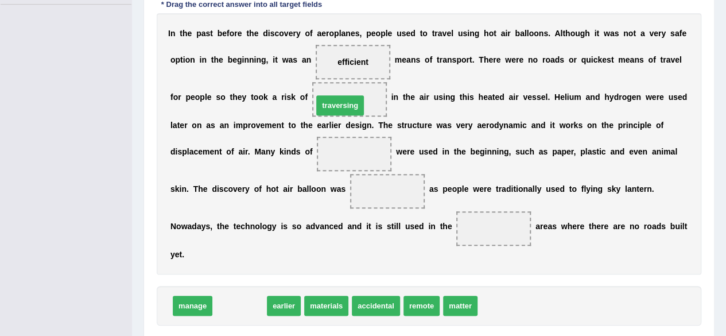
drag, startPoint x: 256, startPoint y: 300, endPoint x: 357, endPoint y: 101, distance: 223.3
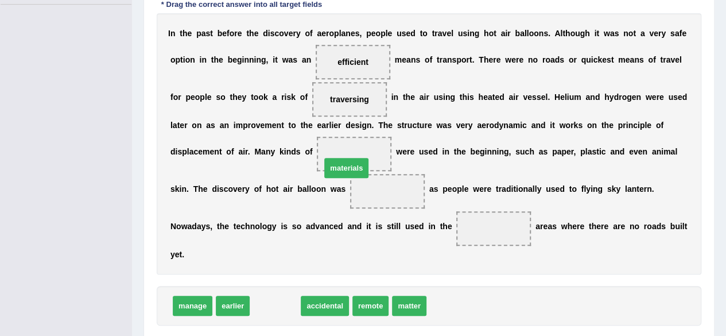
drag, startPoint x: 270, startPoint y: 299, endPoint x: 342, endPoint y: 160, distance: 156.6
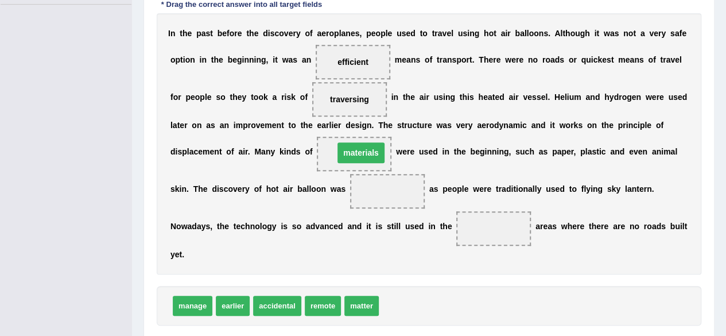
drag, startPoint x: 383, startPoint y: 185, endPoint x: 357, endPoint y: 147, distance: 46.6
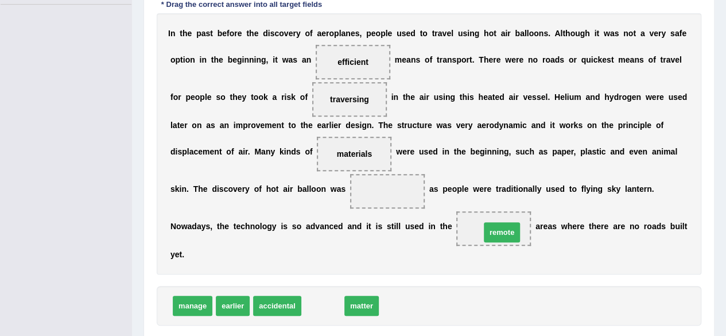
drag, startPoint x: 325, startPoint y: 307, endPoint x: 503, endPoint y: 233, distance: 193.2
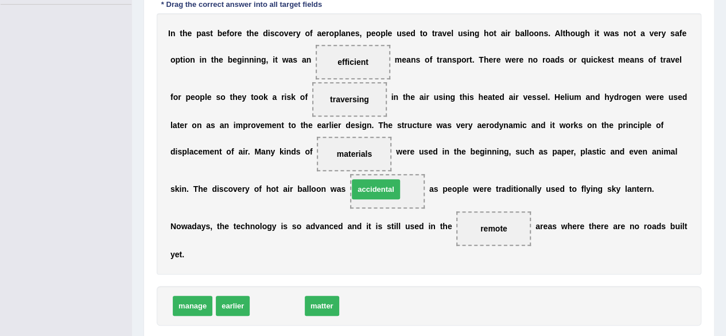
drag, startPoint x: 282, startPoint y: 304, endPoint x: 382, endPoint y: 187, distance: 153.9
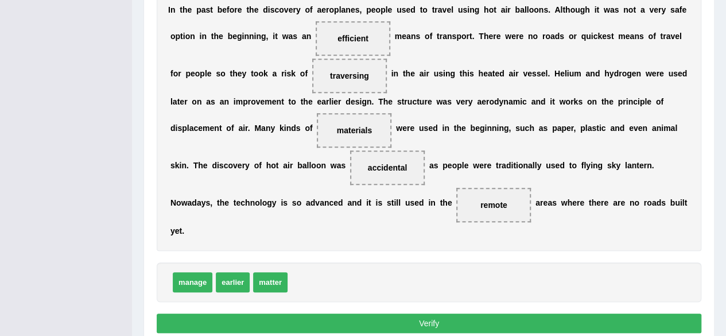
scroll to position [340, 0]
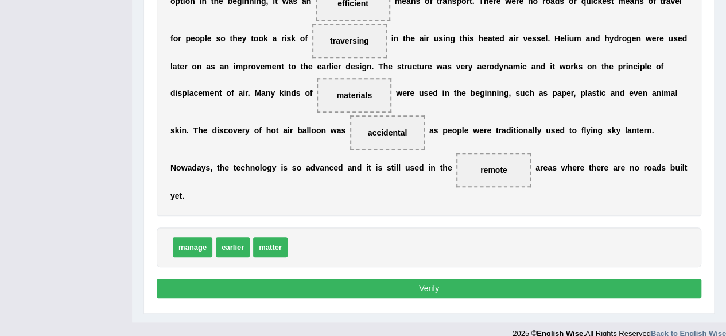
click at [581, 278] on button "Verify" at bounding box center [429, 288] width 545 height 20
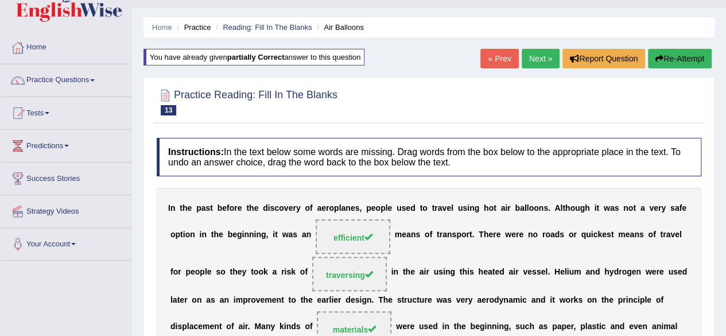
scroll to position [21, 0]
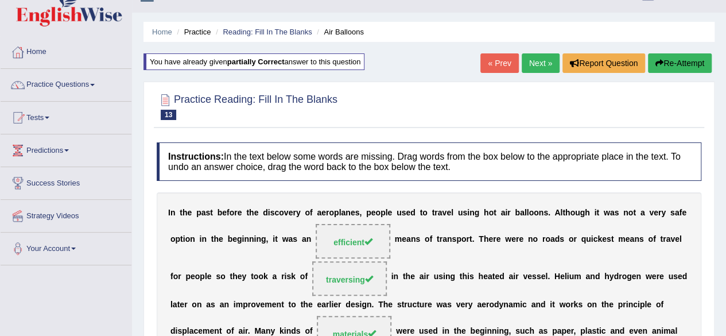
click at [541, 68] on link "Next »" at bounding box center [541, 63] width 38 height 20
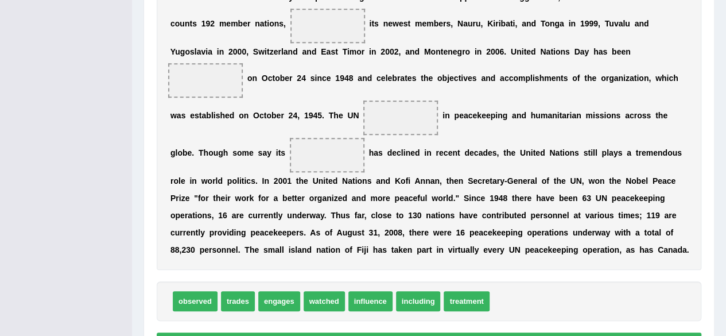
scroll to position [302, 0]
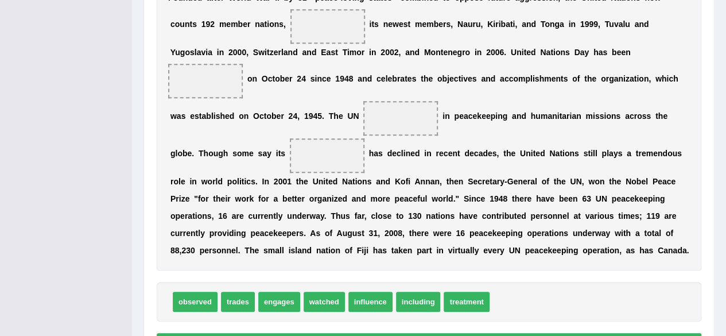
drag, startPoint x: 203, startPoint y: 295, endPoint x: 217, endPoint y: 88, distance: 207.6
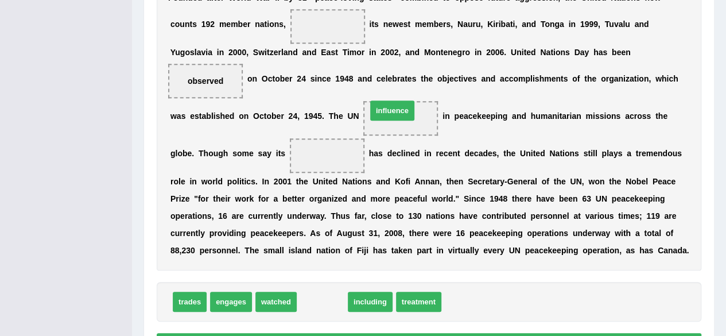
drag, startPoint x: 321, startPoint y: 300, endPoint x: 391, endPoint y: 108, distance: 204.1
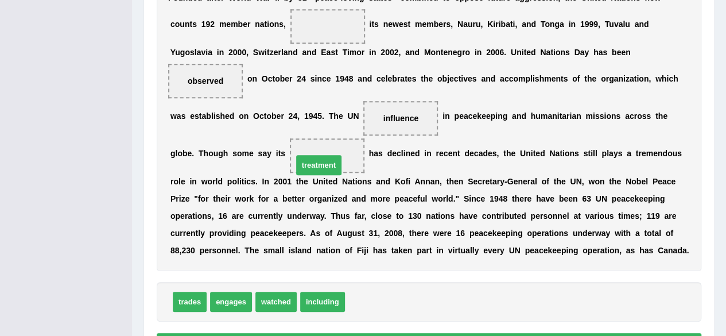
drag, startPoint x: 376, startPoint y: 305, endPoint x: 324, endPoint y: 169, distance: 145.7
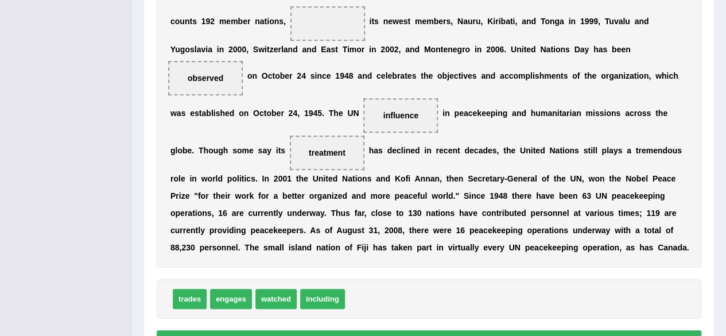
scroll to position [309, 0]
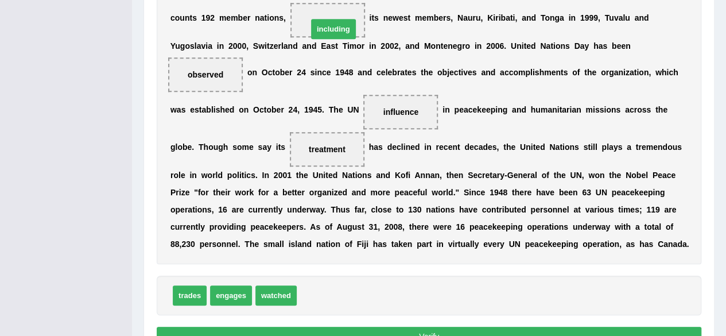
drag, startPoint x: 327, startPoint y: 292, endPoint x: 338, endPoint y: 26, distance: 266.0
click at [599, 328] on button "Verify" at bounding box center [429, 337] width 545 height 20
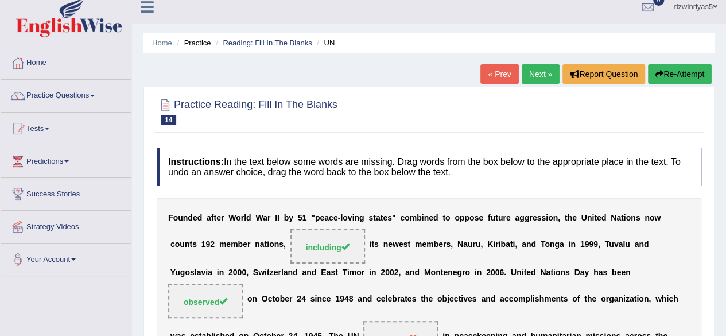
scroll to position [7, 0]
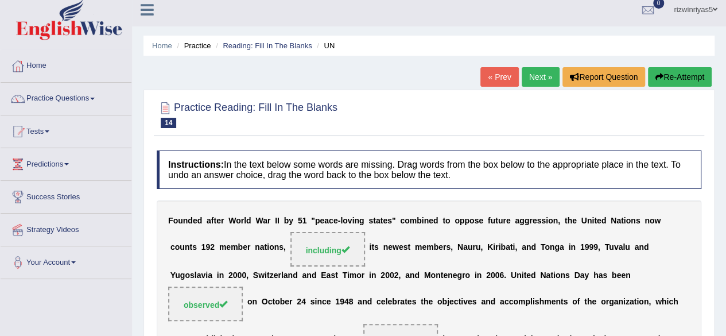
click at [546, 80] on link "Next »" at bounding box center [541, 77] width 38 height 20
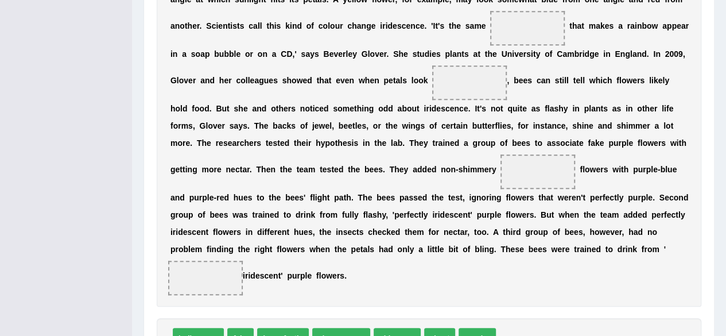
scroll to position [359, 0]
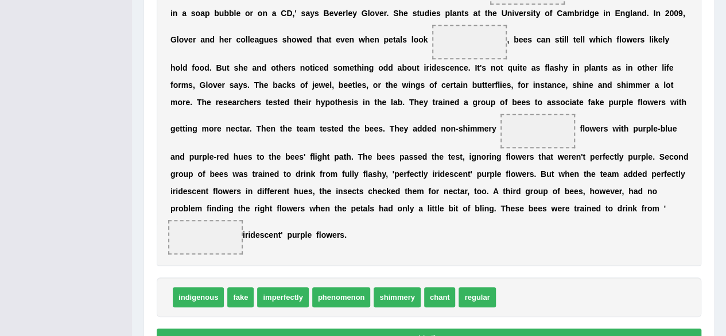
drag, startPoint x: 344, startPoint y: 297, endPoint x: 533, endPoint y: -2, distance: 353.6
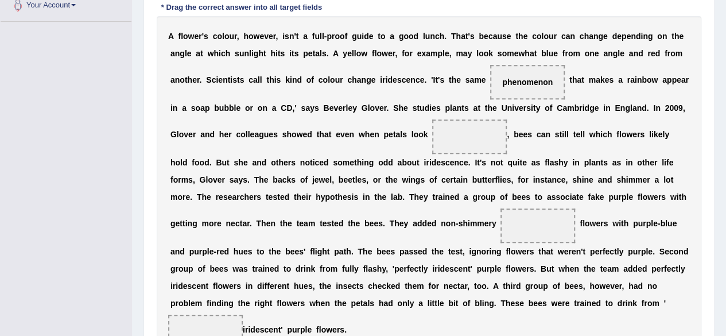
scroll to position [262, 0]
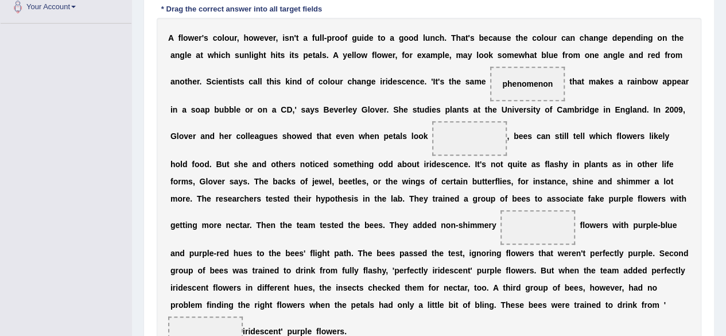
drag, startPoint x: 723, startPoint y: 147, endPoint x: 734, endPoint y: 172, distance: 27.2
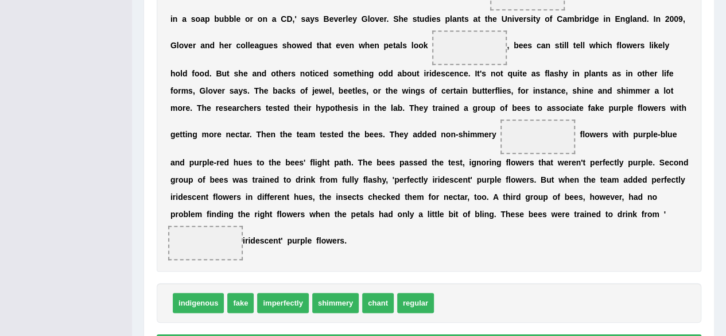
scroll to position [348, 0]
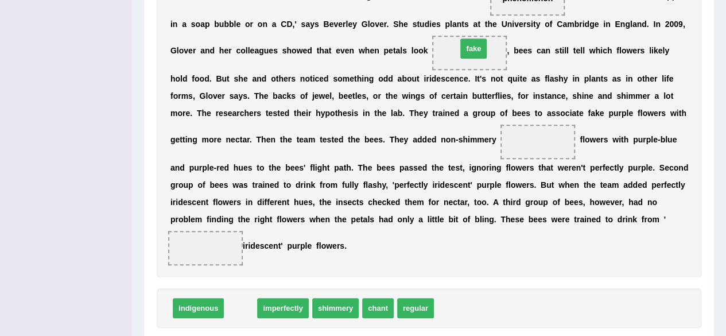
drag, startPoint x: 239, startPoint y: 304, endPoint x: 472, endPoint y: 44, distance: 348.7
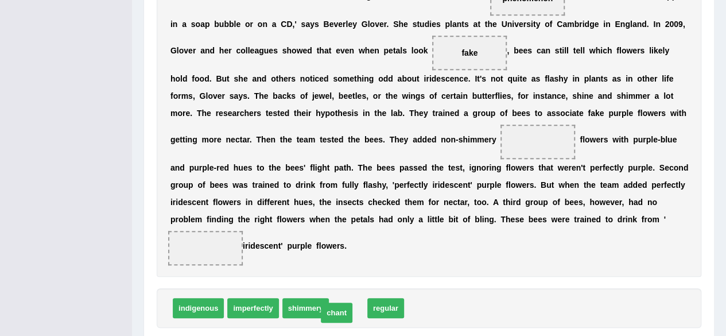
drag, startPoint x: 348, startPoint y: 306, endPoint x: 337, endPoint y: 310, distance: 11.8
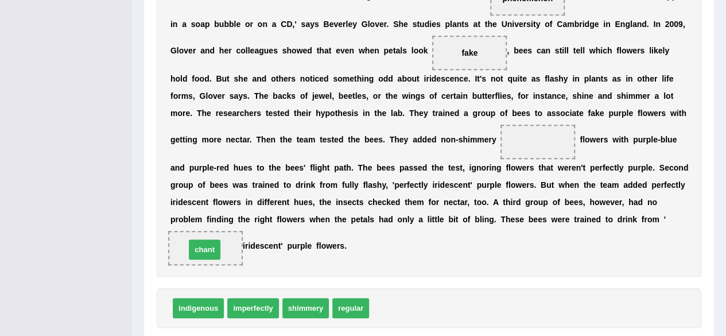
drag, startPoint x: 381, startPoint y: 301, endPoint x: 197, endPoint y: 242, distance: 192.8
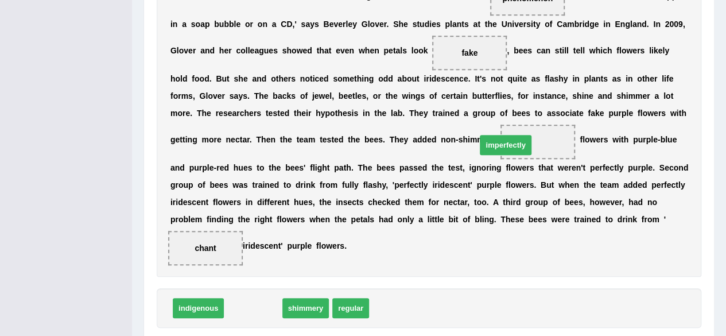
drag, startPoint x: 265, startPoint y: 304, endPoint x: 518, endPoint y: 141, distance: 300.6
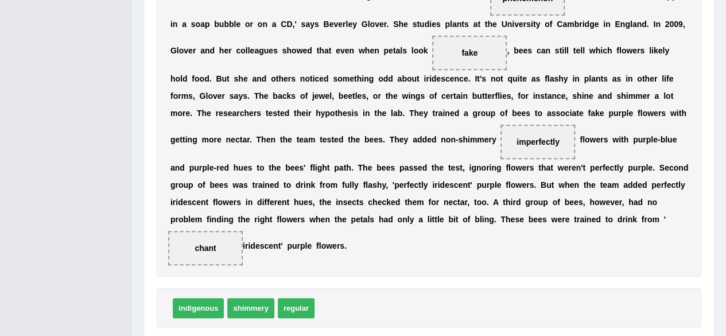
scroll to position [416, 0]
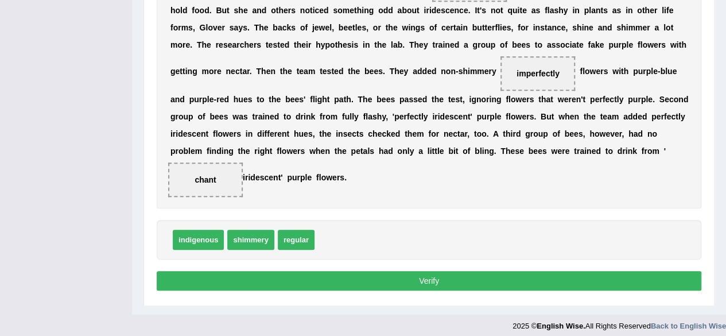
click at [539, 284] on button "Verify" at bounding box center [429, 281] width 545 height 20
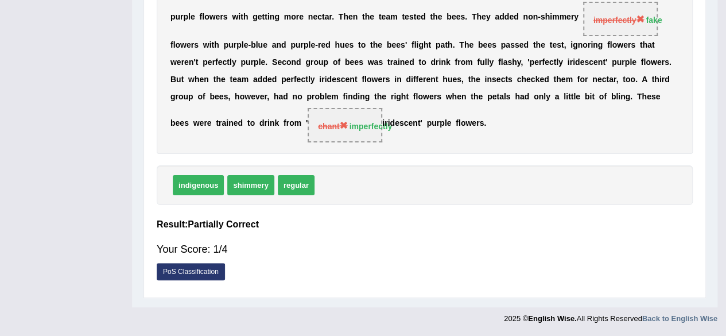
scroll to position [329, 0]
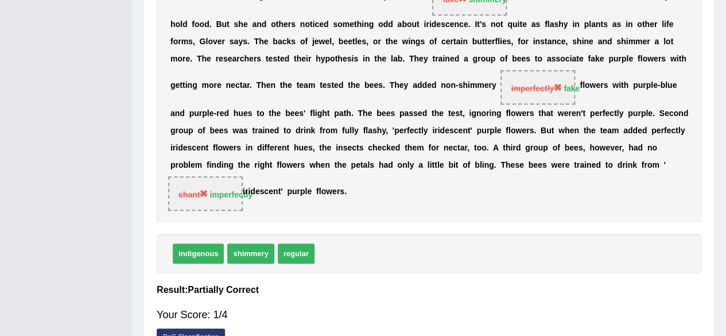
drag, startPoint x: 734, startPoint y: 226, endPoint x: 734, endPoint y: 188, distance: 37.3
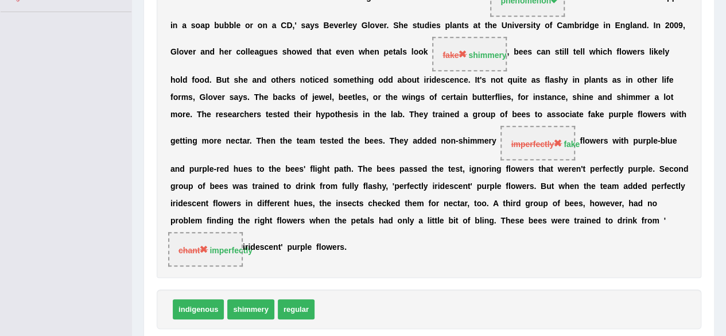
scroll to position [0, 0]
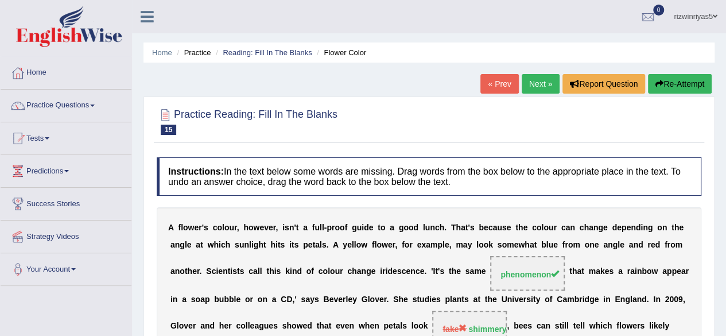
click at [538, 80] on link "Next »" at bounding box center [541, 84] width 38 height 20
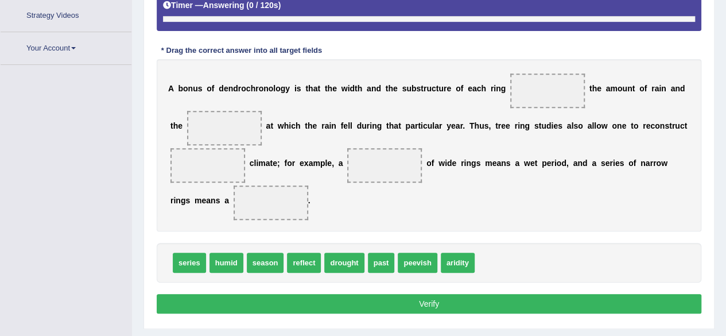
scroll to position [240, 0]
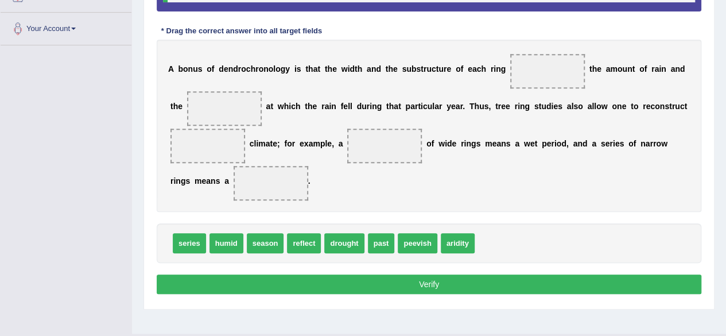
drag, startPoint x: 303, startPoint y: 242, endPoint x: 544, endPoint y: 84, distance: 288.1
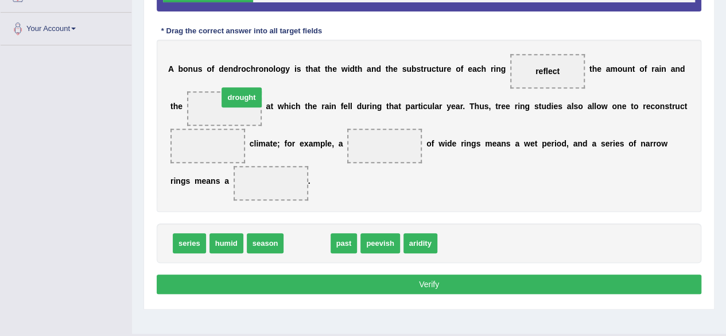
drag, startPoint x: 308, startPoint y: 240, endPoint x: 239, endPoint y: 97, distance: 158.6
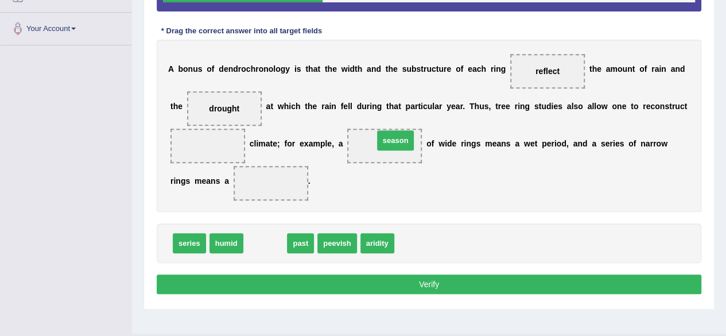
drag, startPoint x: 269, startPoint y: 242, endPoint x: 399, endPoint y: 139, distance: 165.6
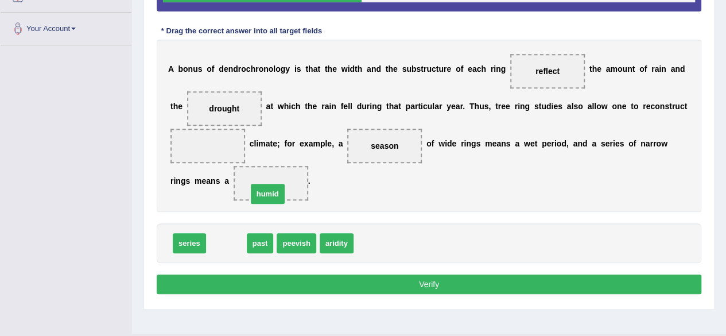
drag, startPoint x: 236, startPoint y: 237, endPoint x: 286, endPoint y: 182, distance: 74.0
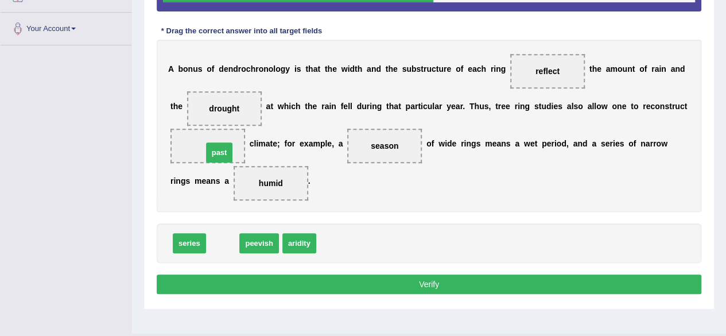
drag, startPoint x: 216, startPoint y: 246, endPoint x: 212, endPoint y: 156, distance: 90.2
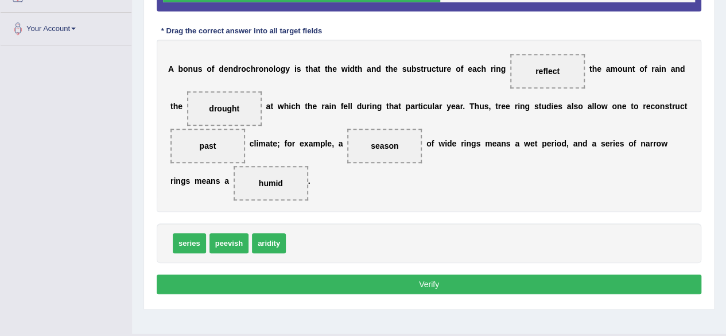
click at [438, 275] on button "Verify" at bounding box center [429, 284] width 545 height 20
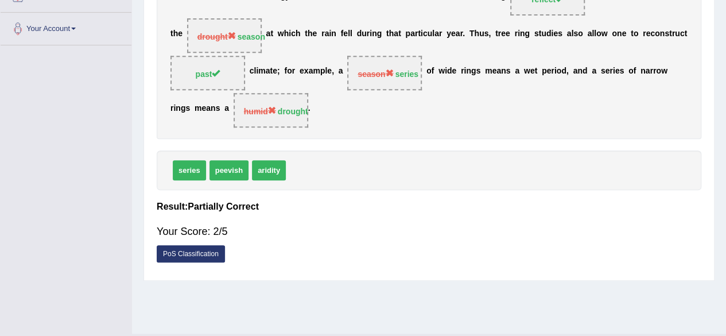
drag, startPoint x: 708, startPoint y: 189, endPoint x: 715, endPoint y: 160, distance: 29.5
click at [715, 160] on div "Home Practice Reading: Fill In The Blanks Dendrochronology « Prev Next » Report…" at bounding box center [429, 47] width 594 height 574
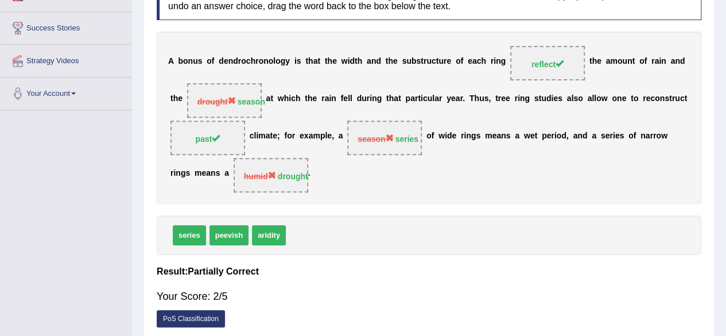
scroll to position [63, 0]
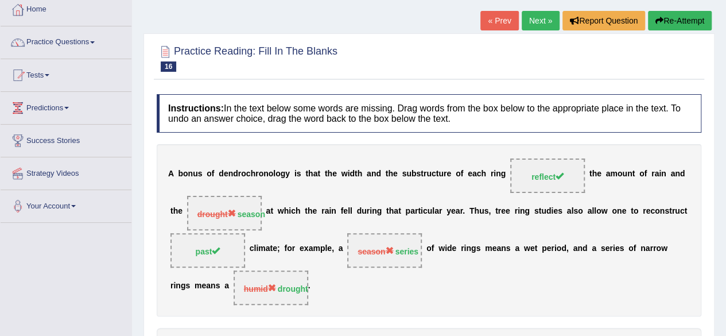
click at [551, 18] on link "Next »" at bounding box center [541, 21] width 38 height 20
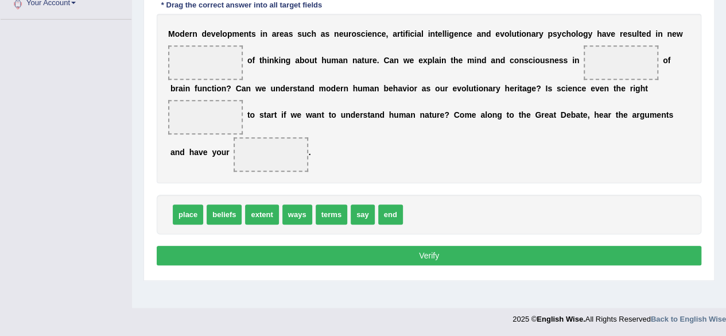
scroll to position [141, 0]
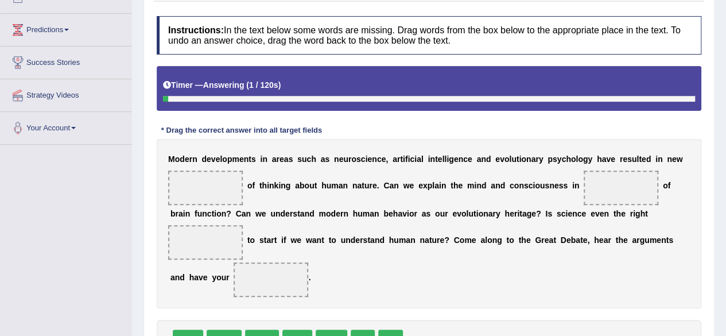
drag, startPoint x: 734, startPoint y: 83, endPoint x: 734, endPoint y: 155, distance: 71.7
click at [725, 155] on html "Toggle navigation Home Practice Questions Speaking Practice Read Aloud Repeat S…" at bounding box center [363, 27] width 726 height 336
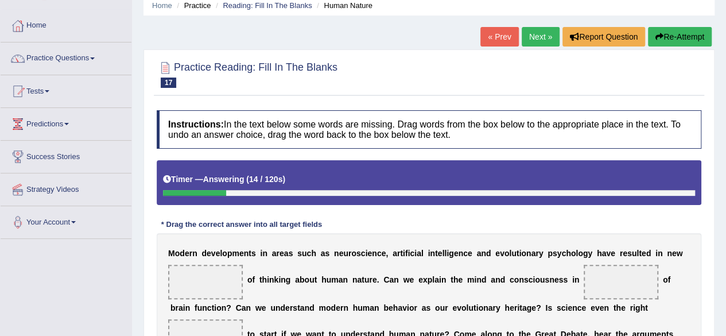
scroll to position [46, 0]
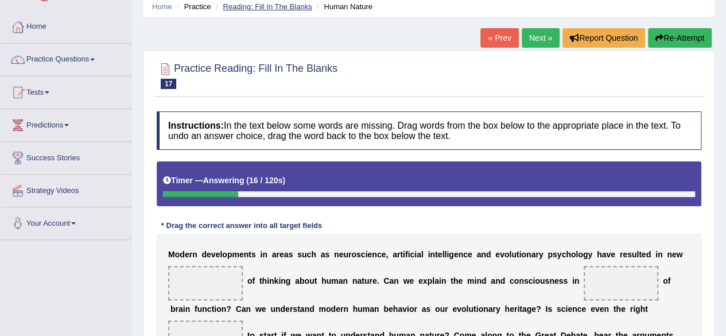
click at [296, 5] on link "Reading: Fill In The Blanks" at bounding box center [267, 6] width 89 height 9
